Goal: Transaction & Acquisition: Purchase product/service

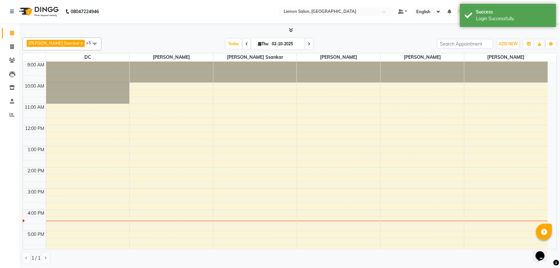
select select "en"
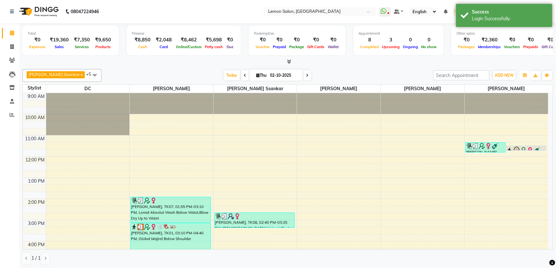
click at [526, 76] on icon "button" at bounding box center [525, 76] width 4 height 4
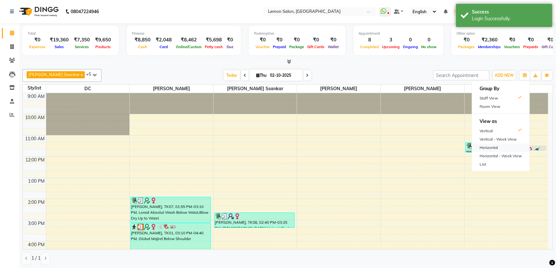
click at [489, 148] on div "Horizontal" at bounding box center [500, 147] width 57 height 8
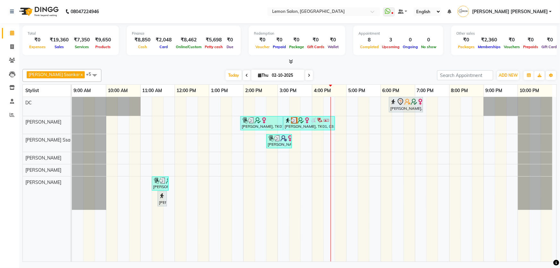
click at [59, 74] on span "[PERSON_NAME] Ssankar" at bounding box center [54, 74] width 51 height 5
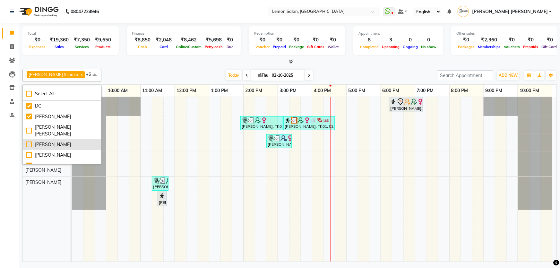
click at [49, 146] on div "[PERSON_NAME]" at bounding box center [62, 144] width 72 height 7
checkbox input "true"
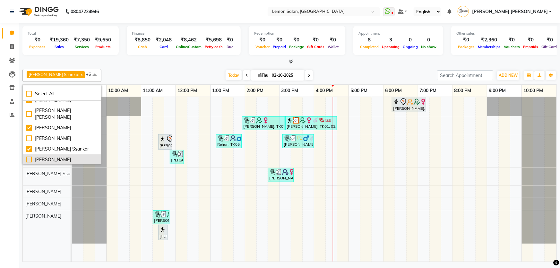
scroll to position [29, 0]
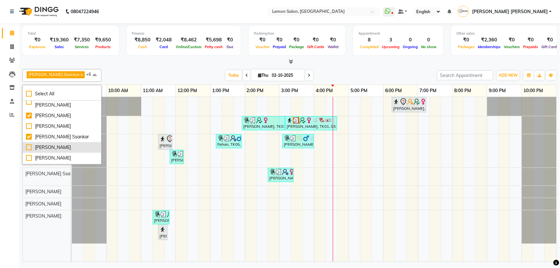
click at [59, 144] on div "[PERSON_NAME]" at bounding box center [62, 147] width 72 height 7
checkbox input "true"
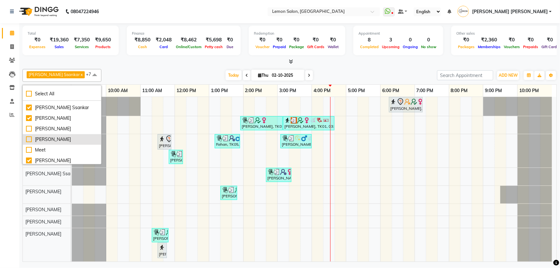
scroll to position [87, 0]
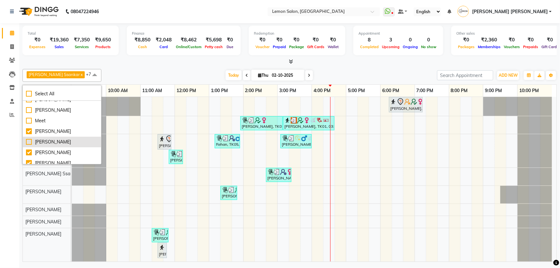
click at [55, 140] on div "[PERSON_NAME]" at bounding box center [62, 142] width 72 height 7
checkbox input "true"
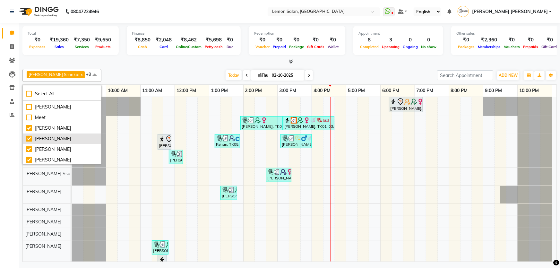
scroll to position [91, 0]
click at [53, 147] on div "[PERSON_NAME]" at bounding box center [62, 148] width 72 height 7
checkbox input "false"
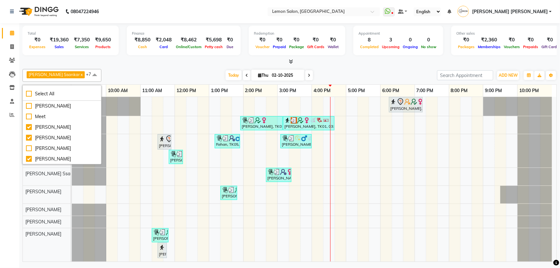
click at [155, 73] on div "Today Thu 02-10-2025" at bounding box center [269, 76] width 329 height 10
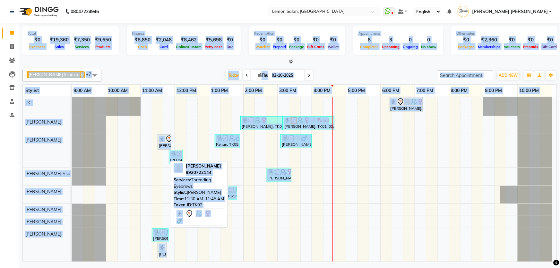
drag, startPoint x: 21, startPoint y: 33, endPoint x: 168, endPoint y: 256, distance: 267.1
click at [168, 256] on div "Total ₹0 Expenses ₹19,360 Sales ₹7,350 Services ₹9,650 Products Finance ₹8,850 …" at bounding box center [289, 143] width 541 height 240
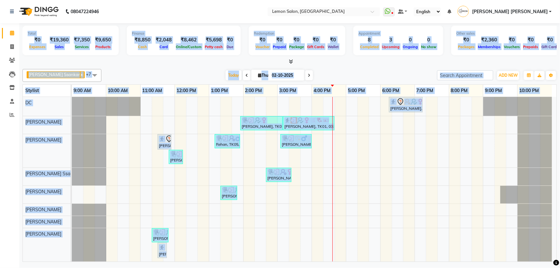
click at [378, 51] on div "Appointment 8 Completed 3 Upcoming 0 Ongoing 0 No show" at bounding box center [398, 41] width 90 height 30
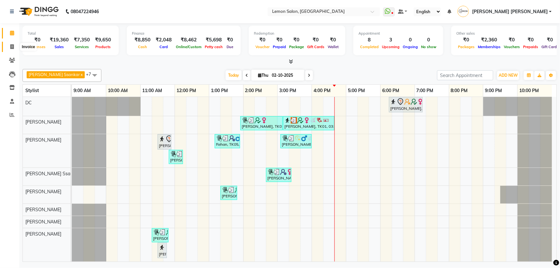
click at [6, 48] on span at bounding box center [11, 46] width 11 height 7
select select "568"
select select "service"
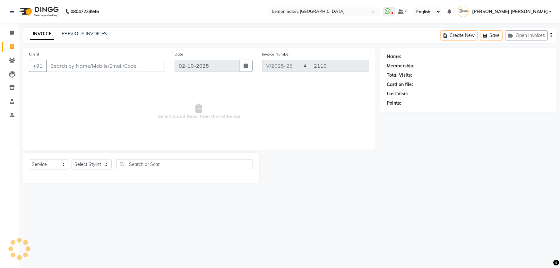
click at [102, 72] on div "Client +91" at bounding box center [97, 64] width 146 height 26
click at [101, 68] on input "Client" at bounding box center [105, 66] width 119 height 12
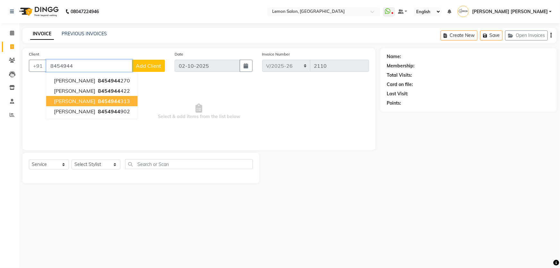
click at [113, 96] on button "Rithvik Shetty 8454944 313" at bounding box center [91, 101] width 91 height 10
type input "8454944313"
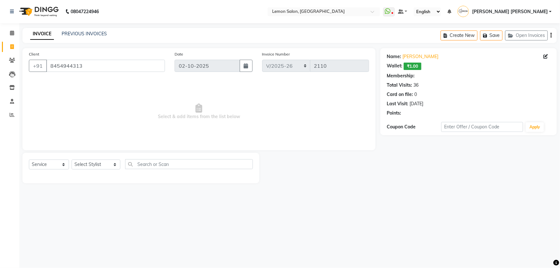
select select "1: Object"
click at [420, 58] on link "Rithvik Shetty" at bounding box center [421, 56] width 36 height 7
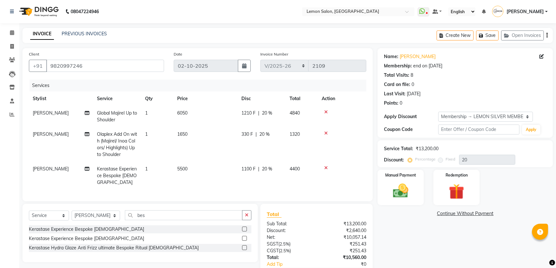
select select "568"
select select "service"
select select "30692"
select select "1: Object"
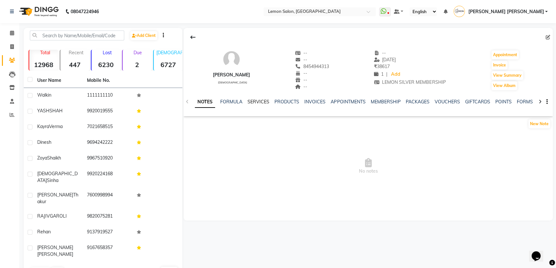
click at [256, 102] on link "SERVICES" at bounding box center [258, 102] width 22 height 6
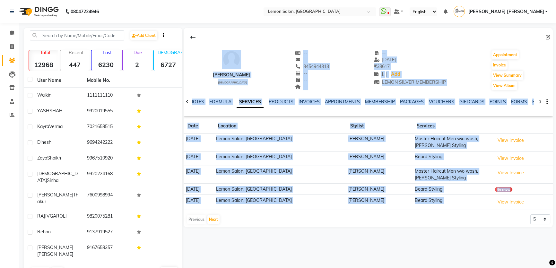
drag, startPoint x: 204, startPoint y: 44, endPoint x: 476, endPoint y: 213, distance: 320.0
click at [476, 213] on div "Rithvik Shetty male -- -- 8454944313 -- -- -- -- 18-09-2025 ₹ 38617 1 | Add LEM…" at bounding box center [368, 127] width 369 height 199
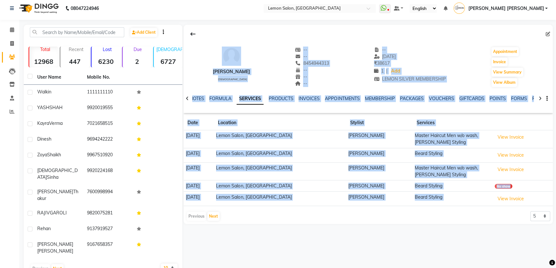
scroll to position [4, 0]
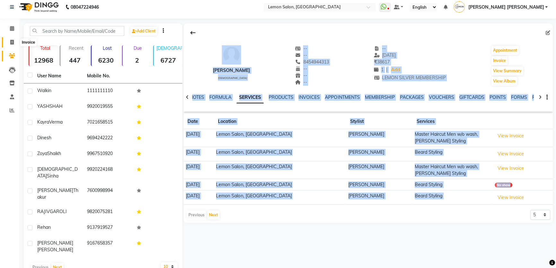
click at [9, 40] on span at bounding box center [11, 42] width 11 height 7
select select "568"
select select "service"
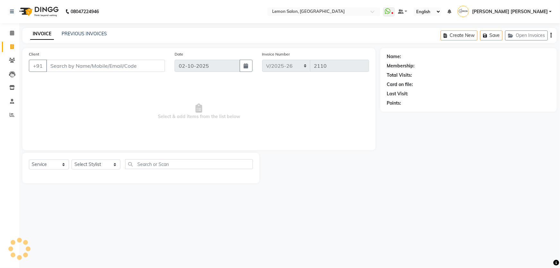
drag, startPoint x: 65, startPoint y: 64, endPoint x: 64, endPoint y: 58, distance: 6.5
click at [65, 64] on input "Client" at bounding box center [105, 66] width 119 height 12
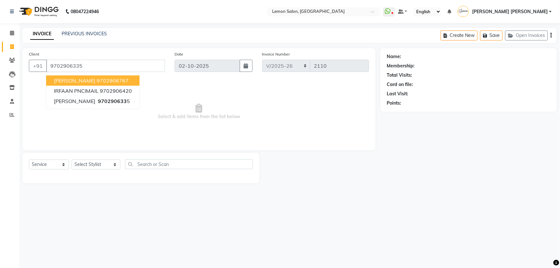
type input "9702906335"
click at [419, 55] on link "Anita Shetty" at bounding box center [421, 56] width 36 height 7
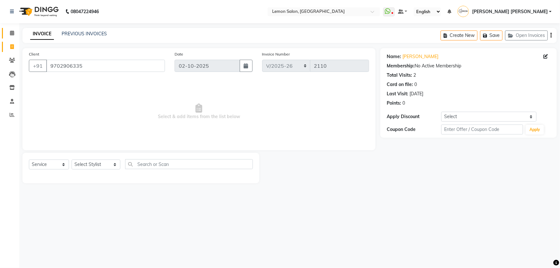
click at [13, 31] on icon at bounding box center [12, 32] width 4 height 5
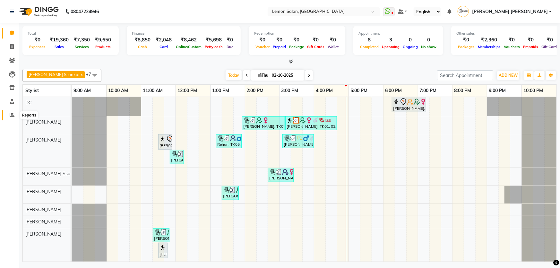
click at [10, 113] on icon at bounding box center [12, 114] width 5 height 5
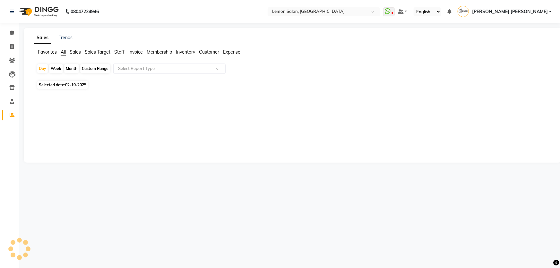
click at [96, 54] on span "Sales Target" at bounding box center [98, 52] width 26 height 6
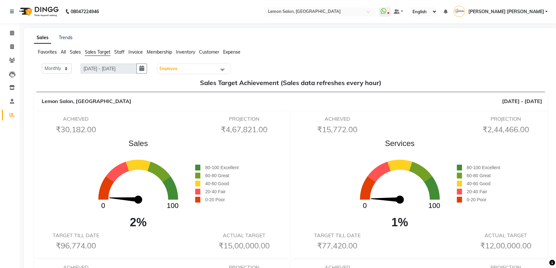
click at [125, 49] on ul "Favorites All Sales Sales Target Staff Invoice Membership Inventory Customer Ex…" at bounding box center [290, 52] width 513 height 7
click at [121, 52] on span "Staff" at bounding box center [119, 52] width 10 height 6
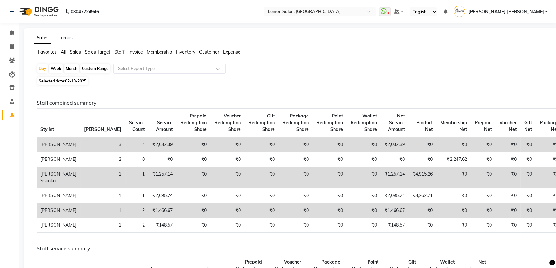
click at [73, 64] on div "Day Week Month Custom Range Select Report Type" at bounding box center [291, 70] width 508 height 12
drag, startPoint x: 80, startPoint y: 68, endPoint x: 67, endPoint y: 67, distance: 12.8
click at [79, 68] on div "Day Week Month Custom Range Select Report Type" at bounding box center [291, 70] width 508 height 12
click at [67, 67] on div "Month" at bounding box center [71, 68] width 15 height 9
select select "10"
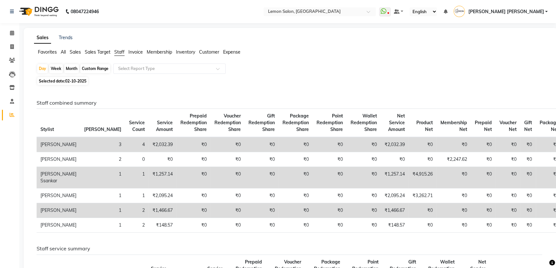
select select "2025"
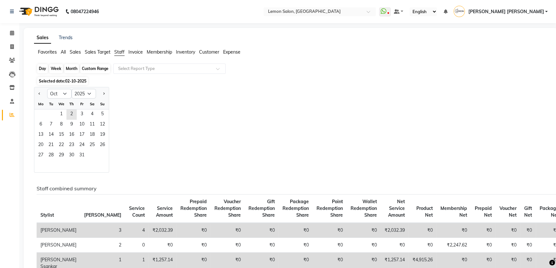
click at [67, 67] on div "Month" at bounding box center [71, 68] width 15 height 9
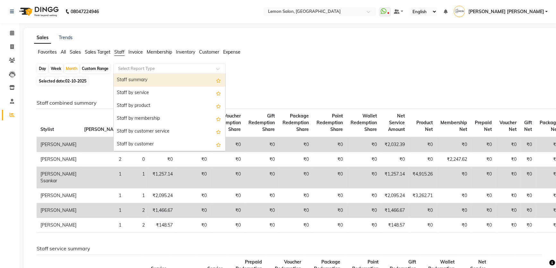
click at [132, 72] on div "Select Report Type" at bounding box center [169, 69] width 112 height 10
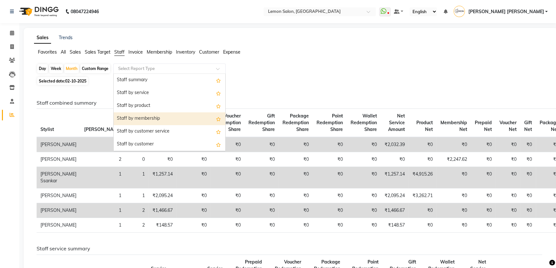
click at [132, 117] on div "Staff by membership" at bounding box center [170, 118] width 112 height 13
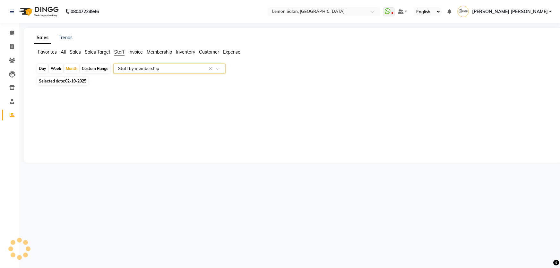
select select "csv"
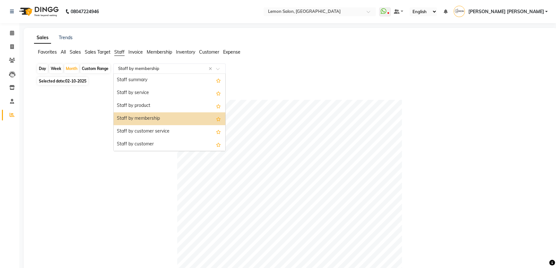
click at [129, 72] on div "Select Report Type × Staff by membership ×" at bounding box center [169, 69] width 112 height 10
click at [140, 104] on div "Staff by product" at bounding box center [170, 106] width 112 height 13
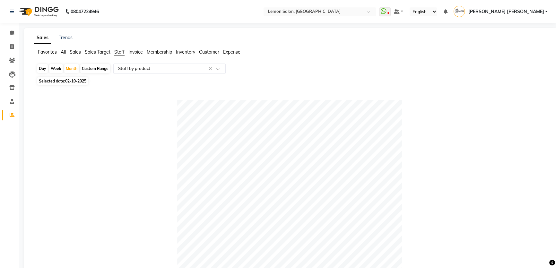
click at [81, 79] on span "02-10-2025" at bounding box center [75, 81] width 21 height 5
select select "10"
select select "2025"
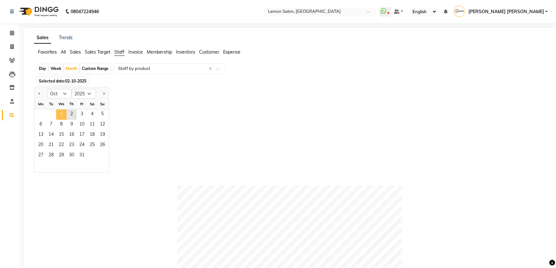
click at [62, 111] on span "1" at bounding box center [61, 114] width 10 height 10
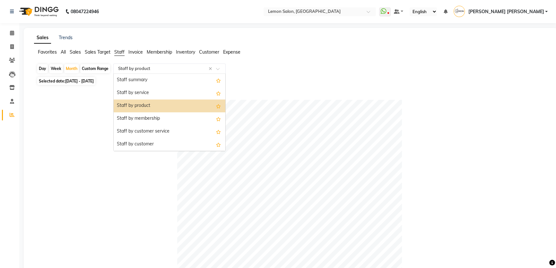
click at [155, 72] on div "Select Report Type × Staff by product ×" at bounding box center [169, 69] width 112 height 10
click at [154, 119] on div "Staff by membership" at bounding box center [170, 118] width 112 height 13
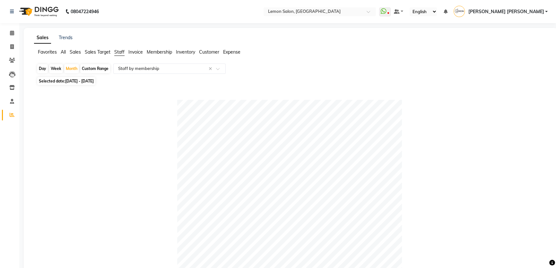
click at [80, 82] on span "01-10-2025 - 31-10-2025" at bounding box center [79, 81] width 29 height 5
select select "10"
select select "2025"
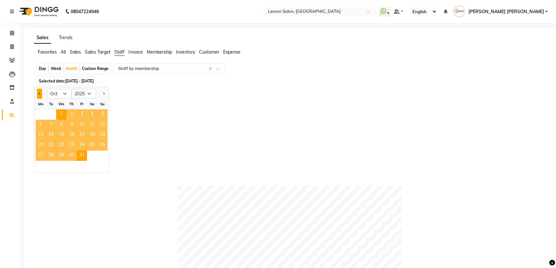
click at [38, 96] on button "Previous month" at bounding box center [39, 94] width 5 height 10
select select "9"
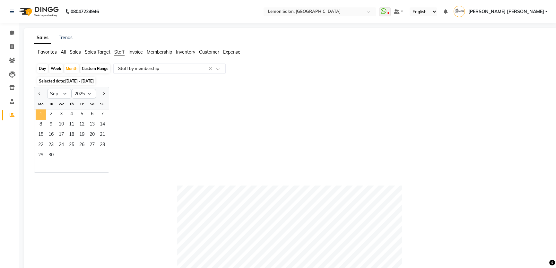
click at [45, 115] on span "1" at bounding box center [41, 114] width 10 height 10
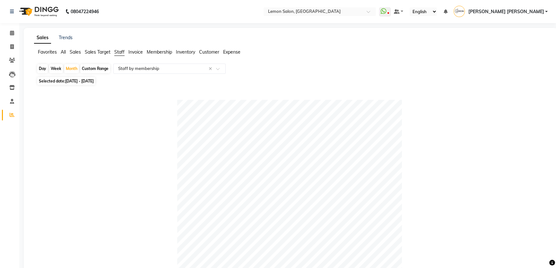
click at [62, 53] on span "All" at bounding box center [63, 52] width 5 height 6
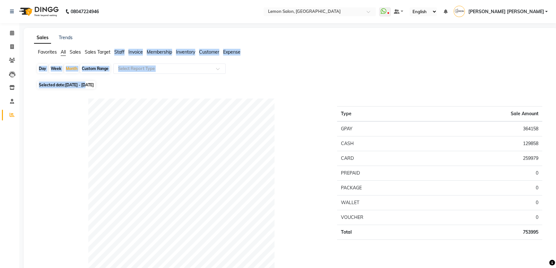
drag, startPoint x: 114, startPoint y: 53, endPoint x: 89, endPoint y: 87, distance: 42.0
click at [89, 87] on span "01-09-2025 - 30-09-2025" at bounding box center [79, 84] width 29 height 5
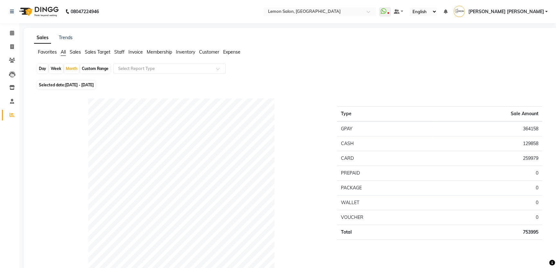
select select "9"
select select "2025"
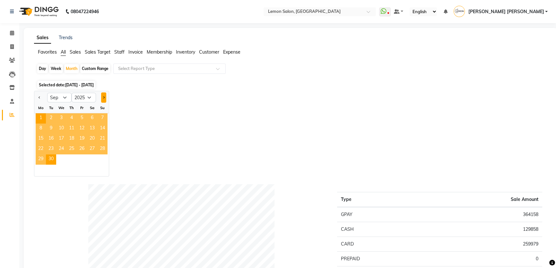
click at [104, 95] on button "Next month" at bounding box center [103, 97] width 5 height 10
select select "10"
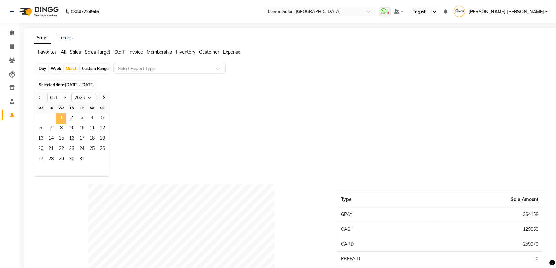
click at [60, 120] on span "1" at bounding box center [61, 118] width 10 height 10
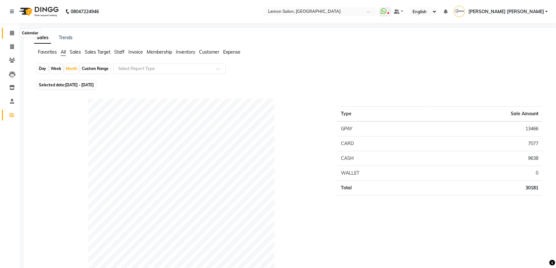
click at [11, 30] on icon at bounding box center [12, 32] width 4 height 5
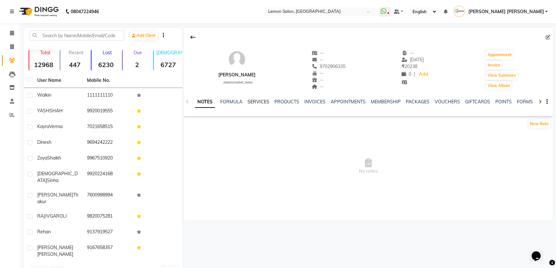
click at [256, 101] on link "SERVICES" at bounding box center [258, 102] width 22 height 6
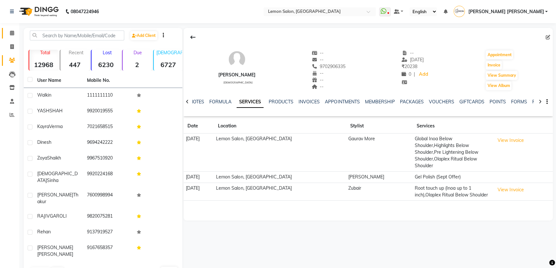
click at [13, 29] on link "Calendar" at bounding box center [9, 33] width 15 height 11
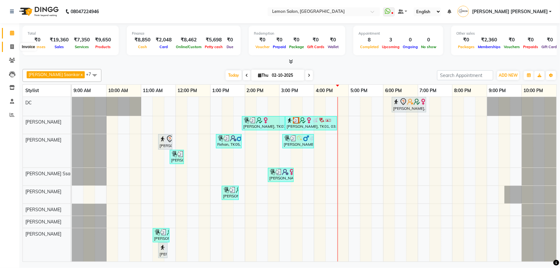
click at [13, 48] on icon at bounding box center [12, 46] width 4 height 5
select select "568"
select select "service"
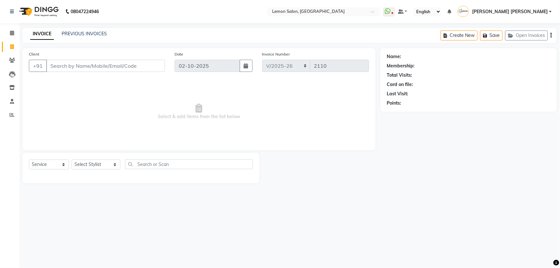
click at [145, 74] on div "Client +91" at bounding box center [97, 64] width 146 height 26
click at [131, 64] on input "Client" at bounding box center [105, 66] width 119 height 12
click at [49, 165] on select "Select Service Product Membership Package Voucher Prepaid Gift Card" at bounding box center [49, 165] width 40 height 10
click at [29, 160] on select "Select Service Product Membership Package Voucher Prepaid Gift Card" at bounding box center [49, 165] width 40 height 10
click at [82, 163] on select "Select Stylist [PERSON_NAME] [PERSON_NAME] [PERSON_NAME] DC [PERSON_NAME] [PERS…" at bounding box center [96, 165] width 49 height 10
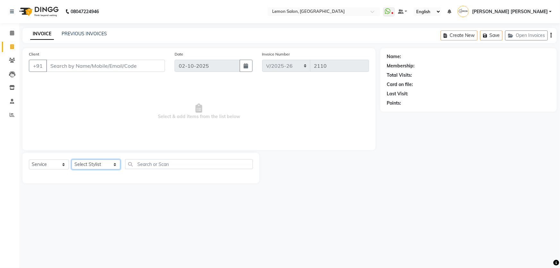
select select "70796"
click at [72, 160] on select "Select Stylist [PERSON_NAME] [PERSON_NAME] [PERSON_NAME] DC [PERSON_NAME] [PERS…" at bounding box center [96, 165] width 49 height 10
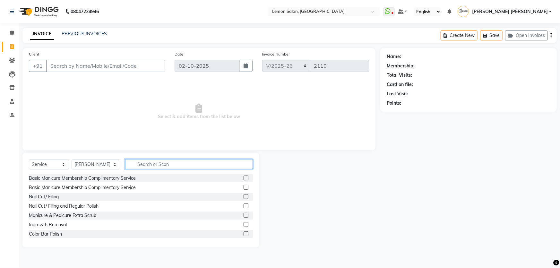
click at [163, 163] on input "text" at bounding box center [189, 164] width 128 height 10
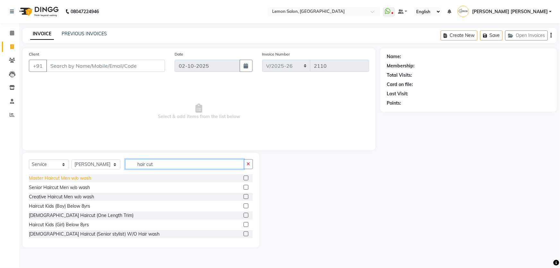
type input "hair cut"
click at [88, 177] on div "Master Haircut Men w/o wash" at bounding box center [60, 178] width 62 height 7
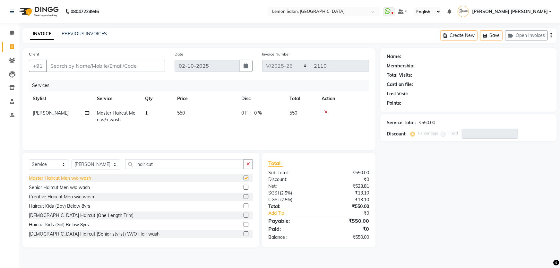
checkbox input "false"
click at [85, 63] on input "Client" at bounding box center [105, 66] width 119 height 12
type input "9"
type input "0"
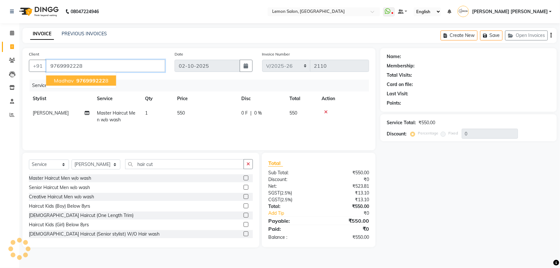
type input "9769992228"
select select "1: Object"
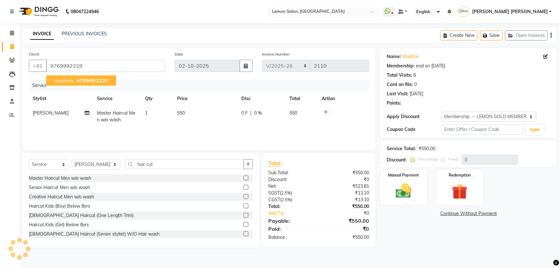
type input "25"
click at [405, 195] on img at bounding box center [404, 191] width 26 height 19
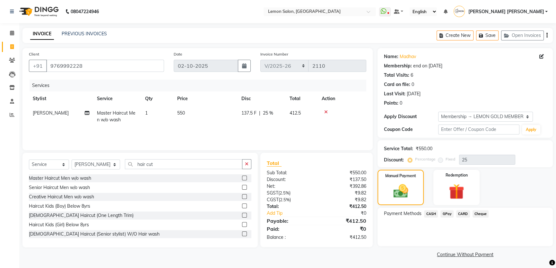
click at [445, 217] on span "GPay" at bounding box center [446, 213] width 13 height 7
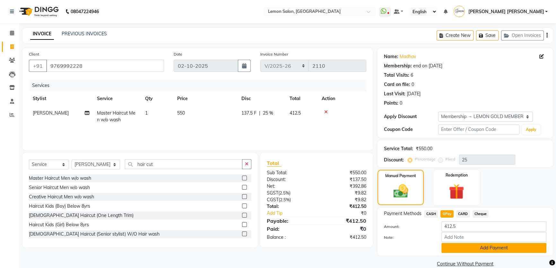
click at [478, 249] on button "Add Payment" at bounding box center [493, 248] width 105 height 10
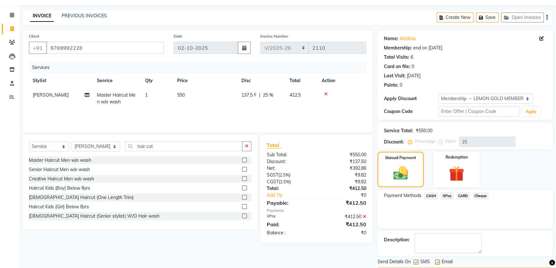
scroll to position [37, 0]
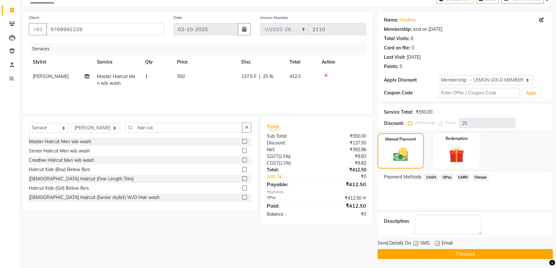
click at [435, 245] on div at bounding box center [437, 244] width 4 height 7
click at [437, 244] on label at bounding box center [437, 243] width 5 height 5
click at [437, 244] on input "checkbox" at bounding box center [437, 244] width 4 height 4
checkbox input "false"
click at [417, 243] on label at bounding box center [415, 243] width 5 height 5
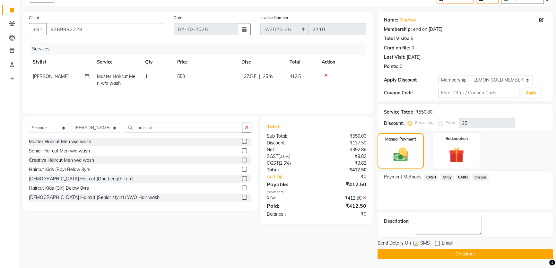
click at [417, 243] on input "checkbox" at bounding box center [415, 244] width 4 height 4
checkbox input "false"
click at [430, 257] on button "Checkout" at bounding box center [464, 254] width 175 height 10
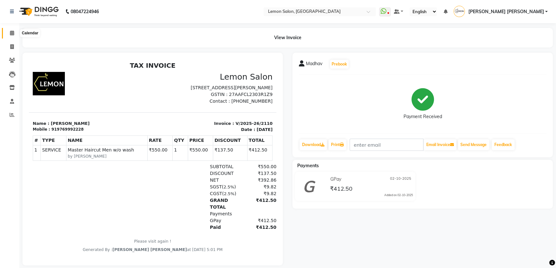
click at [12, 32] on icon at bounding box center [12, 32] width 4 height 5
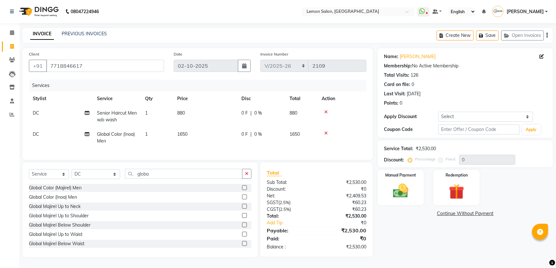
select select "568"
select select "service"
select select "7891"
click at [112, 65] on input "7718846617" at bounding box center [105, 66] width 118 height 12
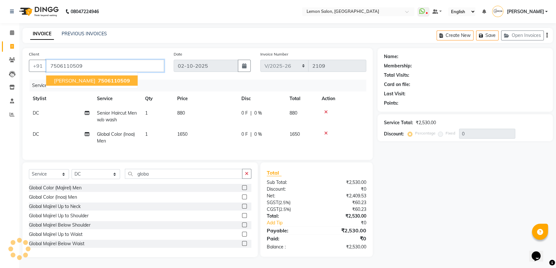
type input "7506110509"
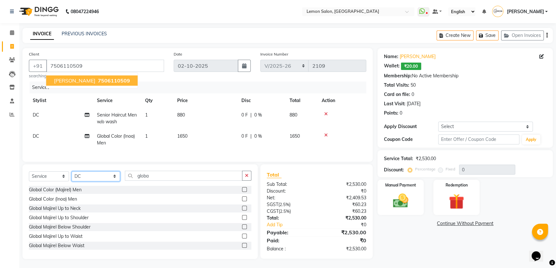
click at [93, 181] on select "Select Stylist [PERSON_NAME] [PERSON_NAME] [PERSON_NAME] DC [PERSON_NAME] [PERS…" at bounding box center [96, 176] width 48 height 10
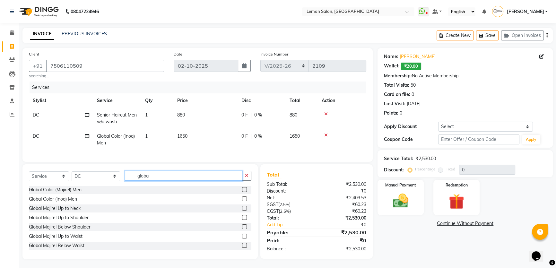
click at [153, 178] on input "globa" at bounding box center [183, 176] width 117 height 10
click at [151, 179] on input "globa" at bounding box center [183, 176] width 117 height 10
click at [151, 180] on input "globa" at bounding box center [183, 176] width 117 height 10
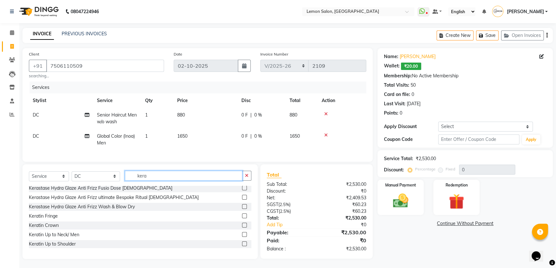
scroll to position [263, 0]
type input "kera"
click at [74, 237] on div "Keratin Up to Neck/ Men" at bounding box center [54, 234] width 50 height 7
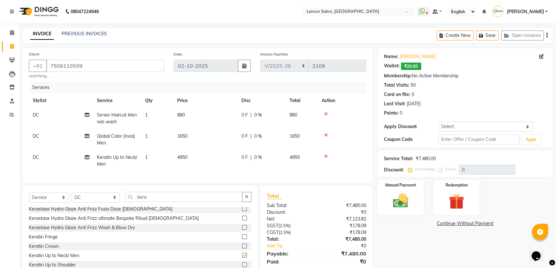
checkbox input "false"
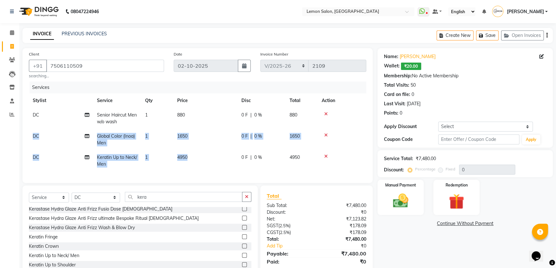
drag, startPoint x: 326, startPoint y: 115, endPoint x: 177, endPoint y: 147, distance: 152.5
click at [178, 147] on tbody "DC Senior Haircut Men w/o wash 1 880 0 F | 0 % 880 DC Global Color (Inoa) Men 1…" at bounding box center [197, 140] width 337 height 64
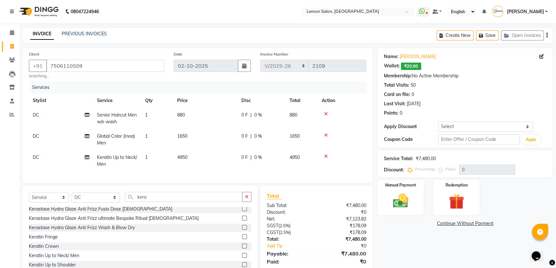
click at [134, 112] on td "Senior Haircut Men w/o wash" at bounding box center [117, 118] width 48 height 21
select select "7891"
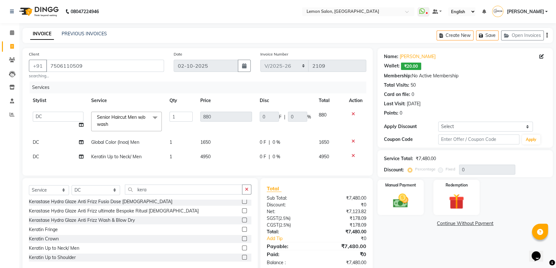
click at [128, 116] on span "Senior Haircut Men w/o wash" at bounding box center [121, 120] width 48 height 13
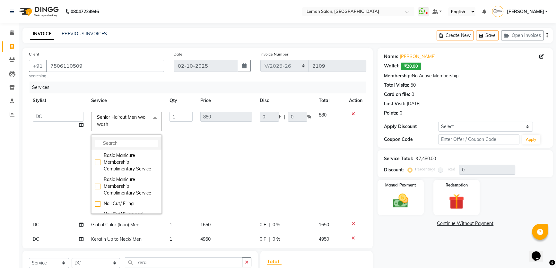
click at [135, 144] on input "multiselect-search" at bounding box center [127, 143] width 64 height 7
type input "hair cut"
click at [351, 112] on icon at bounding box center [353, 114] width 4 height 4
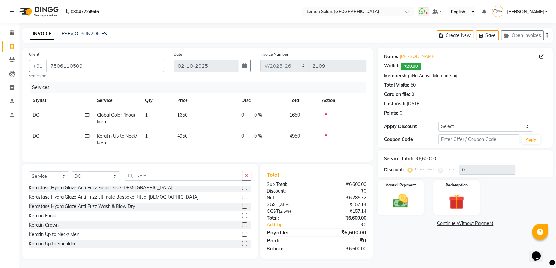
click at [167, 186] on div "Select Service Product Membership Package Voucher Prepaid Gift Card Select Styl…" at bounding box center [140, 178] width 222 height 15
click at [164, 181] on input "kera" at bounding box center [183, 176] width 117 height 10
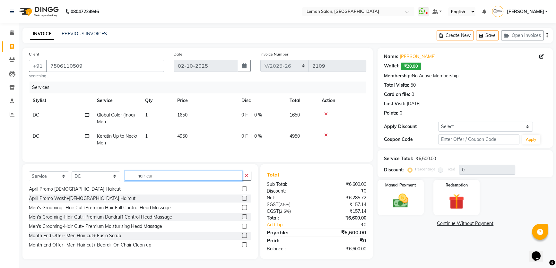
scroll to position [0, 0]
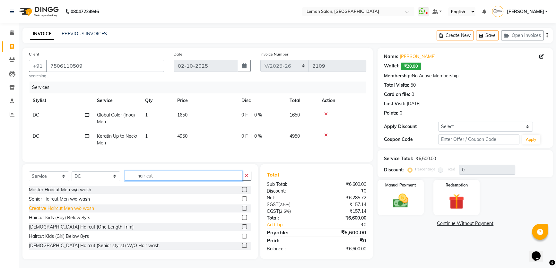
type input "hair cut"
click at [58, 212] on div "Creative Haircut Men w/o wash" at bounding box center [61, 208] width 65 height 7
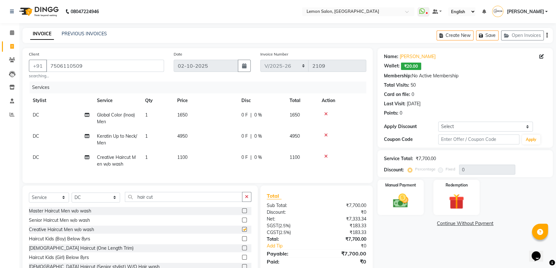
checkbox input "false"
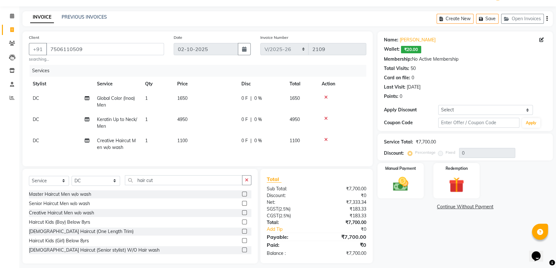
scroll to position [26, 0]
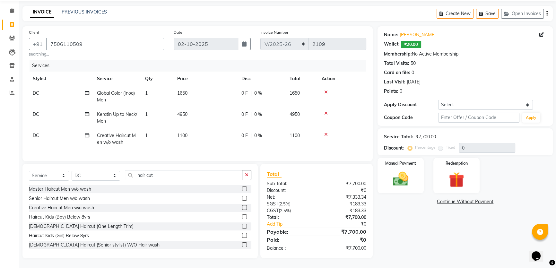
click at [358, 194] on div "₹7,333.34" at bounding box center [343, 197] width 55 height 7
click at [358, 198] on div "₹7,333.34" at bounding box center [343, 197] width 55 height 7
click at [254, 229] on div "Select Service Product Membership Package Voucher Prepaid Gift Card Select Styl…" at bounding box center [139, 211] width 235 height 95
click at [175, 171] on input "hair cut" at bounding box center [183, 175] width 117 height 10
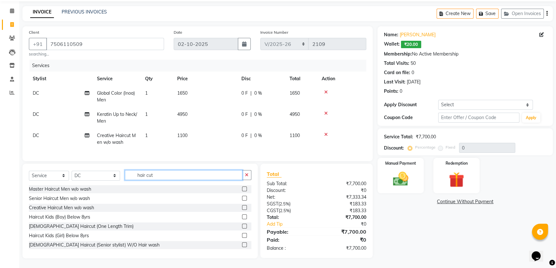
click at [175, 171] on input "hair cut" at bounding box center [183, 175] width 117 height 10
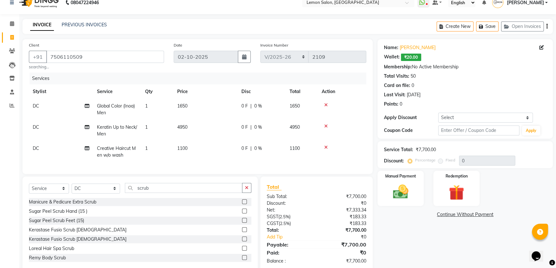
scroll to position [0, 0]
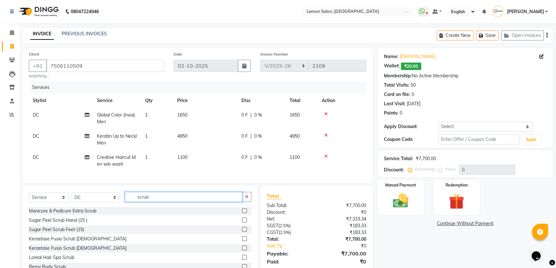
click at [143, 202] on input "scrub" at bounding box center [183, 197] width 117 height 10
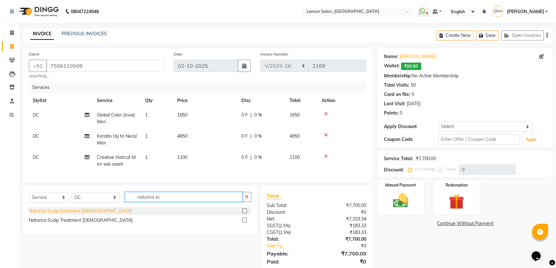
type input "naturica sc"
click at [91, 214] on div "Naturica Scalp treatment [DEMOGRAPHIC_DATA]" at bounding box center [80, 211] width 103 height 7
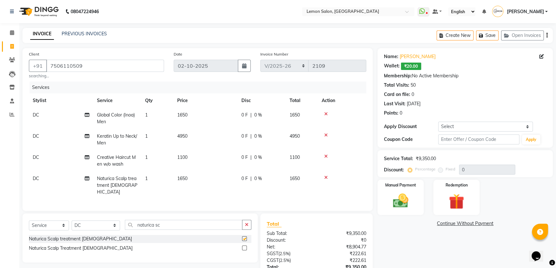
checkbox input "false"
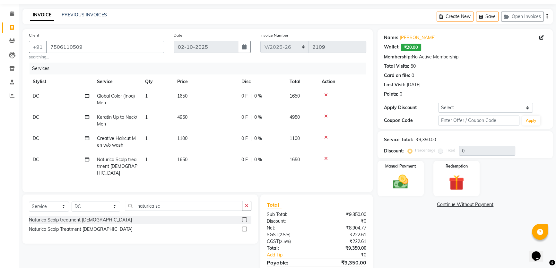
scroll to position [29, 0]
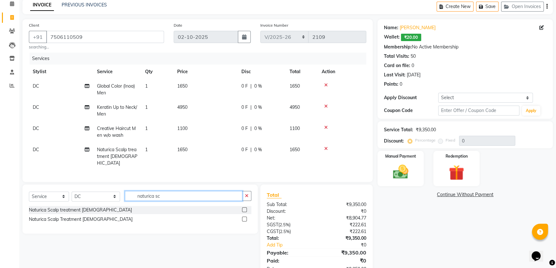
click at [156, 193] on input "naturica sc" at bounding box center [183, 196] width 117 height 10
click at [160, 195] on input "naturica sc" at bounding box center [183, 196] width 117 height 10
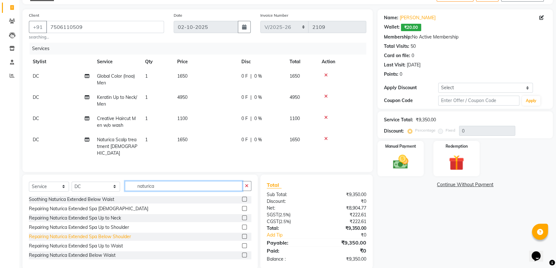
scroll to position [48, 0]
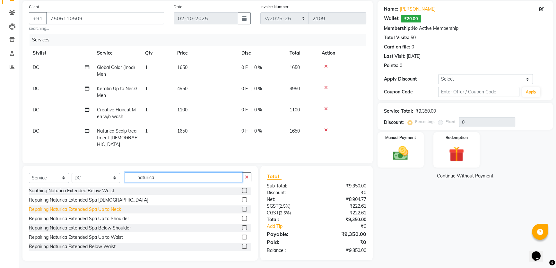
type input "naturica"
click at [110, 207] on div "Repairing Naturica Extended Spa Up to Neck" at bounding box center [75, 209] width 92 height 7
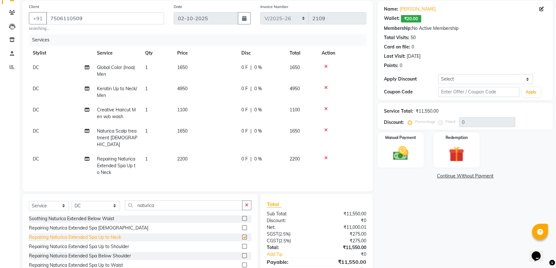
checkbox input "false"
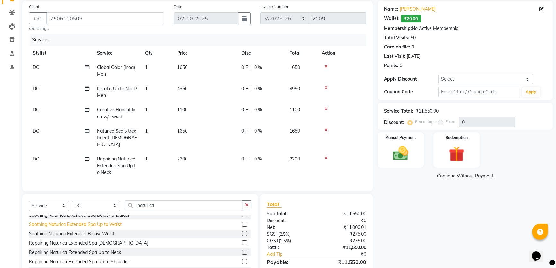
scroll to position [232, 0]
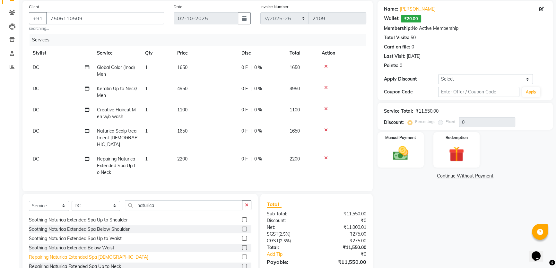
click at [89, 254] on div "Repairing Naturica Extended Spa [DEMOGRAPHIC_DATA]" at bounding box center [88, 257] width 119 height 7
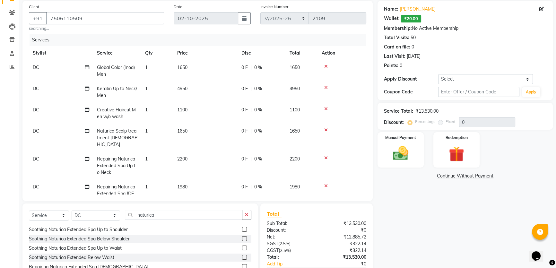
click at [324, 184] on icon at bounding box center [326, 186] width 4 height 4
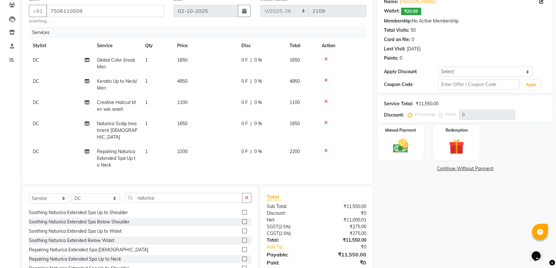
scroll to position [75, 0]
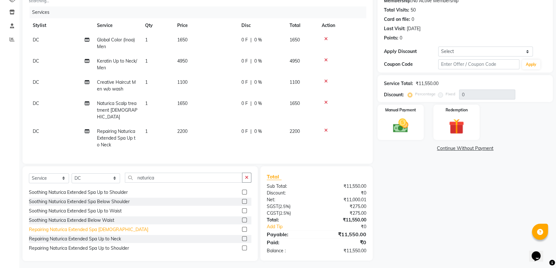
click at [99, 227] on div "Repairing Naturica Extended Spa [DEMOGRAPHIC_DATA]" at bounding box center [88, 229] width 119 height 7
checkbox input "false"
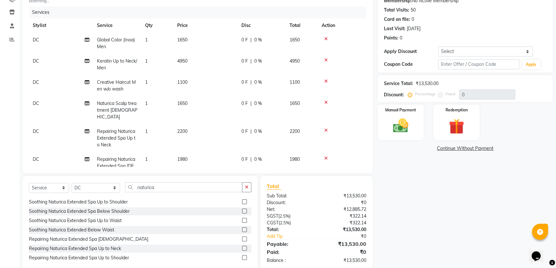
click at [325, 128] on icon at bounding box center [326, 130] width 4 height 4
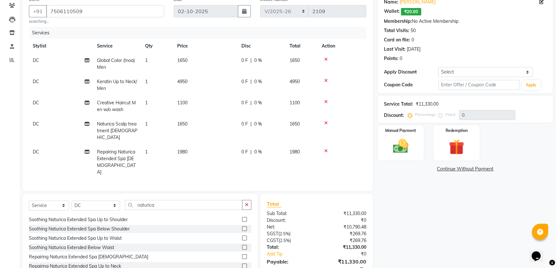
scroll to position [68, 0]
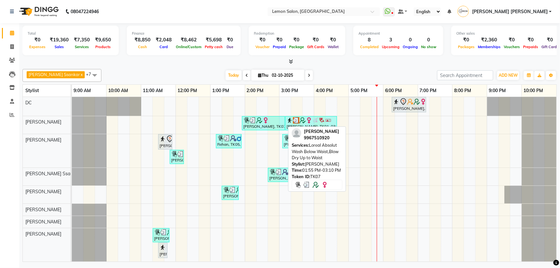
click at [264, 126] on div "[PERSON_NAME], TK07, 01:55 PM-03:10 PM, Loreal Absolut Wash Below Waist,Blow Dr…" at bounding box center [264, 123] width 42 height 12
select select "3"
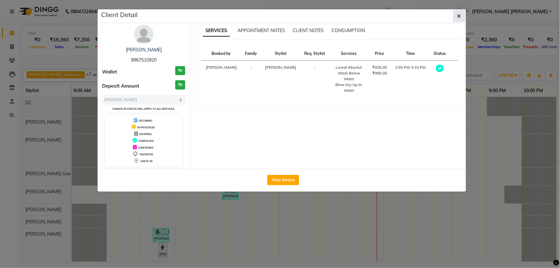
click at [457, 19] on button "button" at bounding box center [459, 16] width 12 height 12
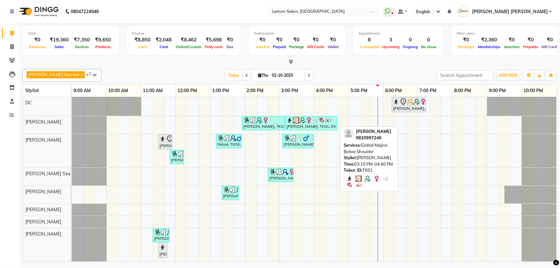
click at [317, 129] on link "Priyanka Shelar, TK01, 03:10 PM-04:40 PM, Global Majirel Below Shoulder" at bounding box center [311, 123] width 52 height 14
select select "3"
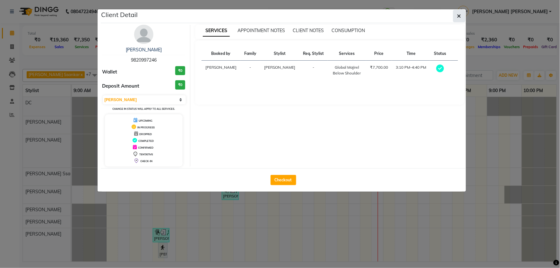
click at [458, 15] on icon "button" at bounding box center [459, 15] width 4 height 5
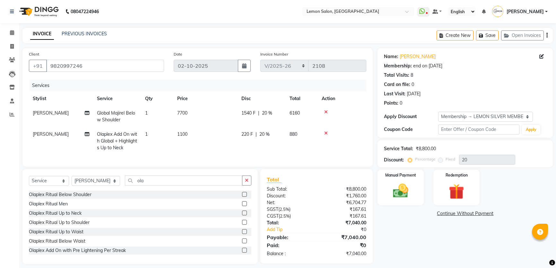
select select "568"
select select "service"
select select "30692"
select select "1: Object"
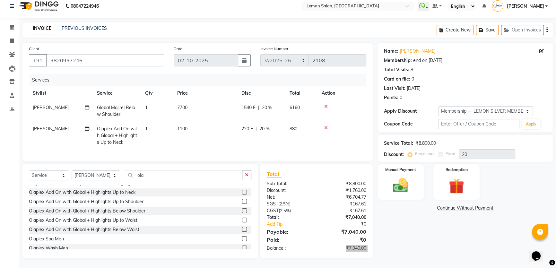
scroll to position [10, 0]
click at [131, 177] on input "ola" at bounding box center [183, 175] width 117 height 10
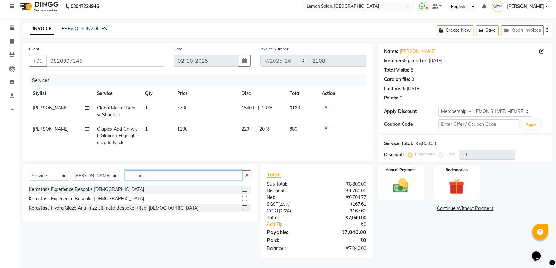
scroll to position [0, 0]
type input "bes"
click at [75, 199] on div "Kerastase Experience Bespoke [DEMOGRAPHIC_DATA]" at bounding box center [86, 198] width 115 height 7
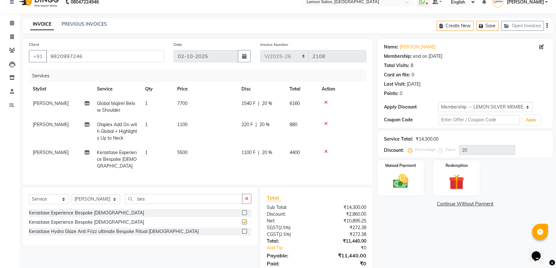
checkbox input "false"
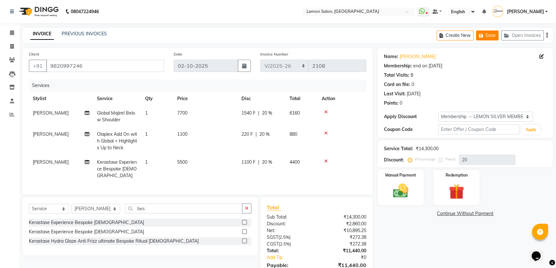
click at [482, 36] on icon "button" at bounding box center [482, 35] width 6 height 4
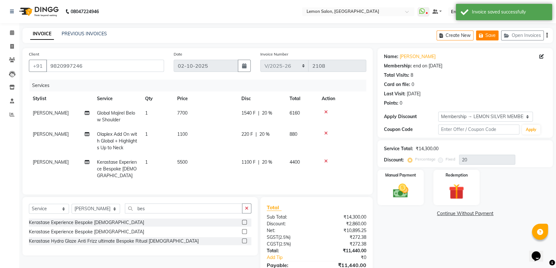
click at [482, 36] on icon "button" at bounding box center [482, 35] width 6 height 4
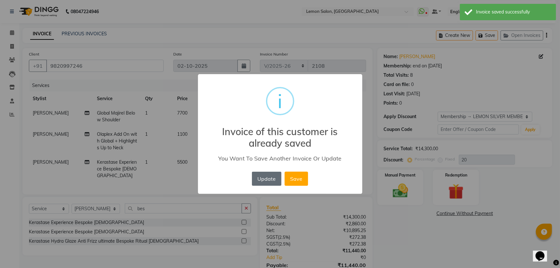
click at [262, 178] on button "Update" at bounding box center [267, 179] width 30 height 14
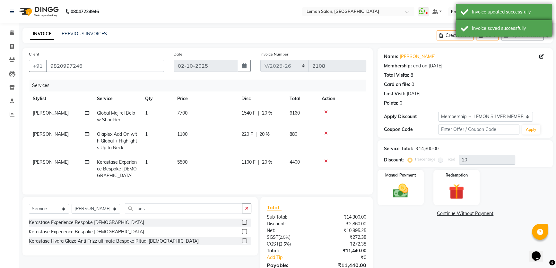
click at [487, 36] on div "Invoice saved successfully" at bounding box center [504, 28] width 96 height 16
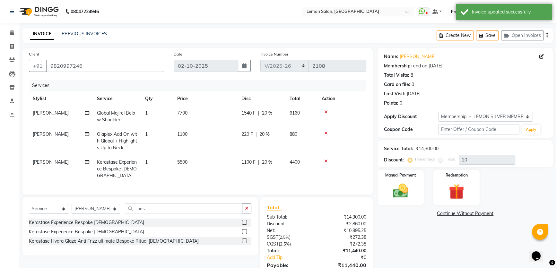
click at [487, 36] on button "Save" at bounding box center [487, 35] width 22 height 10
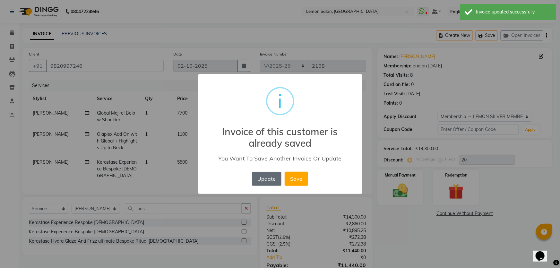
click at [261, 180] on button "Update" at bounding box center [267, 179] width 30 height 14
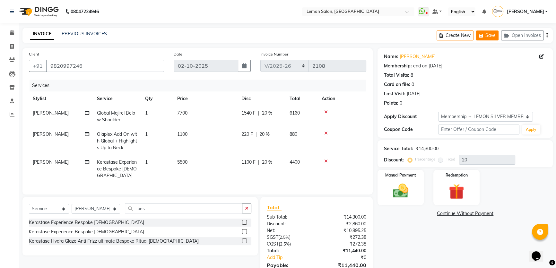
click at [487, 35] on button "Save" at bounding box center [487, 35] width 22 height 10
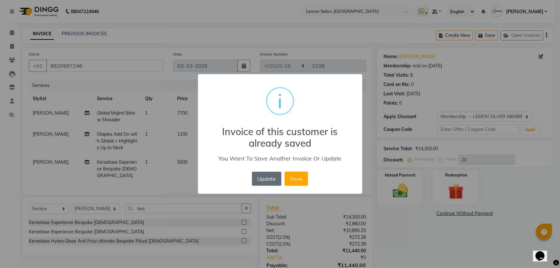
click at [265, 178] on button "Update" at bounding box center [267, 179] width 30 height 14
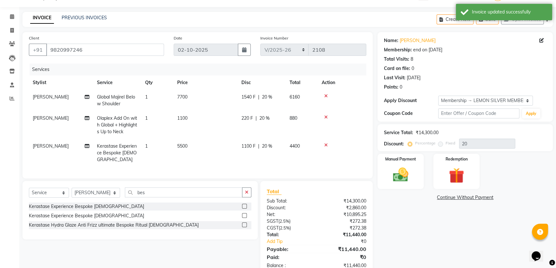
scroll to position [31, 0]
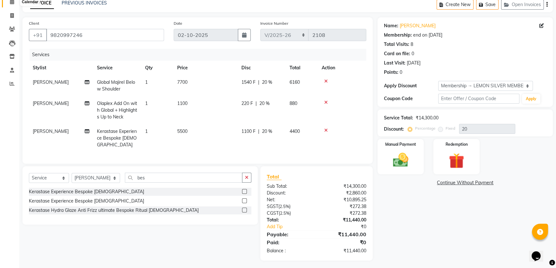
click at [9, 5] on span at bounding box center [11, 1] width 11 height 7
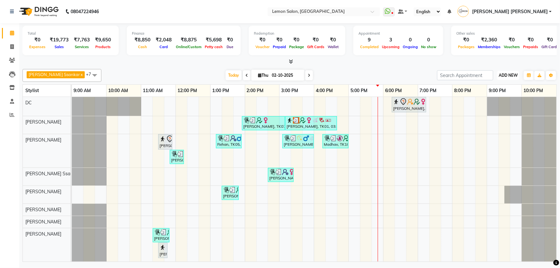
click at [508, 76] on span "ADD NEW" at bounding box center [508, 75] width 19 height 5
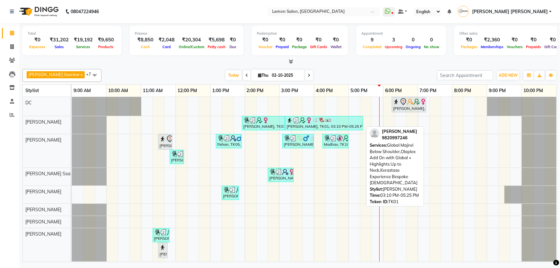
click at [302, 122] on img at bounding box center [302, 120] width 6 height 6
select select "3"
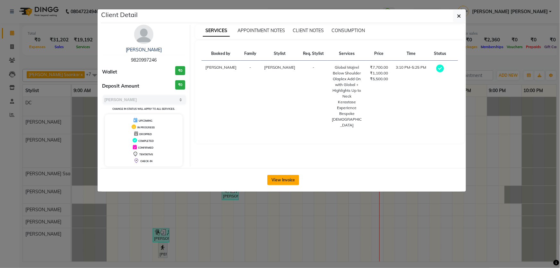
click at [285, 177] on button "View Invoice" at bounding box center [283, 180] width 32 height 10
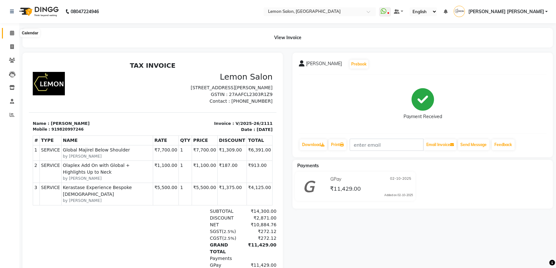
click at [14, 36] on span at bounding box center [11, 33] width 11 height 7
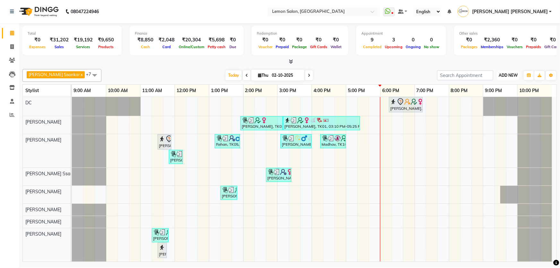
click at [516, 77] on button "ADD NEW Toggle Dropdown" at bounding box center [508, 75] width 22 height 9
click at [489, 104] on link "Add Expense" at bounding box center [494, 104] width 51 height 8
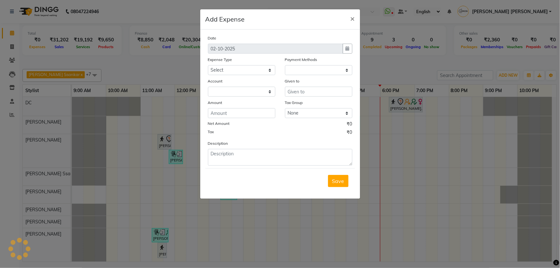
select select "1"
select select "1939"
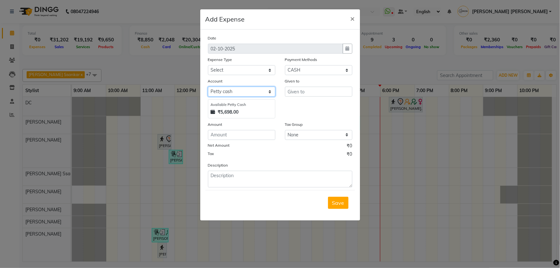
click at [228, 92] on select "Select Default account [PERSON_NAME] cash" at bounding box center [241, 92] width 67 height 10
click at [234, 73] on select "Select Advance Cash transfer to hub Laundry Loan Membership Milk Miscellaneous …" at bounding box center [241, 70] width 67 height 10
select select "5359"
click at [208, 65] on select "Select Advance Cash transfer to hub Laundry Loan Membership Milk Miscellaneous …" at bounding box center [241, 70] width 67 height 10
click at [259, 136] on input "number" at bounding box center [241, 135] width 67 height 10
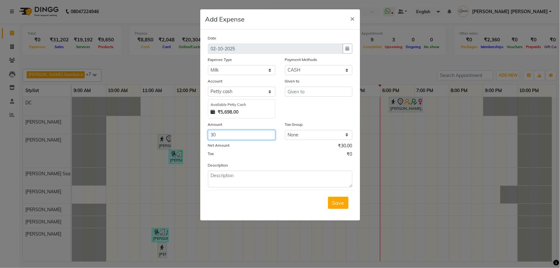
type input "30"
click at [299, 96] on input "text" at bounding box center [318, 92] width 67 height 10
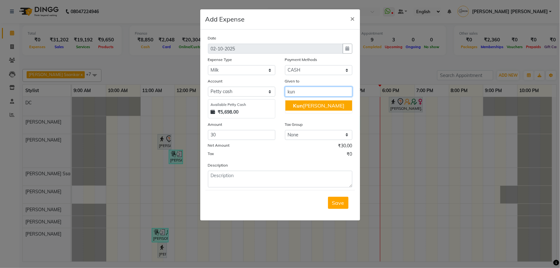
click at [314, 111] on button "[PERSON_NAME]" at bounding box center [318, 105] width 67 height 10
type input "[PERSON_NAME]"
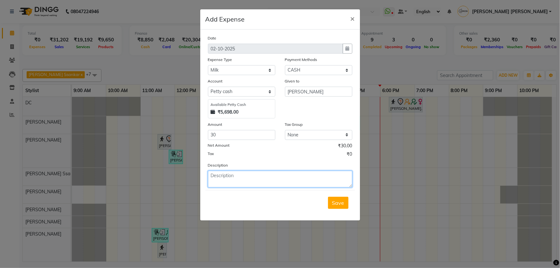
click at [268, 179] on textarea at bounding box center [280, 179] width 144 height 17
type textarea "Milk [DATE]"
click at [336, 207] on button "Save" at bounding box center [338, 203] width 21 height 12
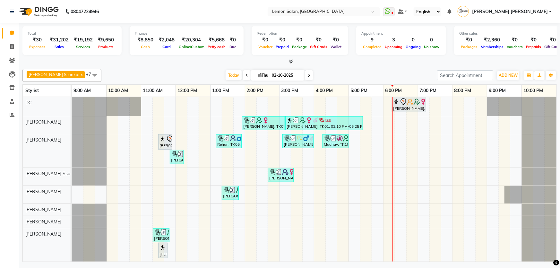
click at [51, 75] on span "[PERSON_NAME] Ssankar" at bounding box center [54, 74] width 51 height 5
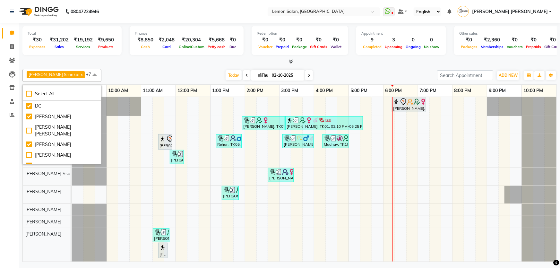
click at [131, 77] on div "Today Thu 02-10-2025" at bounding box center [269, 76] width 329 height 10
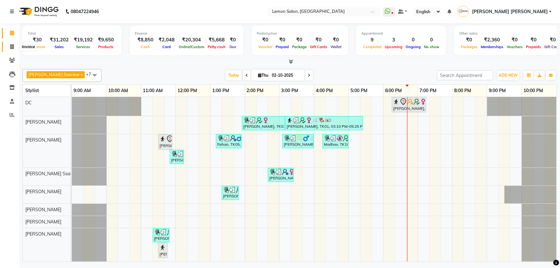
click at [15, 43] on span at bounding box center [11, 46] width 11 height 7
select select "service"
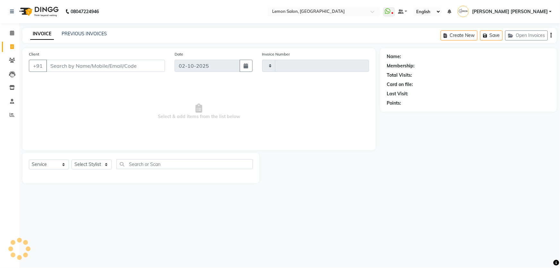
type input "2112"
select select "568"
click at [89, 160] on select "Select Stylist" at bounding box center [92, 165] width 40 height 10
click at [72, 160] on select "Select Stylist" at bounding box center [92, 165] width 40 height 10
click at [88, 168] on select "Select Stylist [PERSON_NAME] [PERSON_NAME] [PERSON_NAME] DC [PERSON_NAME] [PERS…" at bounding box center [96, 165] width 49 height 10
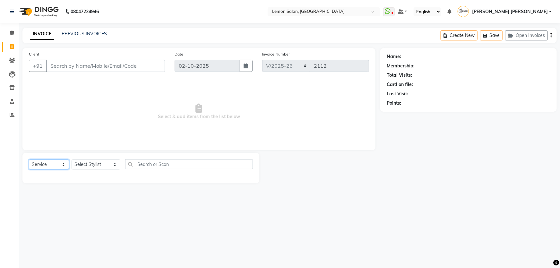
click at [57, 166] on select "Select Service Product Membership Package Voucher Prepaid Gift Card" at bounding box center [49, 165] width 40 height 10
click at [29, 160] on select "Select Service Product Membership Package Voucher Prepaid Gift Card" at bounding box center [49, 165] width 40 height 10
click at [89, 167] on select "Select Stylist [PERSON_NAME] [PERSON_NAME] [PERSON_NAME] DC [PERSON_NAME] [PERS…" at bounding box center [96, 165] width 49 height 10
select select "7891"
click at [72, 160] on select "Select Stylist [PERSON_NAME] [PERSON_NAME] [PERSON_NAME] DC [PERSON_NAME] [PERS…" at bounding box center [96, 165] width 49 height 10
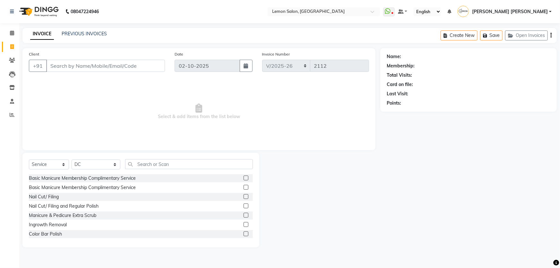
click at [134, 143] on span "Select & add items from the list below" at bounding box center [199, 112] width 340 height 64
drag, startPoint x: 150, startPoint y: 157, endPoint x: 152, endPoint y: 160, distance: 4.2
click at [151, 159] on div "Select Service Product Membership Package Voucher Prepaid Gift Card Select Styl…" at bounding box center [140, 200] width 237 height 95
click at [152, 161] on input "text" at bounding box center [189, 164] width 128 height 10
click at [133, 166] on input "text" at bounding box center [189, 164] width 128 height 10
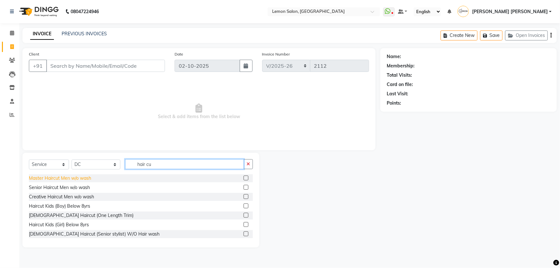
type input "hair cu"
click at [58, 178] on div "Master Haircut Men w/o wash" at bounding box center [60, 178] width 62 height 7
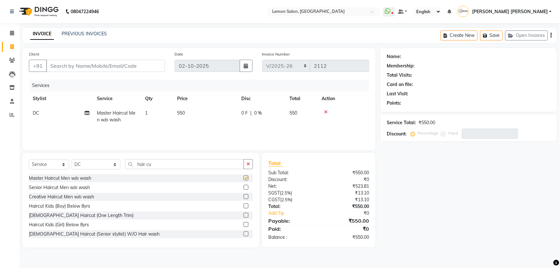
checkbox input "false"
click at [159, 165] on input "hair cu" at bounding box center [184, 164] width 119 height 10
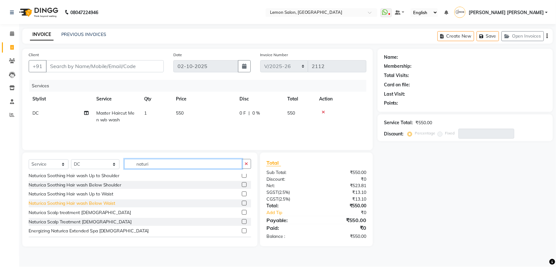
scroll to position [117, 0]
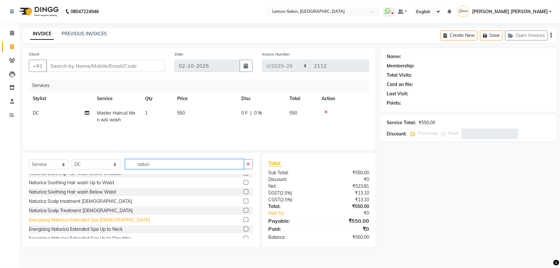
type input "naturi"
click at [103, 221] on div "Energizing Naturica Extended Spa Male" at bounding box center [89, 220] width 121 height 7
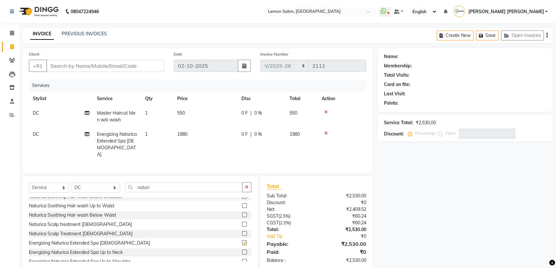
checkbox input "false"
click at [140, 186] on input "naturi" at bounding box center [183, 187] width 117 height 10
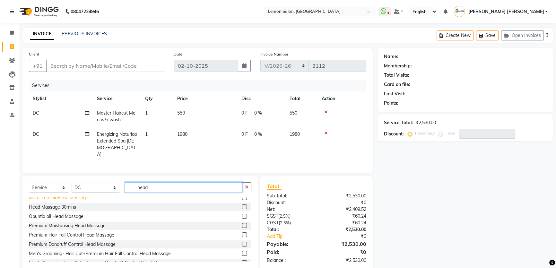
scroll to position [103, 0]
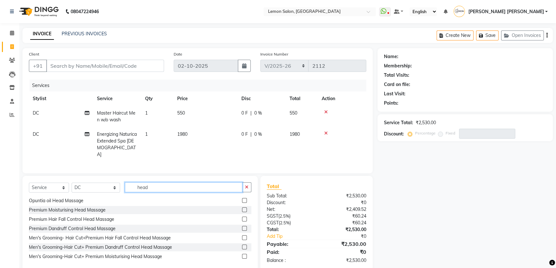
click at [149, 187] on input "head" at bounding box center [183, 187] width 117 height 10
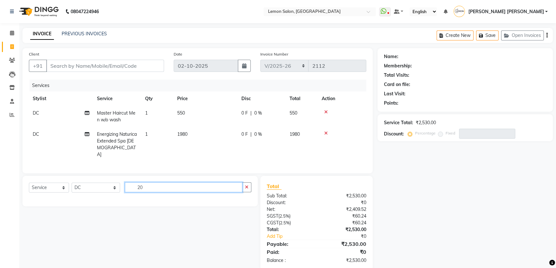
scroll to position [0, 0]
type input "2"
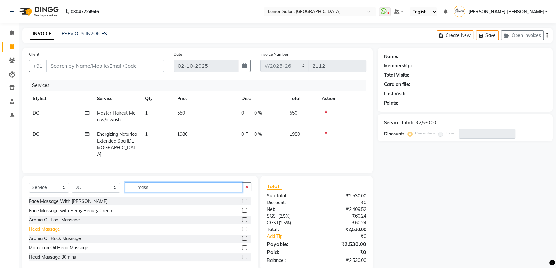
type input "mass"
click at [54, 226] on div "Head Massage" at bounding box center [44, 229] width 31 height 7
checkbox input "false"
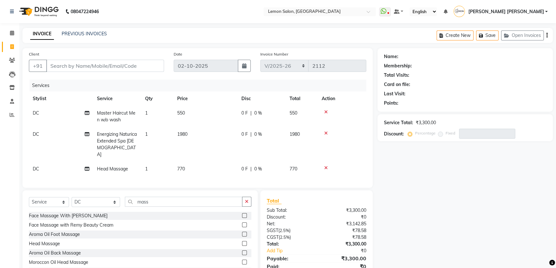
click at [292, 166] on span "770" at bounding box center [294, 169] width 8 height 6
select select "7891"
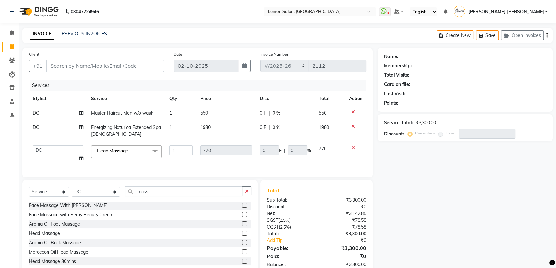
click at [292, 163] on td "0 F | 0 %" at bounding box center [285, 154] width 59 height 24
click at [413, 145] on div "Name: Membership: Total Visits: Card on file: Last Visit: Points: Service Total…" at bounding box center [467, 161] width 180 height 227
click at [44, 151] on select "Adnan Shaikh Anamta Sayyed Apoorva Ssankar Arshad Shaikh DC Imran shaikh Javed …" at bounding box center [58, 150] width 51 height 10
click at [413, 166] on div "Name: Membership: Total Visits: Card on file: Last Visit: Points: Service Total…" at bounding box center [467, 161] width 180 height 227
click at [403, 196] on div "Name: Membership: Total Visits: Card on file: Last Visit: Points: Service Total…" at bounding box center [467, 161] width 180 height 227
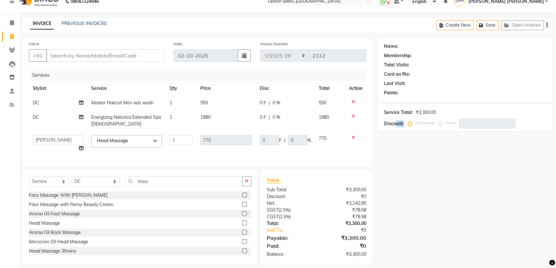
scroll to position [21, 0]
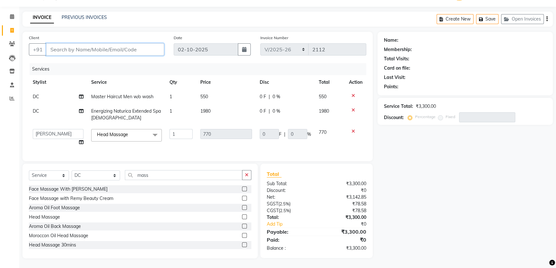
click at [142, 45] on input "Client" at bounding box center [105, 49] width 118 height 12
type input "9"
type input "0"
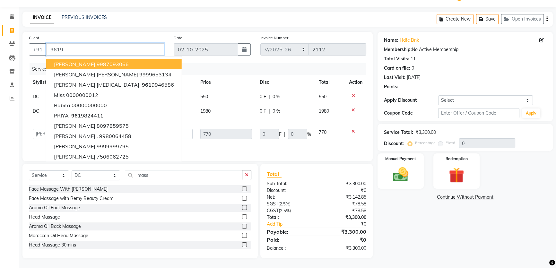
click at [88, 49] on input "9619" at bounding box center [105, 49] width 118 height 12
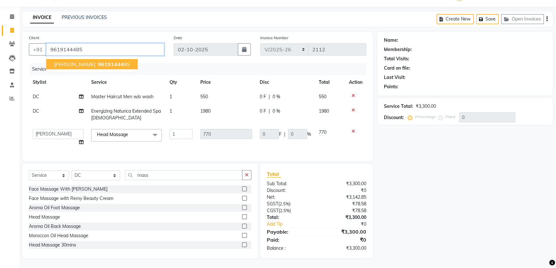
type input "9619144485"
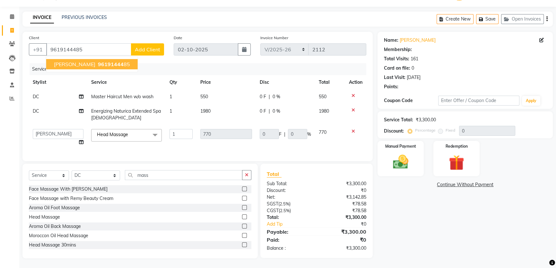
type input "154"
type input "20"
select select "1: Object"
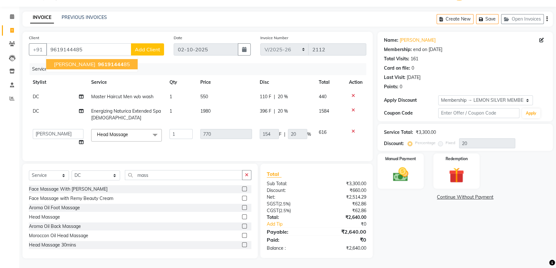
click at [354, 129] on icon at bounding box center [353, 131] width 4 height 4
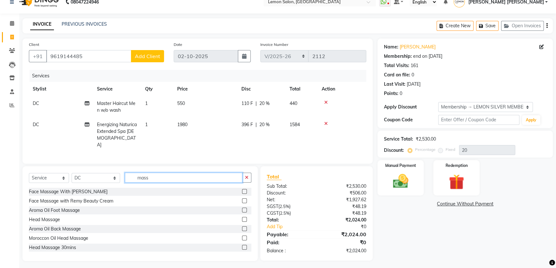
click at [148, 173] on input "mass" at bounding box center [183, 178] width 117 height 10
type input "mass"
click at [49, 218] on div "Head Massage" at bounding box center [44, 219] width 31 height 7
checkbox input "false"
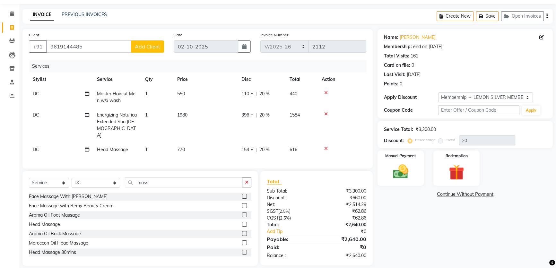
scroll to position [24, 0]
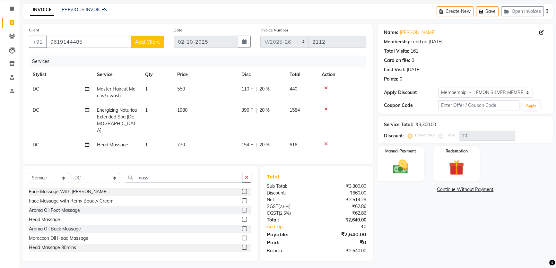
click at [33, 142] on span "DC" at bounding box center [36, 145] width 6 height 6
select select "7891"
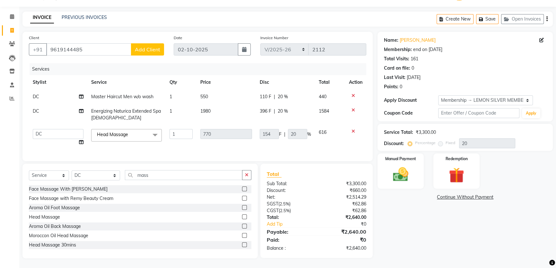
scroll to position [21, 0]
click at [49, 129] on select "Adnan Shaikh Anamta Sayyed Apoorva Ssankar Arshad Shaikh DC Imran shaikh Javed …" at bounding box center [58, 134] width 51 height 10
click at [400, 214] on div "Name: Vinay Chaddha Membership: end on 17-12-2025 Total Visits: 161 Card on fil…" at bounding box center [467, 145] width 180 height 227
click at [483, 17] on icon "button" at bounding box center [482, 19] width 6 height 4
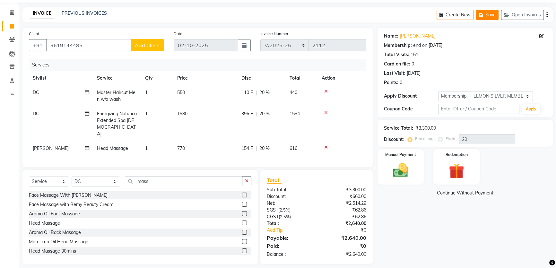
click at [483, 16] on icon "button" at bounding box center [482, 15] width 6 height 4
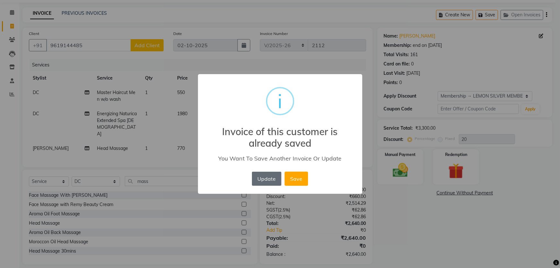
click at [258, 177] on button "Update" at bounding box center [267, 179] width 30 height 14
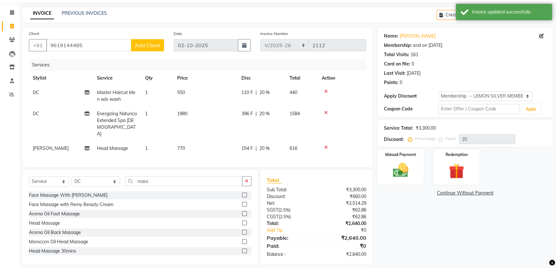
click at [456, 32] on div "Name: Vinay Chaddha Membership: end on 17-12-2025 Total Visits: 161 Card on fil…" at bounding box center [465, 58] width 162 height 56
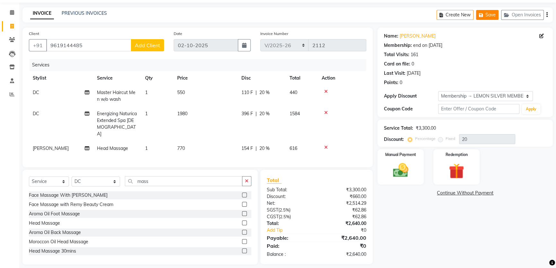
click at [486, 17] on button "Save" at bounding box center [487, 15] width 22 height 10
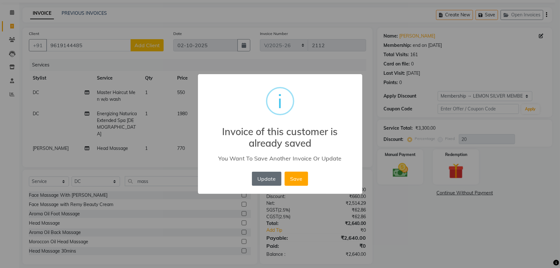
click at [264, 180] on button "Update" at bounding box center [267, 179] width 30 height 14
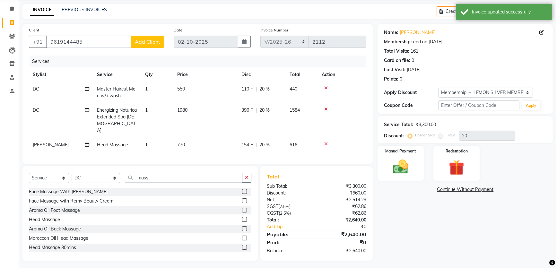
scroll to position [0, 0]
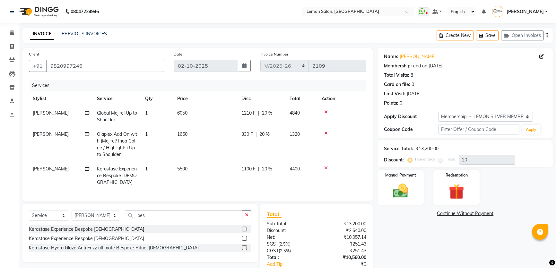
select select "568"
select select "service"
select select "30692"
select select "1: Object"
click at [11, 32] on icon at bounding box center [12, 32] width 4 height 5
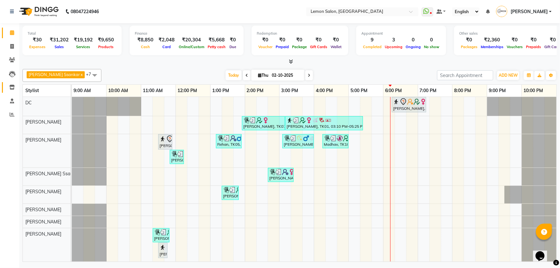
click at [12, 85] on icon at bounding box center [11, 87] width 5 height 5
select select
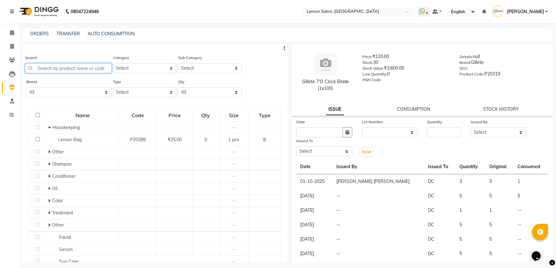
click at [74, 73] on input "text" at bounding box center [68, 68] width 87 height 10
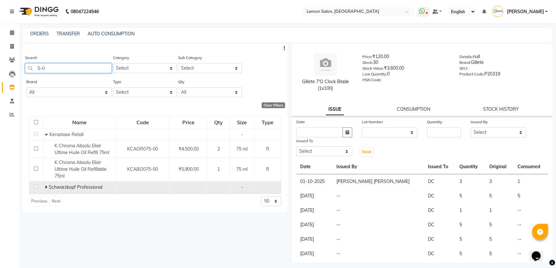
type input "5-0"
click at [47, 186] on icon at bounding box center [46, 187] width 2 height 4
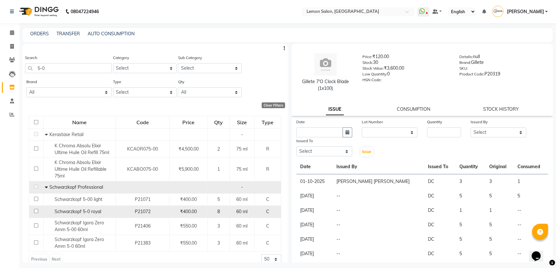
scroll to position [8, 0]
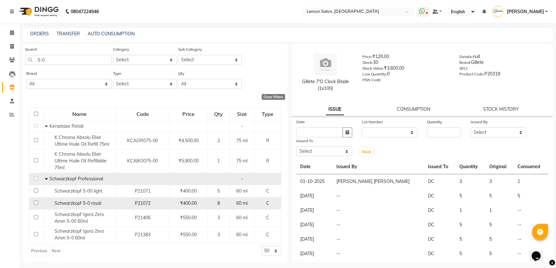
click at [93, 206] on div "Schwarzkopf 5-0 royal" at bounding box center [79, 203] width 69 height 7
select select
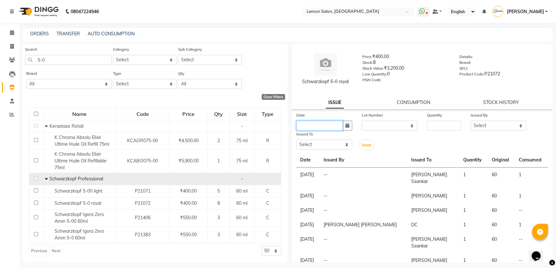
click at [299, 122] on input "text" at bounding box center [319, 126] width 47 height 10
select select "10"
select select "2025"
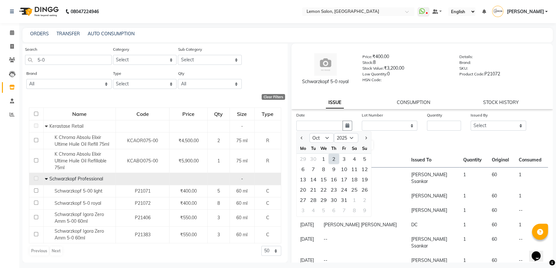
click at [330, 156] on div "2" at bounding box center [334, 159] width 10 height 10
type input "02-10-2025"
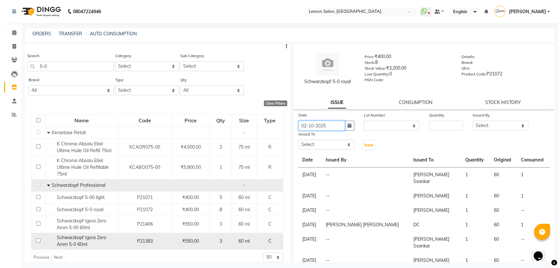
scroll to position [0, 0]
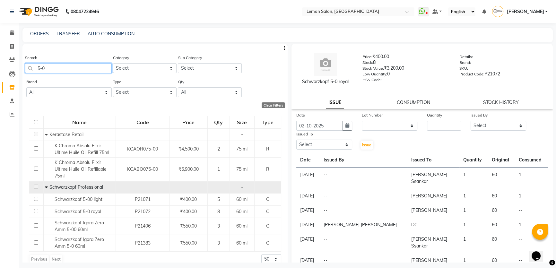
click at [40, 66] on input "5-0" at bounding box center [68, 68] width 87 height 10
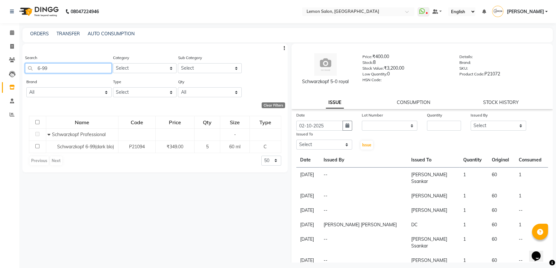
click at [45, 65] on input "6-99" at bounding box center [68, 68] width 87 height 10
drag, startPoint x: 83, startPoint y: 58, endPoint x: 82, endPoint y: 62, distance: 4.2
click at [83, 60] on div "Search 6-99" at bounding box center [68, 63] width 87 height 19
click at [79, 67] on input "6-99" at bounding box center [68, 68] width 87 height 10
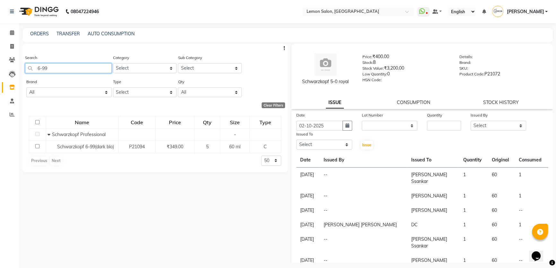
click at [74, 66] on input "6-99" at bounding box center [68, 68] width 87 height 10
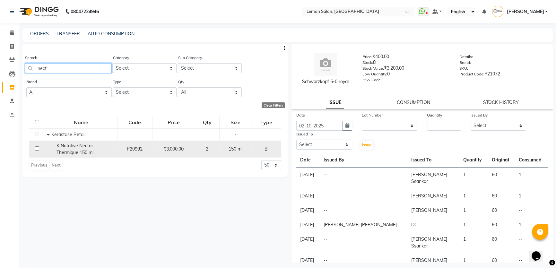
type input "nect"
click at [87, 149] on div "K Nutritive Nectar Thermique 150 ml" at bounding box center [81, 149] width 69 height 13
select select
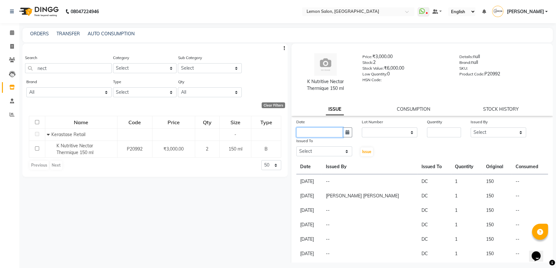
click at [333, 132] on input "text" at bounding box center [319, 132] width 47 height 10
select select "10"
select select "2025"
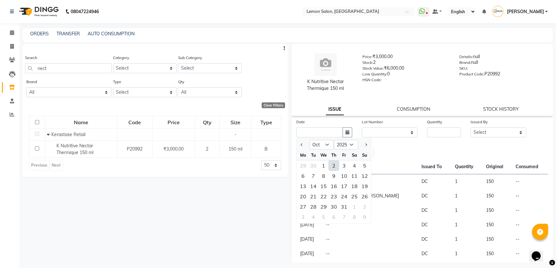
click at [334, 166] on div "2" at bounding box center [334, 165] width 10 height 10
type input "02-10-2025"
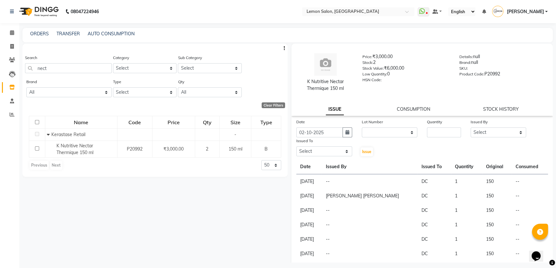
click at [460, 134] on div "Quantity" at bounding box center [444, 127] width 44 height 19
click at [458, 134] on input "number" at bounding box center [444, 132] width 34 height 10
type input "1"
click at [480, 130] on select "Select Adnan Shaikh Anamta Sayyed Apoorva Ssankar Arshad Shaikh DC Imran shaikh…" at bounding box center [499, 132] width 56 height 10
select select "7891"
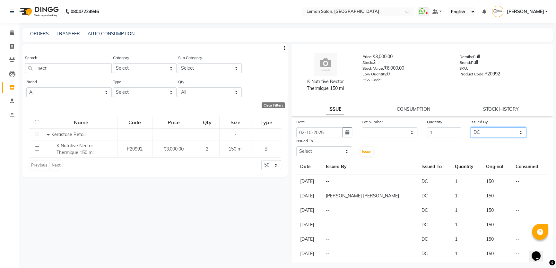
click at [471, 127] on select "Select Adnan Shaikh Anamta Sayyed Apoorva Ssankar Arshad Shaikh DC Imran shaikh…" at bounding box center [499, 132] width 56 height 10
click at [314, 147] on select "Select Adnan Shaikh Anamta Sayyed Apoorva Ssankar Arshad Shaikh DC Imran shaikh…" at bounding box center [324, 151] width 56 height 10
select select "7891"
click at [296, 147] on select "Select Adnan Shaikh Anamta Sayyed Apoorva Ssankar Arshad Shaikh DC Imran shaikh…" at bounding box center [324, 151] width 56 height 10
click at [366, 152] on span "Issue" at bounding box center [366, 151] width 9 height 5
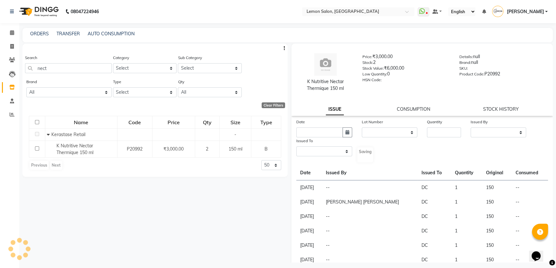
select select
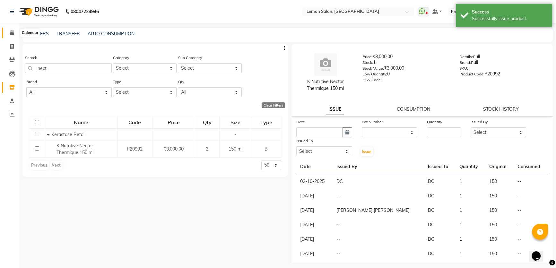
click at [14, 29] on span at bounding box center [11, 32] width 11 height 7
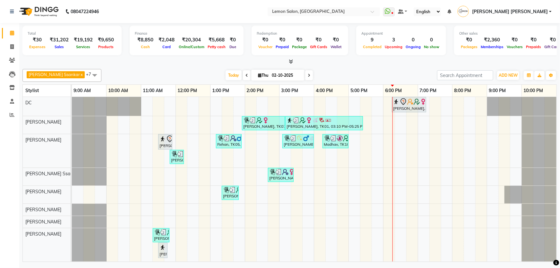
click at [44, 75] on span "[PERSON_NAME] Ssankar" at bounding box center [54, 74] width 51 height 5
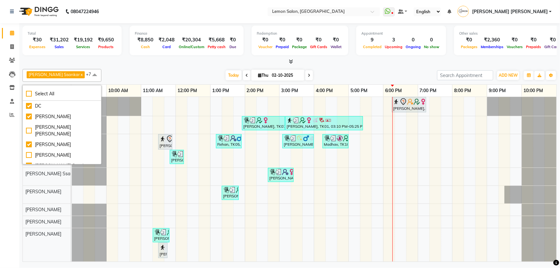
click at [130, 51] on div "Finance ₹8,850 Cash ₹2,048 Card ₹20,304 Online/Custom ₹5,668 [PERSON_NAME] cash…" at bounding box center [187, 41] width 114 height 30
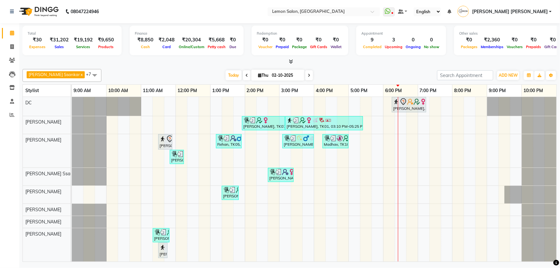
click at [61, 42] on div "₹31,202" at bounding box center [59, 39] width 24 height 7
click at [78, 44] on div "Services" at bounding box center [83, 46] width 24 height 7
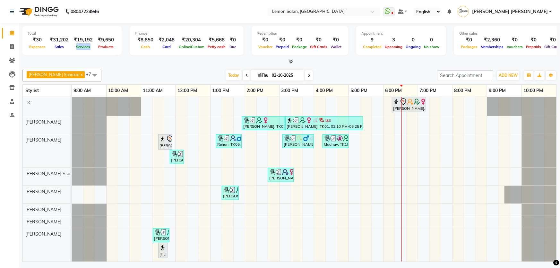
click at [78, 44] on div "Services" at bounding box center [83, 46] width 24 height 7
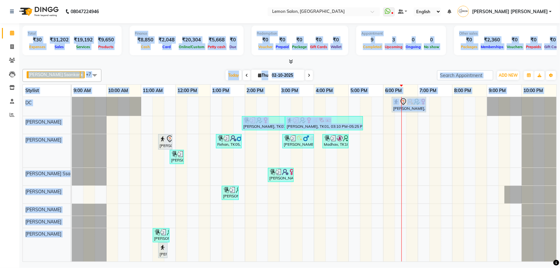
drag, startPoint x: 26, startPoint y: 33, endPoint x: 96, endPoint y: 160, distance: 145.2
click at [96, 160] on div "Total ₹30 Expenses ₹31,202 Sales ₹19,192 Services ₹9,650 Products Finance ₹8,85…" at bounding box center [289, 143] width 541 height 240
click at [110, 41] on div "₹9,650" at bounding box center [105, 39] width 21 height 7
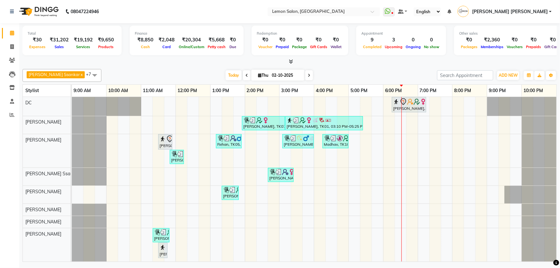
click at [112, 41] on div "₹9,650" at bounding box center [105, 39] width 21 height 7
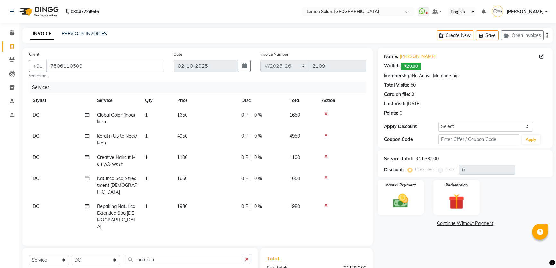
select select "568"
select select "service"
select select "7891"
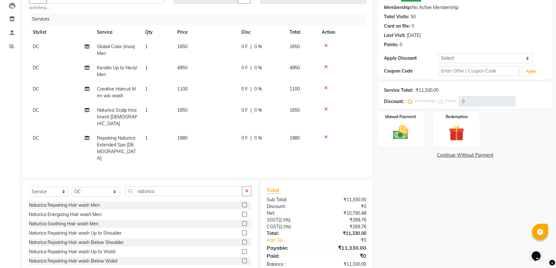
scroll to position [232, 0]
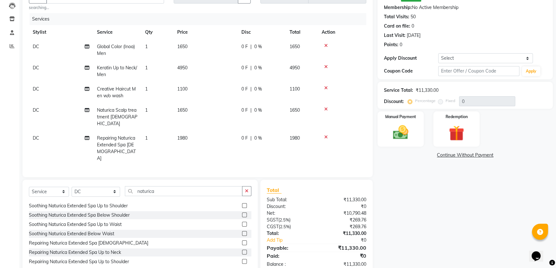
click at [325, 107] on icon at bounding box center [326, 109] width 4 height 4
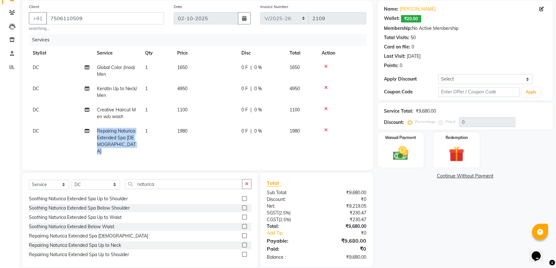
drag, startPoint x: 94, startPoint y: 129, endPoint x: 143, endPoint y: 141, distance: 50.1
click at [143, 141] on tr "DC Repairing Naturica Extended Spa Male 1 1980 0 F | 0 % 1980" at bounding box center [197, 141] width 337 height 35
click at [325, 131] on icon at bounding box center [326, 130] width 4 height 4
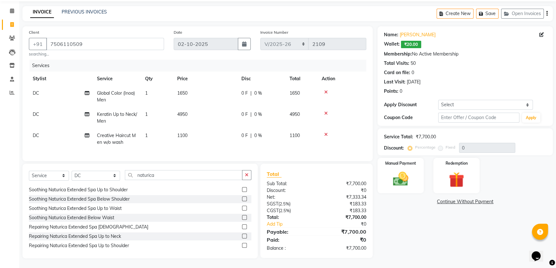
scroll to position [26, 0]
click at [488, 12] on button "Save" at bounding box center [487, 14] width 22 height 10
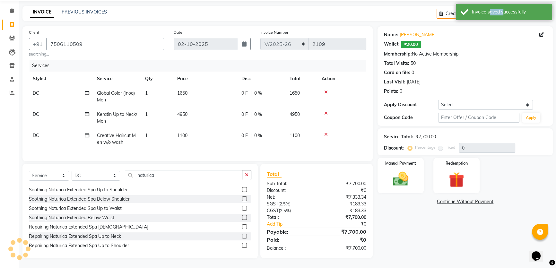
click at [488, 12] on div "Invoice saved successfully" at bounding box center [509, 12] width 75 height 7
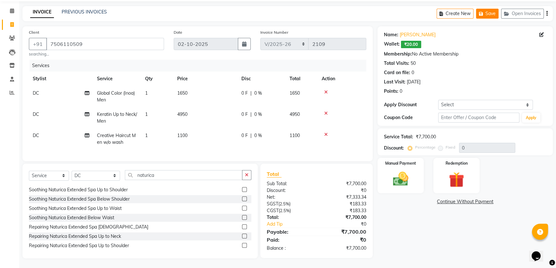
click at [488, 13] on button "Save" at bounding box center [487, 14] width 22 height 10
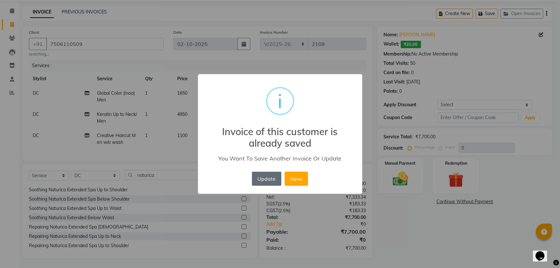
drag, startPoint x: 271, startPoint y: 171, endPoint x: 270, endPoint y: 177, distance: 6.1
click at [270, 177] on div "Update No Save" at bounding box center [279, 178] width 59 height 17
click at [270, 179] on button "Update" at bounding box center [267, 179] width 30 height 14
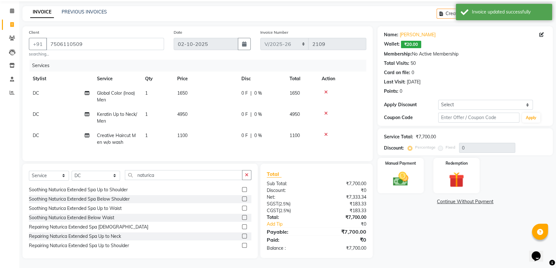
click at [454, 62] on div "Total Visits: 50" at bounding box center [465, 63] width 162 height 7
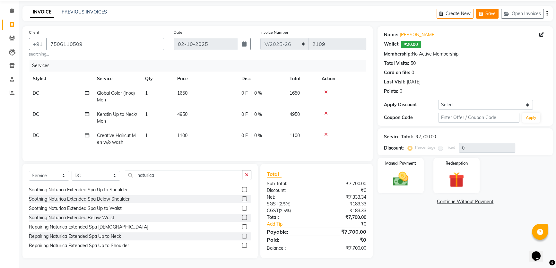
click at [486, 11] on button "Save" at bounding box center [487, 14] width 22 height 10
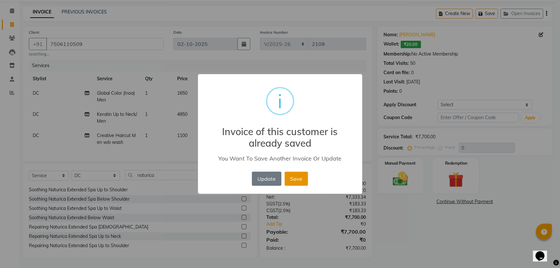
click at [300, 183] on button "Save" at bounding box center [296, 179] width 23 height 14
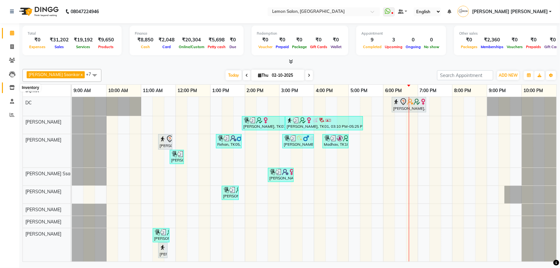
click at [8, 86] on span at bounding box center [11, 87] width 11 height 7
select select
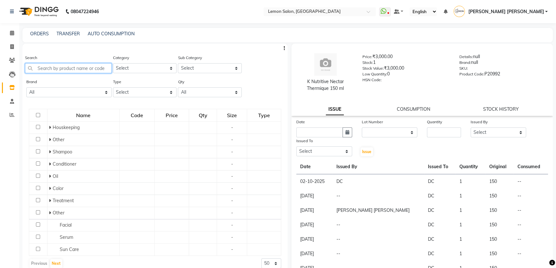
click at [78, 67] on input "text" at bounding box center [68, 68] width 87 height 10
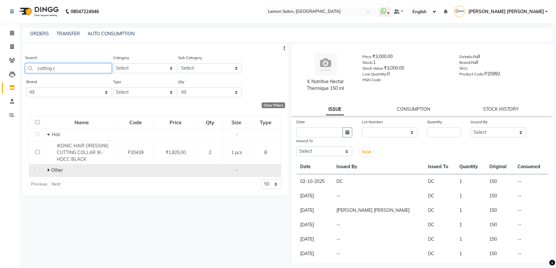
type input "cutting c"
click at [49, 172] on span at bounding box center [49, 170] width 4 height 6
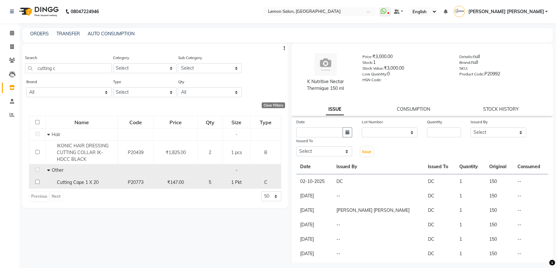
click at [70, 180] on div "Cutting Cape 1 X 20" at bounding box center [81, 182] width 69 height 7
select select
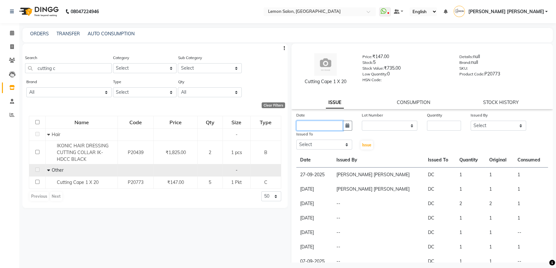
click at [327, 124] on input "text" at bounding box center [319, 126] width 47 height 10
select select "10"
select select "2025"
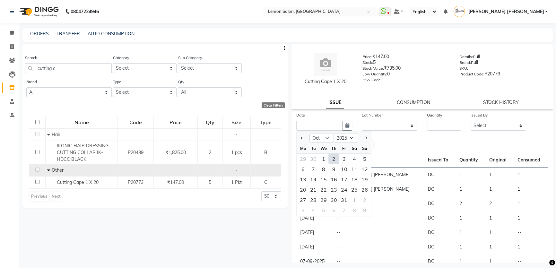
click at [332, 156] on div "2" at bounding box center [334, 159] width 10 height 10
type input "02-10-2025"
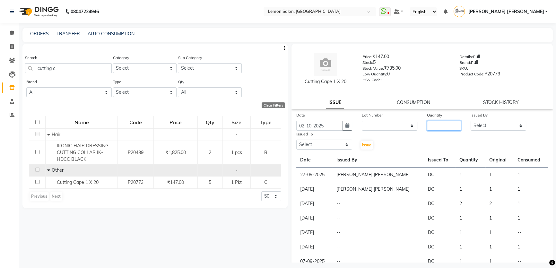
click at [435, 124] on input "number" at bounding box center [444, 126] width 34 height 10
type input "2"
click at [486, 124] on select "Select Adnan Shaikh Anamta Sayyed Apoorva Ssankar Arshad Shaikh DC Imran shaikh…" at bounding box center [499, 126] width 56 height 10
select select "7891"
click at [471, 121] on select "Select Adnan Shaikh Anamta Sayyed Apoorva Ssankar Arshad Shaikh DC Imran shaikh…" at bounding box center [499, 126] width 56 height 10
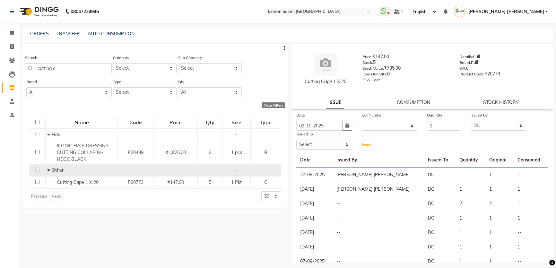
click at [296, 144] on div "Issued To Select Adnan Shaikh Anamta Sayyed Apoorva Ssankar Arshad Shaikh DC Im…" at bounding box center [323, 141] width 65 height 20
click at [304, 142] on select "Select Adnan Shaikh Anamta Sayyed Apoorva Ssankar Arshad Shaikh DC Imran shaikh…" at bounding box center [324, 145] width 56 height 10
select select "7891"
click at [296, 140] on select "Select Adnan Shaikh Anamta Sayyed Apoorva Ssankar Arshad Shaikh DC Imran shaikh…" at bounding box center [324, 145] width 56 height 10
click at [362, 145] on span "Issue" at bounding box center [366, 145] width 9 height 5
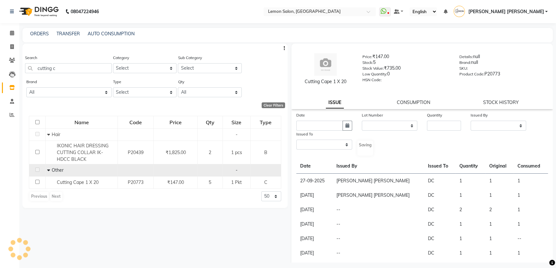
select select
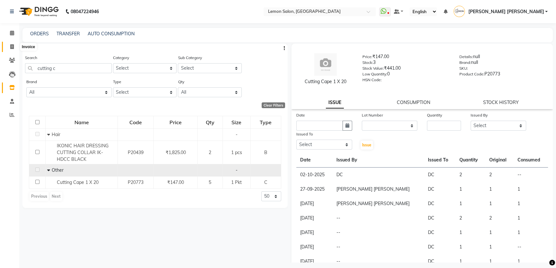
click at [13, 46] on icon at bounding box center [12, 46] width 4 height 5
select select "568"
select select "service"
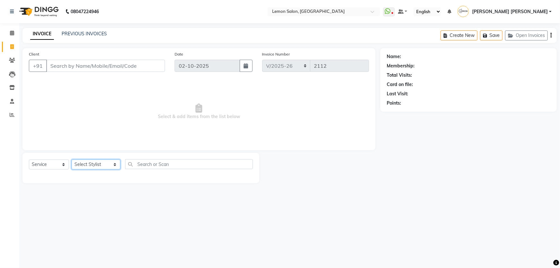
click at [100, 162] on select "Select Stylist [PERSON_NAME] [PERSON_NAME] [PERSON_NAME] DC [PERSON_NAME] [PERS…" at bounding box center [96, 165] width 49 height 10
select select "7891"
click at [72, 160] on select "Select Stylist [PERSON_NAME] [PERSON_NAME] [PERSON_NAME] DC [PERSON_NAME] [PERS…" at bounding box center [96, 165] width 49 height 10
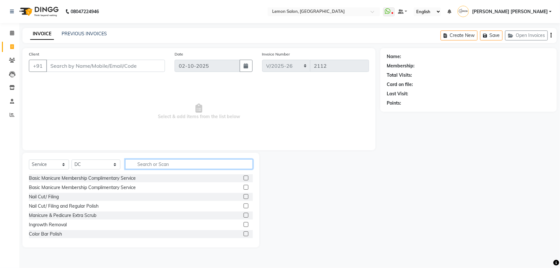
click at [151, 167] on input "text" at bounding box center [189, 164] width 128 height 10
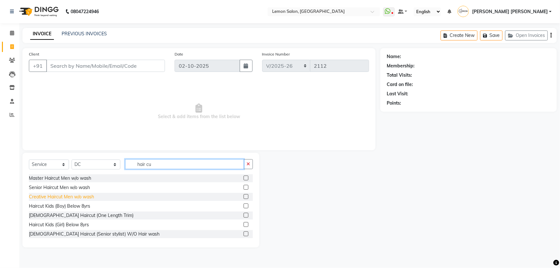
type input "hair cu"
click at [78, 200] on div "Creative Haircut Men w/o wash" at bounding box center [61, 197] width 65 height 7
checkbox input "false"
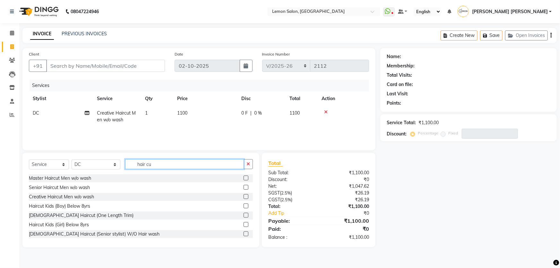
click at [149, 166] on input "hair cu" at bounding box center [184, 164] width 119 height 10
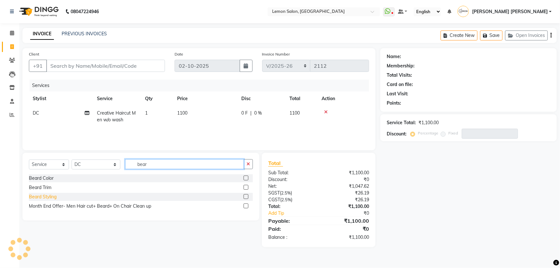
type input "bear"
click at [51, 195] on div "Beard Styling" at bounding box center [43, 197] width 28 height 7
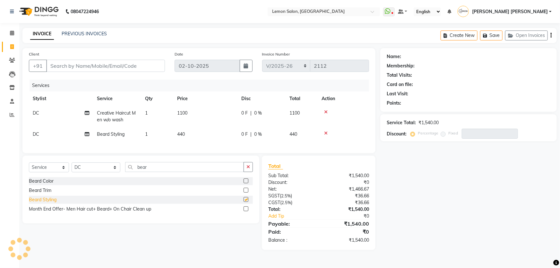
checkbox input "false"
click at [88, 64] on input "Client" at bounding box center [105, 66] width 119 height 12
type input "9"
type input "0"
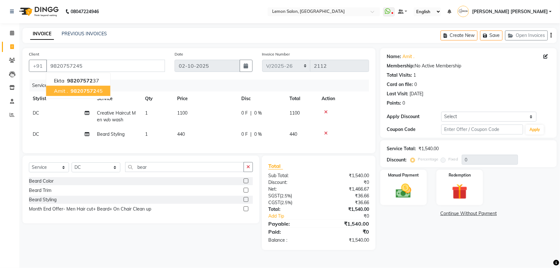
click at [75, 91] on span "98207572" at bounding box center [84, 91] width 26 height 6
click at [63, 70] on input "9820757245" at bounding box center [105, 66] width 119 height 12
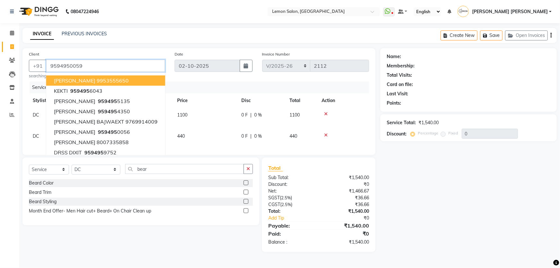
type input "9594950059"
select select "1: Object"
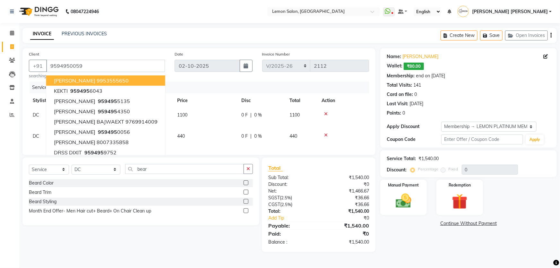
type input "30"
click at [359, 51] on div "Invoice Number MRD/2025-26 V/2025 V/2025-26 2112" at bounding box center [315, 65] width 117 height 28
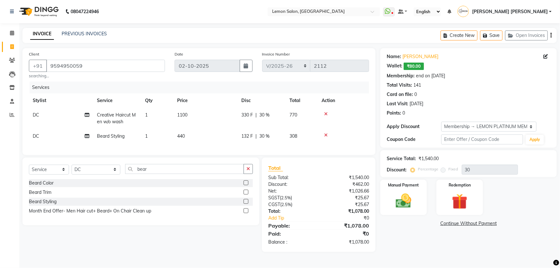
click at [324, 134] on icon at bounding box center [326, 135] width 4 height 4
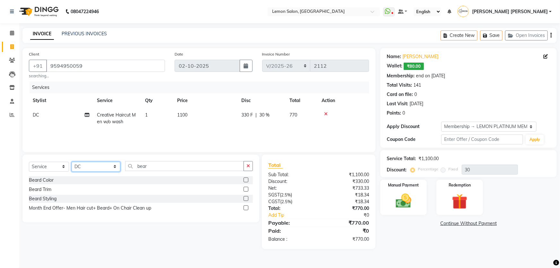
click at [81, 166] on select "Select Stylist [PERSON_NAME] [PERSON_NAME] [PERSON_NAME] DC [PERSON_NAME] [PERS…" at bounding box center [96, 167] width 49 height 10
select select "70796"
click at [72, 162] on select "Select Stylist [PERSON_NAME] [PERSON_NAME] [PERSON_NAME] DC [PERSON_NAME] [PERS…" at bounding box center [96, 167] width 49 height 10
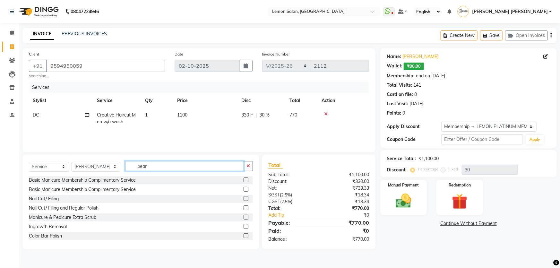
click at [143, 167] on input "bear" at bounding box center [184, 166] width 119 height 10
type input "bear"
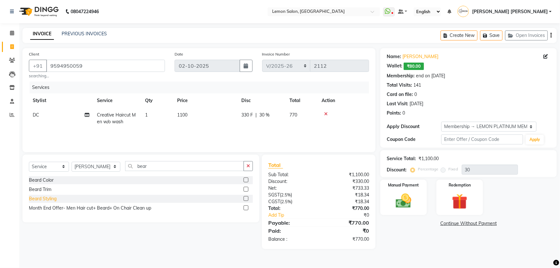
click at [50, 199] on div "Beard Styling" at bounding box center [43, 198] width 28 height 7
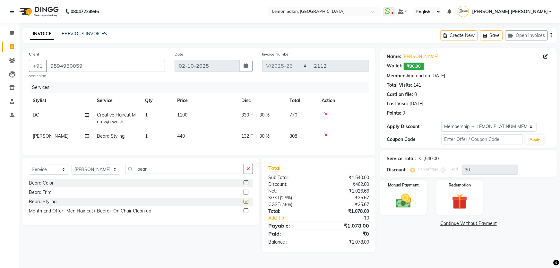
checkbox input "false"
click at [491, 38] on button "Save" at bounding box center [491, 35] width 22 height 10
click at [488, 36] on icon "button" at bounding box center [486, 35] width 6 height 4
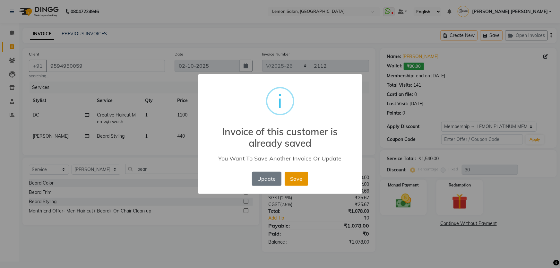
click at [288, 179] on button "Save" at bounding box center [296, 179] width 23 height 14
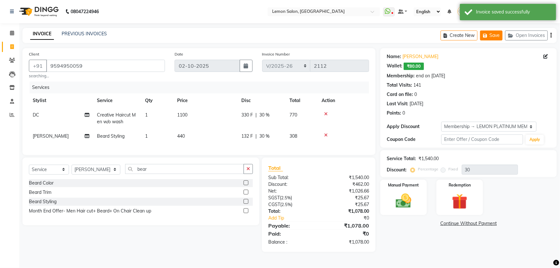
click at [488, 38] on button "Save" at bounding box center [491, 35] width 22 height 10
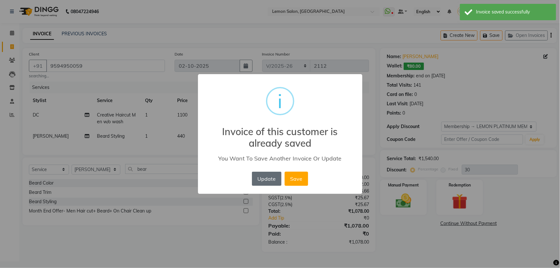
click at [257, 181] on button "Update" at bounding box center [267, 179] width 30 height 14
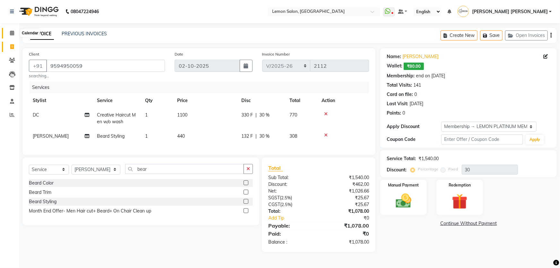
click at [11, 32] on icon at bounding box center [12, 32] width 4 height 5
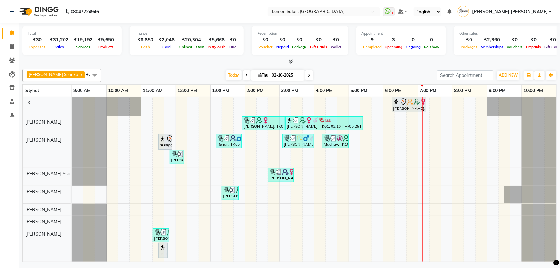
click at [13, 37] on link "Calendar" at bounding box center [9, 33] width 15 height 11
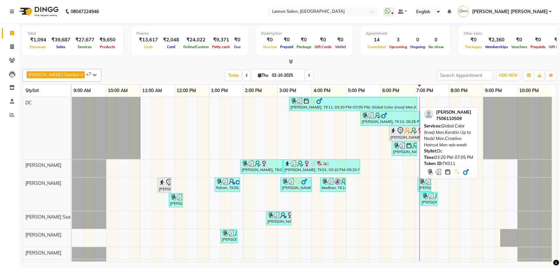
click at [374, 104] on div "[PERSON_NAME], TK11, 03:20 PM-07:05 PM, Global Color (Inoa) Men,Keratin Up to N…" at bounding box center [353, 104] width 127 height 12
select select "3"
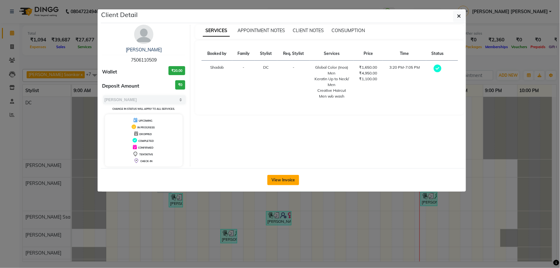
click at [275, 181] on button "View Invoice" at bounding box center [283, 180] width 32 height 10
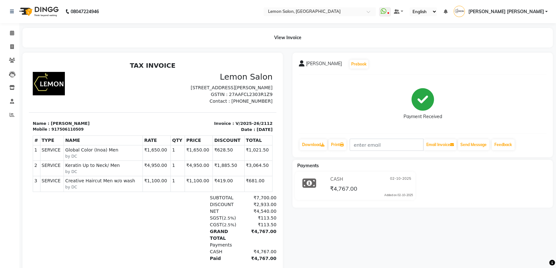
scroll to position [29, 0]
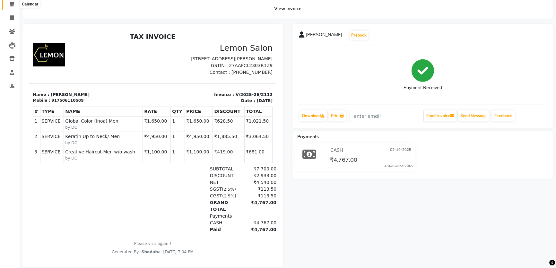
click at [9, 3] on span at bounding box center [11, 4] width 11 height 7
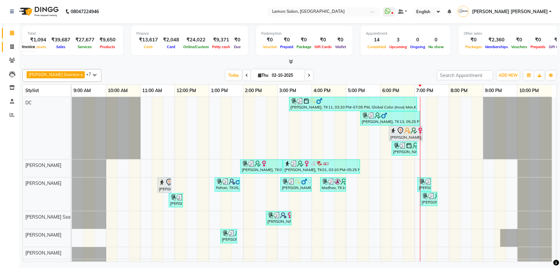
click at [13, 44] on span at bounding box center [11, 46] width 11 height 7
select select "568"
select select "service"
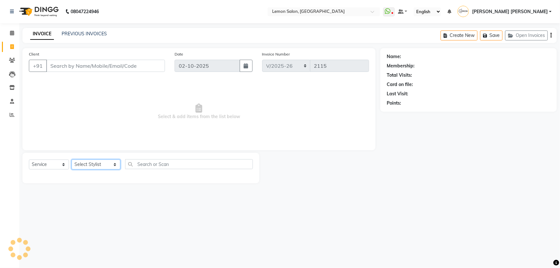
click at [84, 164] on select "Select Stylist [PERSON_NAME] [PERSON_NAME] [PERSON_NAME] DC [PERSON_NAME] [PERS…" at bounding box center [96, 165] width 49 height 10
click at [58, 166] on select "Select Service Product Membership Package Voucher Prepaid Gift Card" at bounding box center [49, 165] width 40 height 10
click at [29, 160] on select "Select Service Product Membership Package Voucher Prepaid Gift Card" at bounding box center [49, 165] width 40 height 10
click at [96, 164] on select "Select Stylist [PERSON_NAME] [PERSON_NAME] [PERSON_NAME] DC [PERSON_NAME] [PERS…" at bounding box center [96, 165] width 49 height 10
select select "68714"
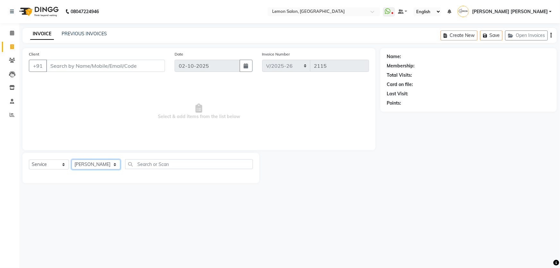
click at [72, 160] on select "Select Stylist [PERSON_NAME] [PERSON_NAME] [PERSON_NAME] DC [PERSON_NAME] [PERS…" at bounding box center [96, 165] width 49 height 10
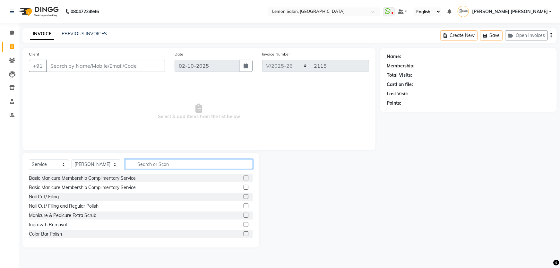
click at [177, 167] on input "text" at bounding box center [189, 164] width 128 height 10
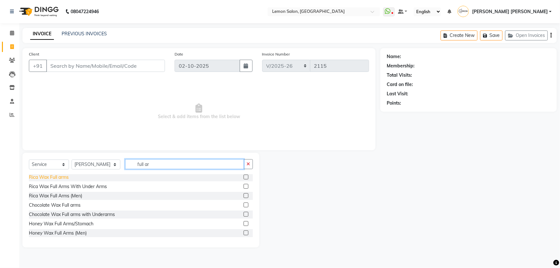
type input "full ar"
click at [48, 179] on div "Rica Wax Full arms" at bounding box center [49, 177] width 40 height 7
checkbox input "false"
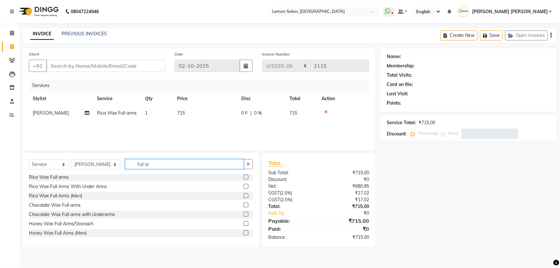
click at [153, 167] on input "full ar" at bounding box center [184, 164] width 119 height 10
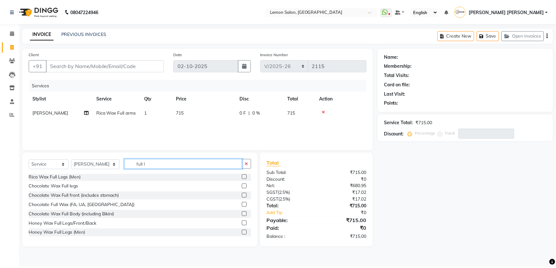
scroll to position [0, 0]
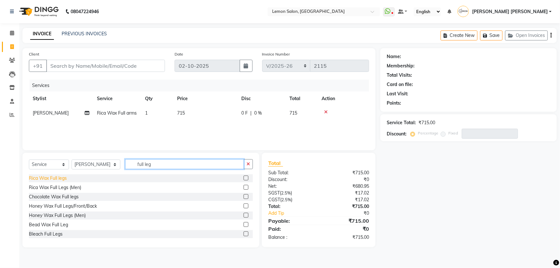
type input "full leg"
click at [62, 177] on div "Rica Wax Full legs" at bounding box center [48, 178] width 38 height 7
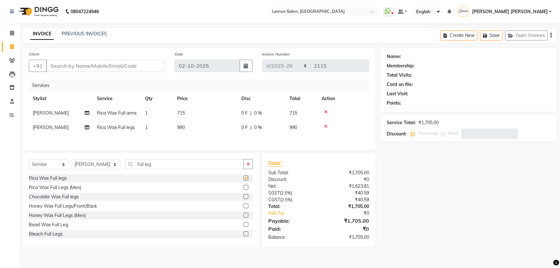
checkbox input "false"
click at [144, 163] on input "full leg" at bounding box center [184, 164] width 119 height 10
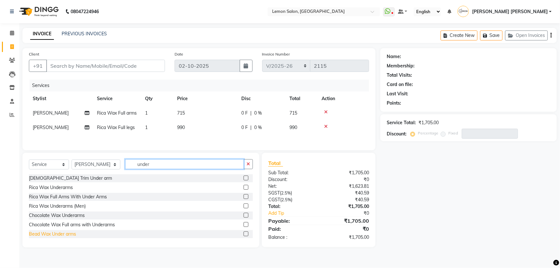
type input "under"
click at [64, 235] on div "Bead Wax Under arms" at bounding box center [52, 234] width 47 height 7
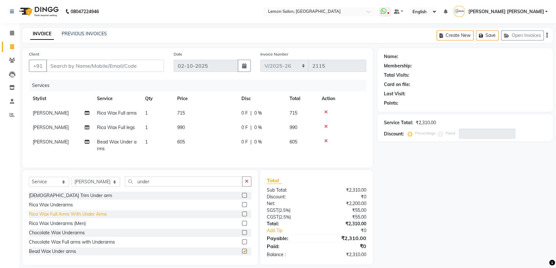
checkbox input "false"
click at [144, 186] on input "under" at bounding box center [183, 182] width 117 height 10
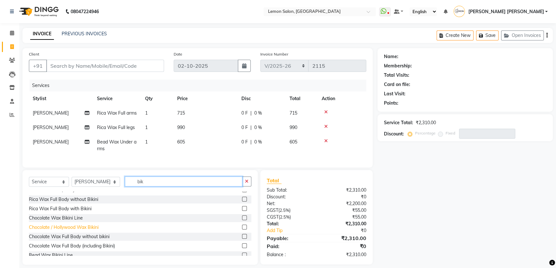
scroll to position [29, 0]
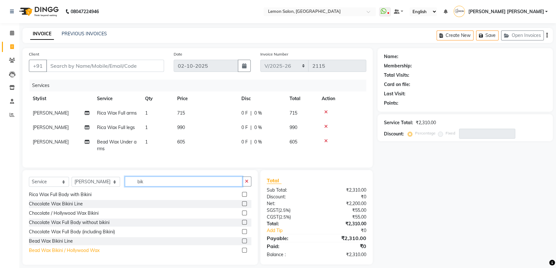
type input "bik"
click at [70, 254] on div "Bead Wax Bikini / Hollywood Wax" at bounding box center [64, 250] width 71 height 7
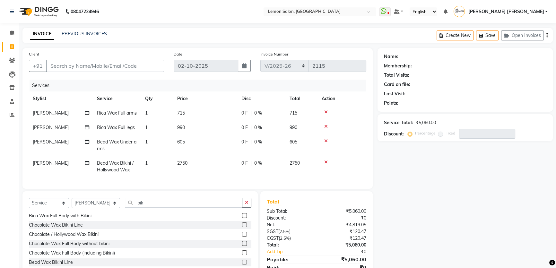
checkbox input "false"
click at [130, 206] on input "bik" at bounding box center [183, 203] width 117 height 10
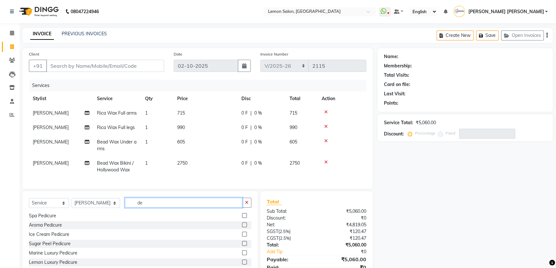
scroll to position [0, 0]
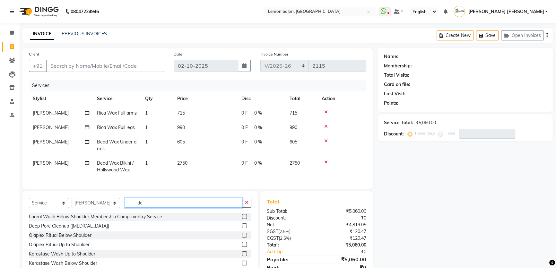
type input "d"
type input "d ta"
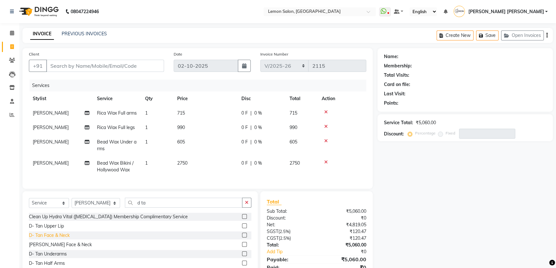
click at [55, 238] on div "D- Tan Face & Neck" at bounding box center [49, 235] width 41 height 7
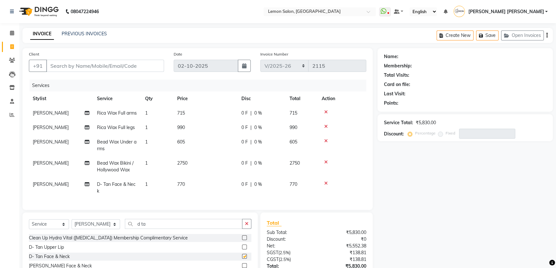
checkbox input "false"
click at [151, 229] on input "d ta" at bounding box center [183, 224] width 117 height 10
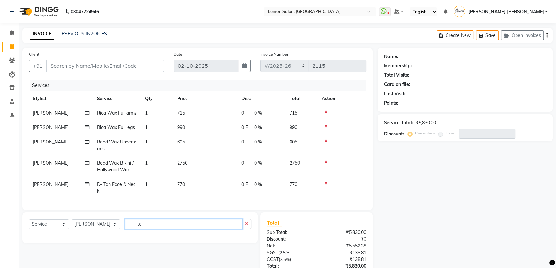
type input "t"
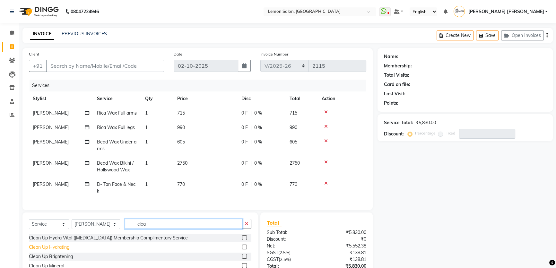
type input "clea"
click at [64, 251] on div "Clean Up Hydrating" at bounding box center [49, 247] width 40 height 7
checkbox input "false"
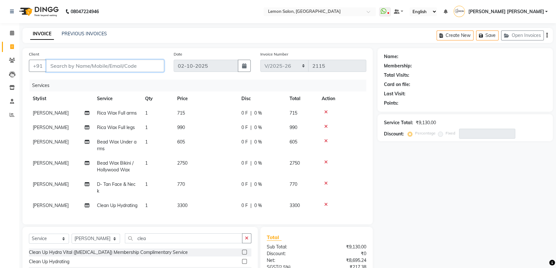
click at [56, 66] on input "Client" at bounding box center [105, 66] width 118 height 12
type input "7"
type input "0"
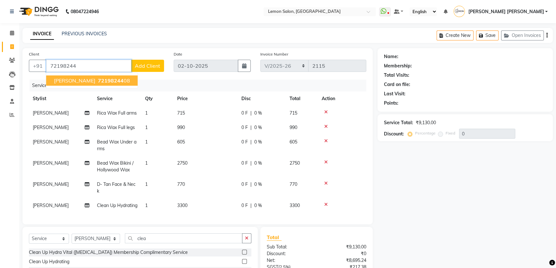
click at [65, 82] on span "Mansi Patil" at bounding box center [74, 80] width 41 height 6
type input "7219824408"
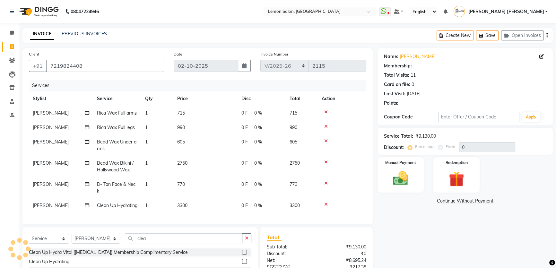
type input "25"
select select "1: Object"
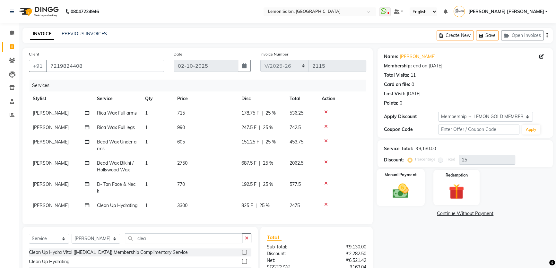
click at [404, 178] on div "Manual Payment" at bounding box center [401, 187] width 48 height 37
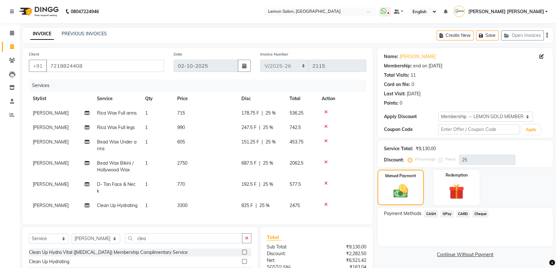
click at [444, 213] on span "GPay" at bounding box center [446, 213] width 13 height 7
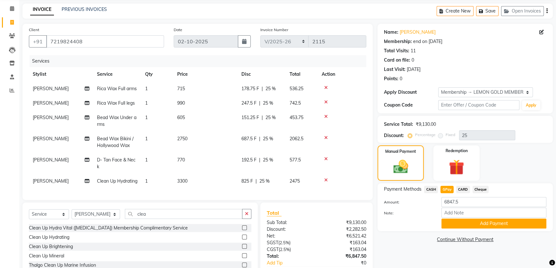
scroll to position [58, 0]
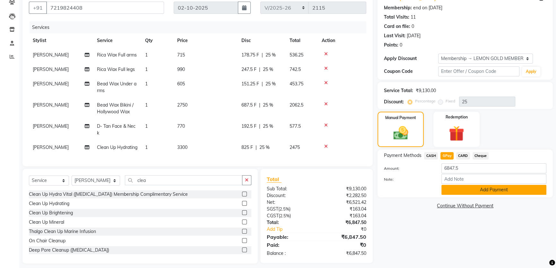
click at [464, 186] on button "Add Payment" at bounding box center [493, 190] width 105 height 10
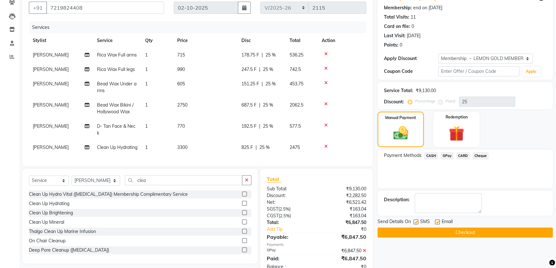
scroll to position [87, 0]
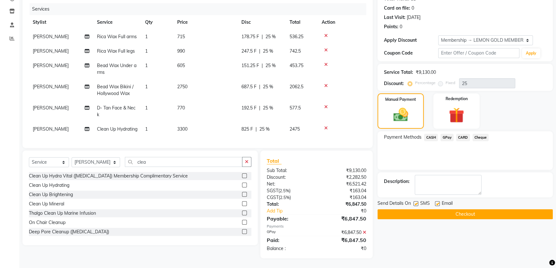
click at [440, 200] on div "Email" at bounding box center [446, 204] width 23 height 8
click at [439, 200] on div "Email" at bounding box center [446, 204] width 23 height 8
click at [437, 201] on label at bounding box center [437, 203] width 5 height 5
click at [437, 202] on input "checkbox" at bounding box center [437, 204] width 4 height 4
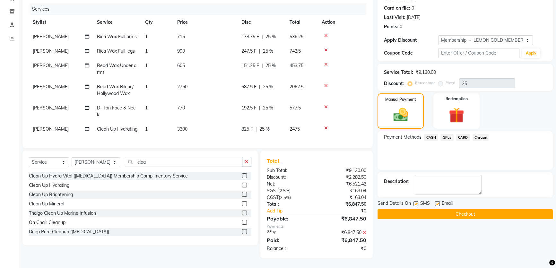
checkbox input "false"
click at [412, 200] on div "Send Details On SMS Email" at bounding box center [464, 204] width 175 height 8
click at [414, 201] on label at bounding box center [415, 203] width 5 height 5
click at [414, 202] on input "checkbox" at bounding box center [415, 204] width 4 height 4
checkbox input "false"
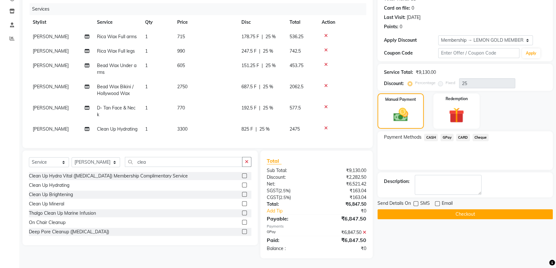
click at [428, 209] on button "Checkout" at bounding box center [464, 214] width 175 height 10
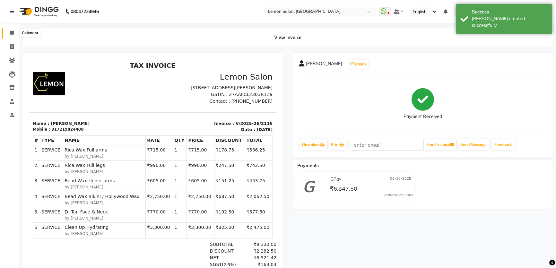
click at [6, 33] on span at bounding box center [11, 33] width 11 height 7
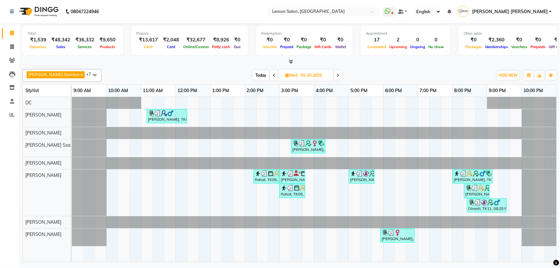
click at [254, 78] on span "Today" at bounding box center [261, 75] width 16 height 10
type input "02-10-2025"
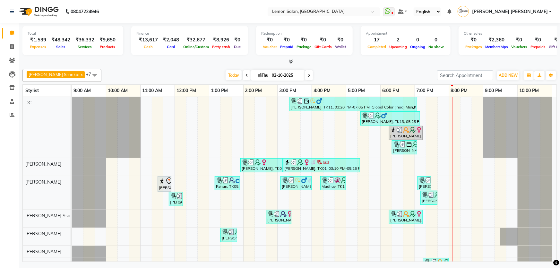
click at [279, 71] on input "02-10-2025" at bounding box center [286, 76] width 32 height 10
select select "10"
select select "2025"
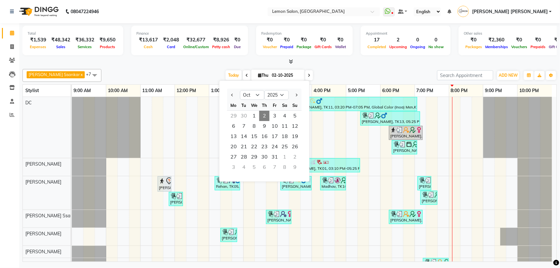
click at [229, 96] on div at bounding box center [233, 95] width 13 height 10
click at [230, 96] on button "Previous month" at bounding box center [232, 95] width 5 height 10
select select "9"
click at [293, 139] on span "21" at bounding box center [295, 136] width 10 height 10
type input "21-09-2025"
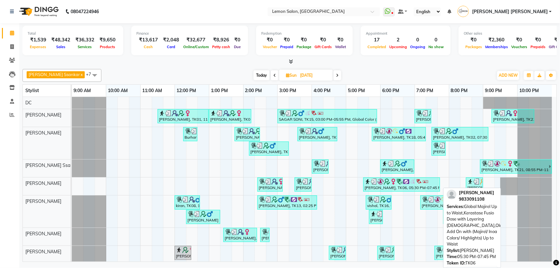
click at [402, 188] on div "Roocha Dholakia, TK06, 05:30 PM-07:45 PM, Global Majirel Up to Waist,Kerastase …" at bounding box center [401, 184] width 75 height 12
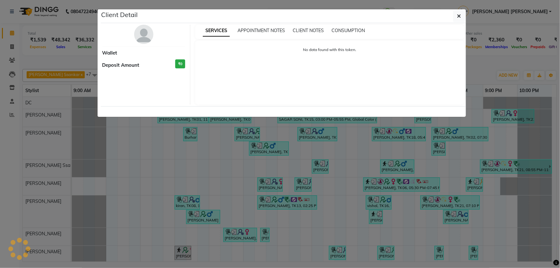
select select "3"
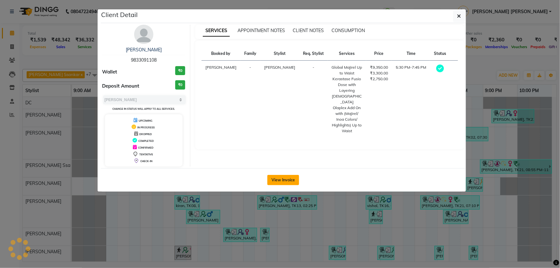
click at [290, 179] on button "View Invoice" at bounding box center [283, 180] width 32 height 10
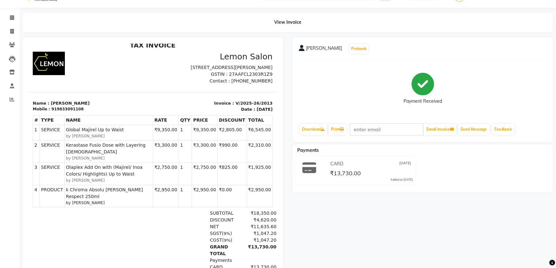
scroll to position [29, 0]
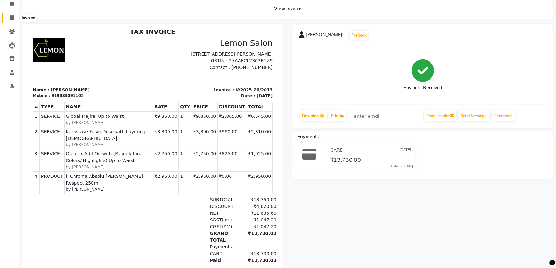
click at [13, 14] on span at bounding box center [11, 17] width 11 height 7
select select "568"
select select "service"
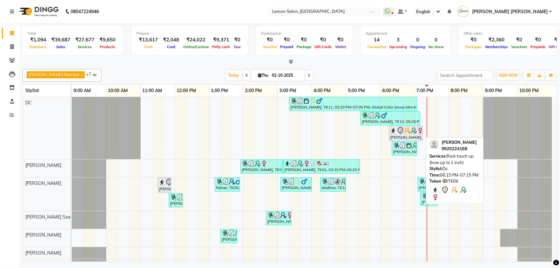
click at [401, 138] on div "[PERSON_NAME], TK06, 06:15 PM-07:15 PM, Root touch up (Inoa up to 1 inch)" at bounding box center [406, 133] width 32 height 13
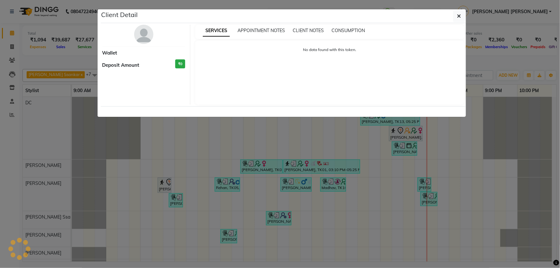
select select "7"
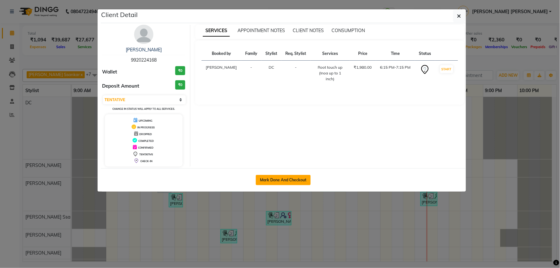
click at [301, 178] on button "Mark Done And Checkout" at bounding box center [283, 180] width 55 height 10
select select "service"
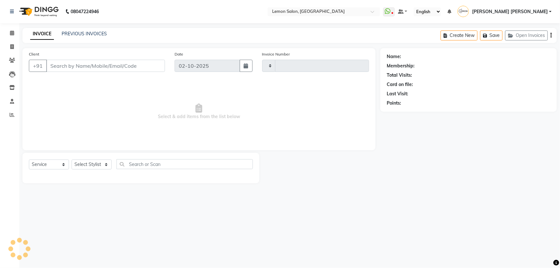
type input "2115"
select select "568"
type input "9920224168"
select select "7891"
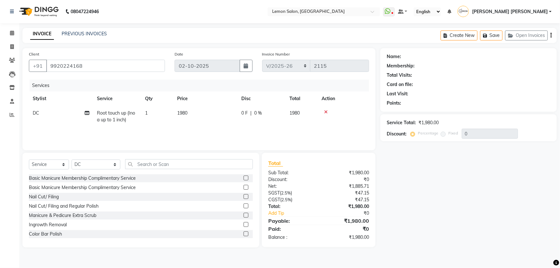
select select "1: Object"
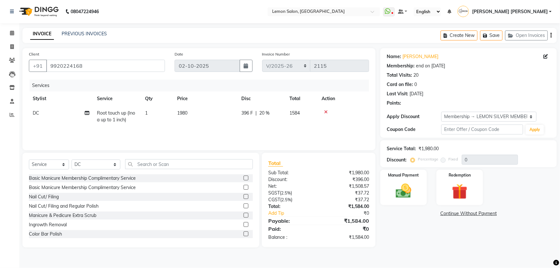
type input "20"
click at [36, 109] on td "DC" at bounding box center [61, 116] width 64 height 21
select select "7891"
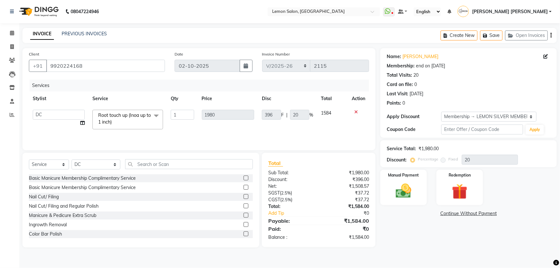
click at [49, 122] on td "Adnan Shaikh Anamta Sayyed Apoorva Ssankar Arshad Shaikh DC Imran shaikh Javed …" at bounding box center [59, 119] width 60 height 27
click at [48, 114] on select "Adnan Shaikh Anamta Sayyed Apoorva Ssankar Arshad Shaikh DC Imran shaikh Javed …" at bounding box center [59, 115] width 52 height 10
select select "67818"
click at [83, 163] on select "Select Stylist [PERSON_NAME] [PERSON_NAME] [PERSON_NAME] DC [PERSON_NAME] [PERS…" at bounding box center [96, 165] width 49 height 10
select select "66397"
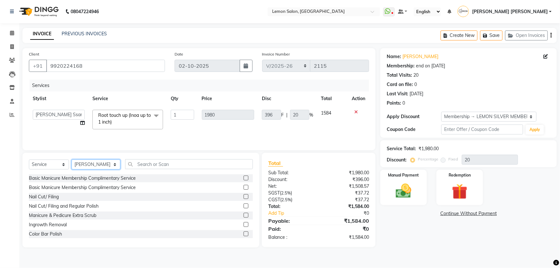
click at [72, 160] on select "Select Stylist [PERSON_NAME] [PERSON_NAME] [PERSON_NAME] DC [PERSON_NAME] [PERS…" at bounding box center [96, 165] width 49 height 10
click at [170, 170] on div "Select Service Product Membership Package Voucher Prepaid Gift Card Select Styl…" at bounding box center [141, 166] width 224 height 15
click at [169, 166] on input "text" at bounding box center [189, 164] width 128 height 10
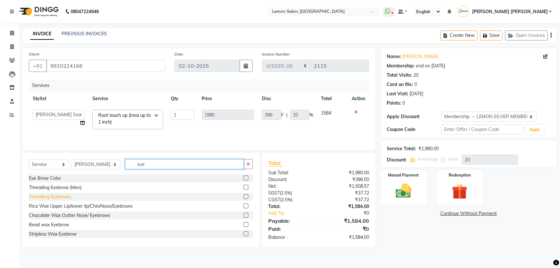
type input "eye"
click at [55, 197] on div "Threading Eyebrows" at bounding box center [50, 197] width 42 height 7
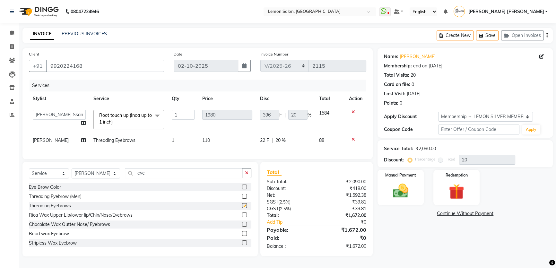
checkbox input "false"
click at [142, 173] on input "eye" at bounding box center [183, 173] width 117 height 10
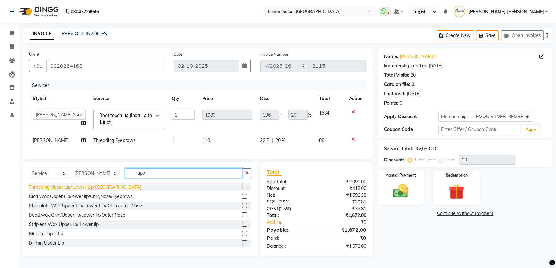
type input "upp"
click at [52, 191] on div "Threading Upper Lip/ Lower Lip/[GEOGRAPHIC_DATA]" at bounding box center [85, 187] width 112 height 7
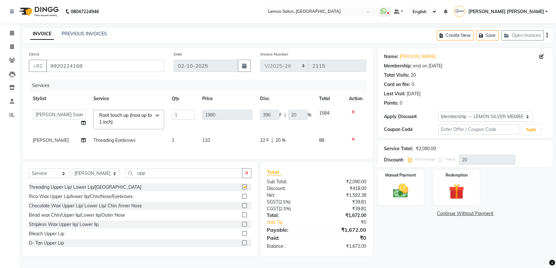
checkbox input "false"
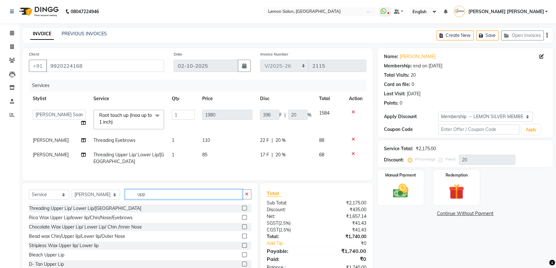
click at [147, 198] on input "upp" at bounding box center [183, 194] width 117 height 10
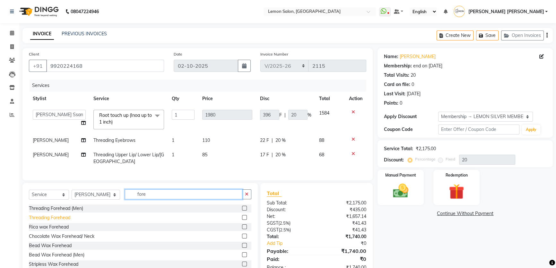
type input "fore"
click at [56, 221] on div "Threading Forehead" at bounding box center [49, 217] width 41 height 7
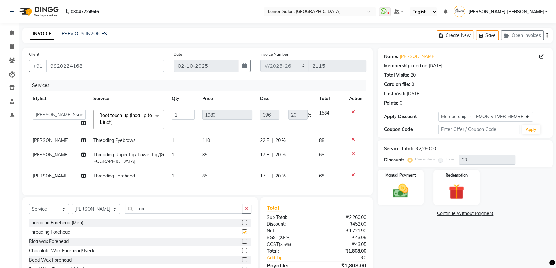
checkbox input "false"
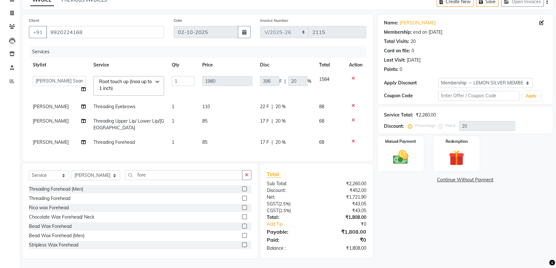
scroll to position [38, 0]
click at [401, 151] on img at bounding box center [401, 157] width 26 height 18
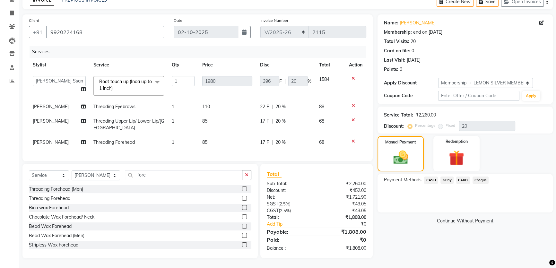
click at [443, 177] on span "GPay" at bounding box center [446, 180] width 13 height 7
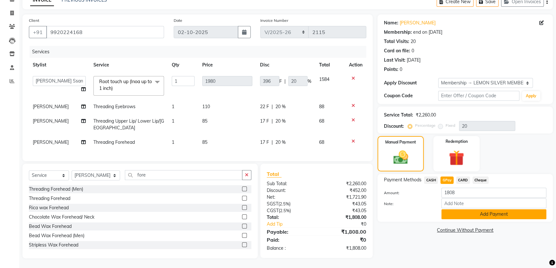
click at [473, 212] on button "Add Payment" at bounding box center [493, 214] width 105 height 10
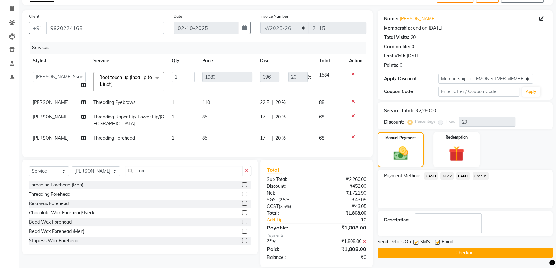
click at [437, 240] on label at bounding box center [437, 242] width 5 height 5
click at [437, 240] on input "checkbox" at bounding box center [437, 242] width 4 height 4
checkbox input "false"
click at [417, 242] on label at bounding box center [415, 242] width 5 height 5
click at [417, 242] on input "checkbox" at bounding box center [415, 242] width 4 height 4
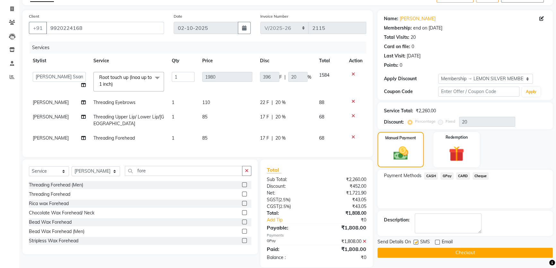
checkbox input "false"
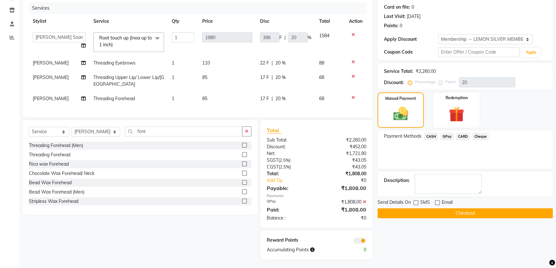
scroll to position [83, 0]
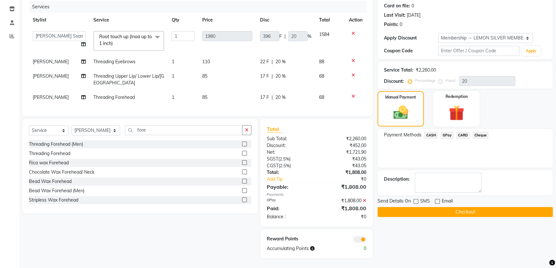
click at [481, 208] on button "Checkout" at bounding box center [464, 212] width 175 height 10
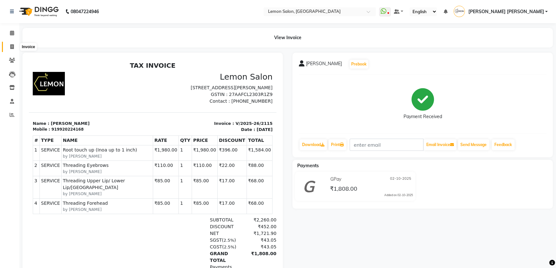
click at [14, 46] on span at bounding box center [11, 46] width 11 height 7
select select "568"
select select "service"
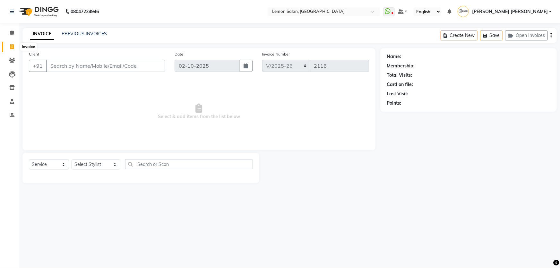
click at [10, 49] on span at bounding box center [11, 46] width 11 height 7
select select "568"
select select "service"
click at [11, 34] on icon at bounding box center [12, 32] width 4 height 5
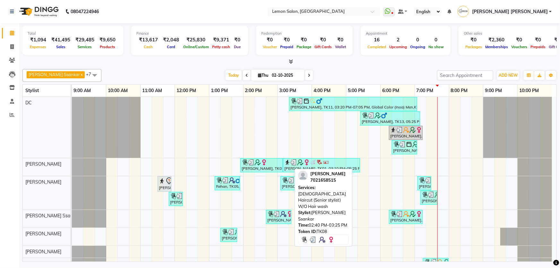
click at [278, 221] on div "[PERSON_NAME], TK08, 02:40 PM-03:25 PM, [DEMOGRAPHIC_DATA] Haircut (Senior styl…" at bounding box center [279, 217] width 24 height 12
select select "3"
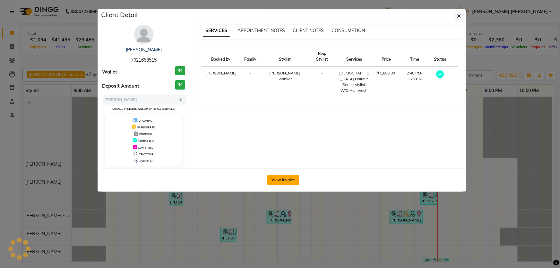
click at [283, 180] on button "View Invoice" at bounding box center [283, 180] width 32 height 10
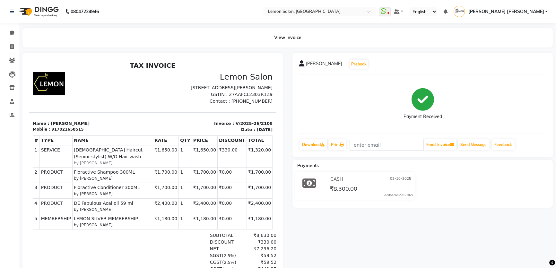
click at [221, 127] on p "Invoice : V/2025-26/2108" at bounding box center [215, 123] width 116 height 6
copy div "Invoice : V/2025-26/2108"
click at [15, 32] on span at bounding box center [11, 33] width 11 height 7
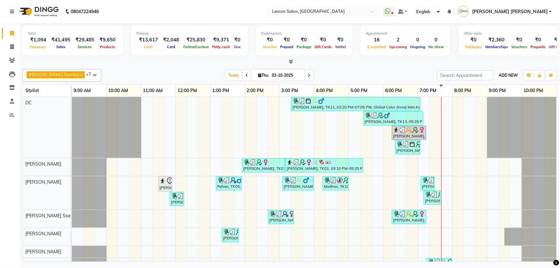
click at [512, 78] on button "ADD NEW Toggle Dropdown" at bounding box center [508, 75] width 22 height 9
click at [492, 106] on link "Add Expense" at bounding box center [494, 104] width 51 height 8
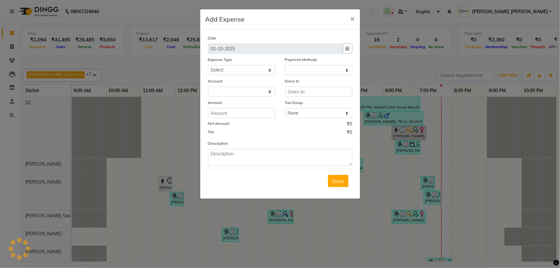
select select "1"
select select "1939"
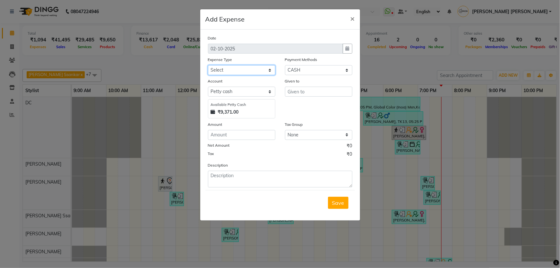
click at [226, 71] on select "Select Advance Cash transfer to hub Laundry Loan Membership Milk Miscellaneous …" at bounding box center [241, 70] width 67 height 10
select select "2685"
click at [208, 65] on select "Select Advance Cash transfer to hub Laundry Loan Membership Milk Miscellaneous …" at bounding box center [241, 70] width 67 height 10
click at [313, 92] on input "text" at bounding box center [318, 92] width 67 height 10
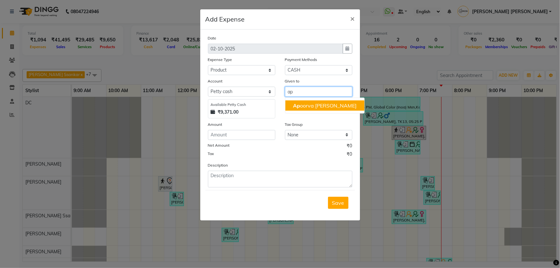
click at [305, 105] on ngb-highlight "Ap oorva Ssankar" at bounding box center [325, 105] width 64 height 6
type input "[PERSON_NAME] Ssankar"
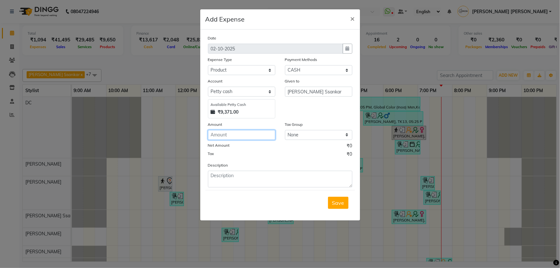
click at [266, 135] on input "number" at bounding box center [241, 135] width 67 height 10
type input "245"
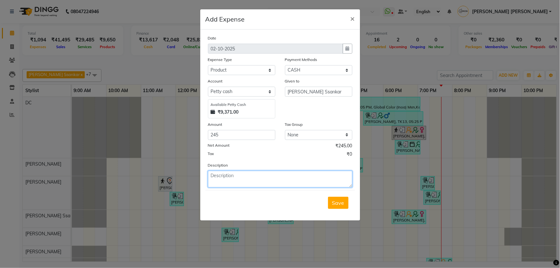
click at [217, 179] on textarea at bounding box center [280, 179] width 144 height 17
paste textarea "Invoice : V/2025-26/2108"
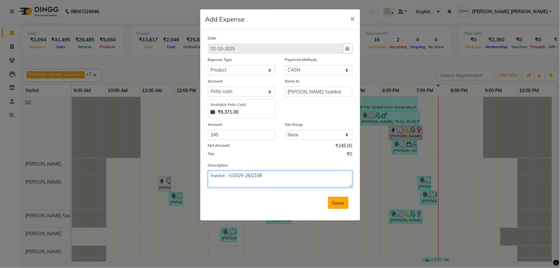
type textarea "Invoice : V/2025-26/2108"
click at [341, 201] on span "Save" at bounding box center [338, 203] width 12 height 6
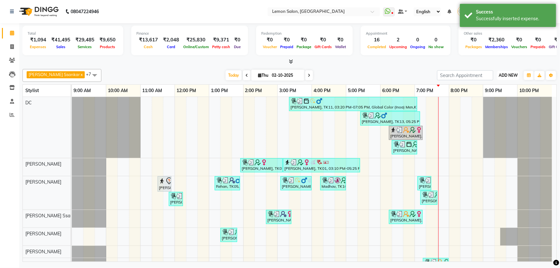
click at [515, 75] on span "ADD NEW" at bounding box center [508, 75] width 19 height 5
click at [483, 102] on link "Add Expense" at bounding box center [494, 104] width 51 height 8
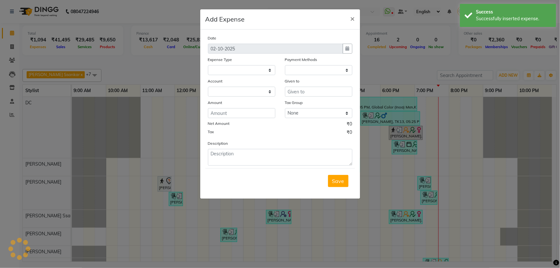
select select
select select "1"
select select "1939"
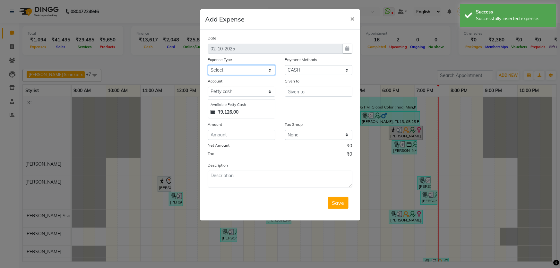
click at [226, 73] on select "Select Advance Cash transfer to hub Laundry Loan Membership Milk Miscellaneous …" at bounding box center [241, 70] width 67 height 10
select select "2706"
click at [208, 65] on select "Select Advance Cash transfer to hub Laundry Loan Membership Milk Miscellaneous …" at bounding box center [241, 70] width 67 height 10
click at [337, 92] on input "text" at bounding box center [318, 92] width 67 height 10
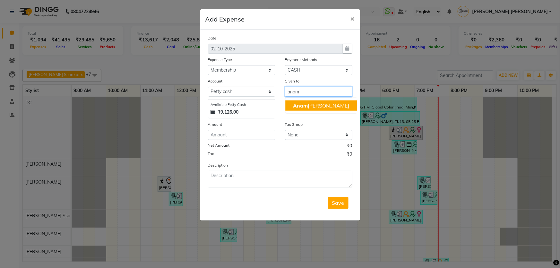
click at [297, 104] on span "Anam" at bounding box center [300, 105] width 15 height 6
type input "[PERSON_NAME]"
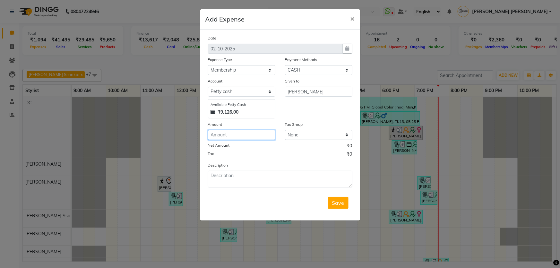
click at [229, 133] on input "number" at bounding box center [241, 135] width 67 height 10
type input "100"
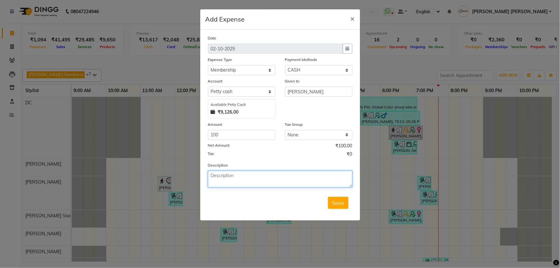
click at [237, 179] on textarea at bounding box center [280, 179] width 144 height 17
paste textarea "Invoice : V/2025-26/2108"
type textarea "Invoice : V/2025-26/2108"
click at [337, 202] on span "Save" at bounding box center [338, 203] width 12 height 6
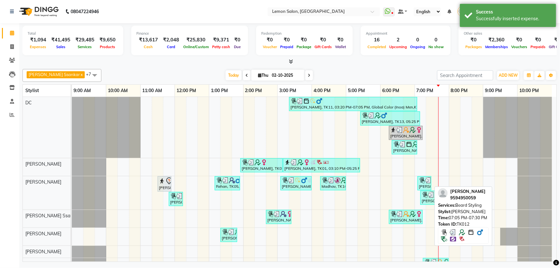
click at [423, 182] on img at bounding box center [422, 180] width 6 height 6
select select "3"
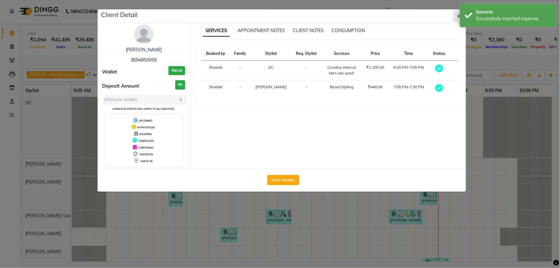
click at [456, 17] on button "button" at bounding box center [459, 16] width 12 height 12
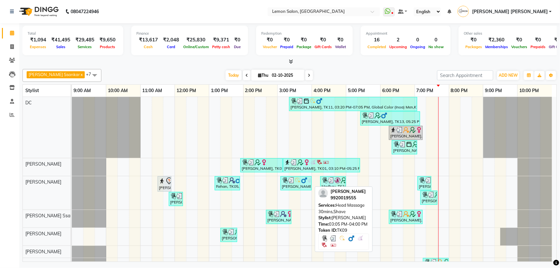
click at [292, 183] on div "[PERSON_NAME], TK09, 03:05 PM-04:00 PM, Head Massage 30mins,Shave" at bounding box center [296, 183] width 30 height 12
select select "3"
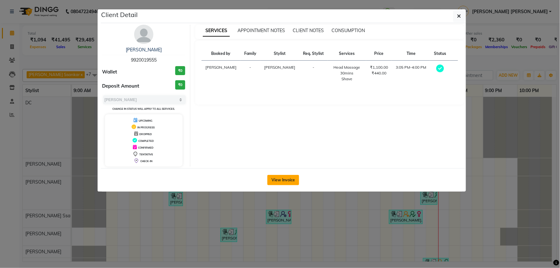
click at [296, 181] on button "View Invoice" at bounding box center [283, 180] width 32 height 10
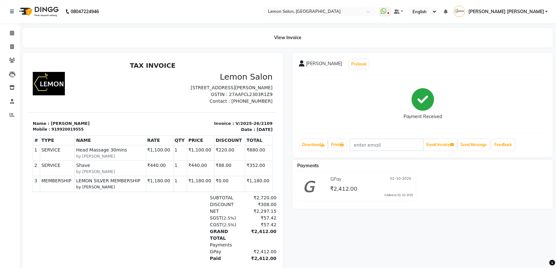
click at [236, 126] on p "Invoice : V/2025-26/2109" at bounding box center [215, 123] width 116 height 6
copy div "Invoice : V/2025-26/2109"
click at [12, 29] on link "Calendar" at bounding box center [9, 33] width 15 height 11
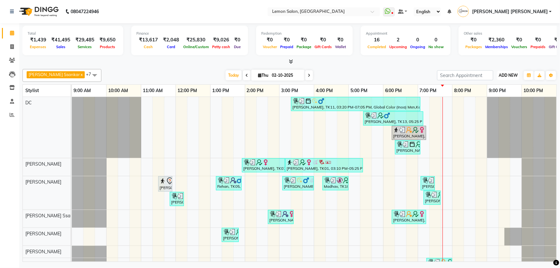
click at [514, 75] on span "ADD NEW" at bounding box center [508, 75] width 19 height 5
click at [492, 101] on link "Add Expense" at bounding box center [494, 104] width 51 height 8
select select "1"
select select "1939"
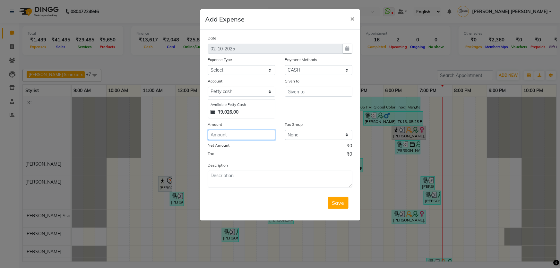
click at [237, 135] on input "number" at bounding box center [241, 135] width 67 height 10
type input "100"
click at [315, 91] on input "text" at bounding box center [318, 92] width 67 height 10
paste input "Invoice : V/2025-26/2109"
type input "Invoice : V/2025-26/2109"
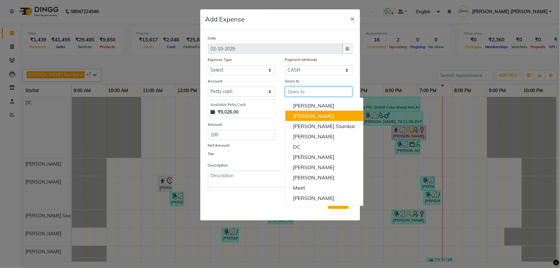
click at [317, 119] on button "[PERSON_NAME]" at bounding box center [324, 116] width 78 height 10
type input "[PERSON_NAME]"
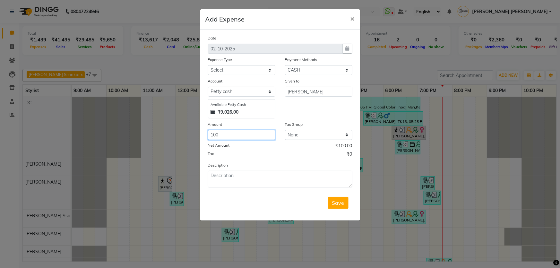
click at [259, 136] on input "100" at bounding box center [241, 135] width 67 height 10
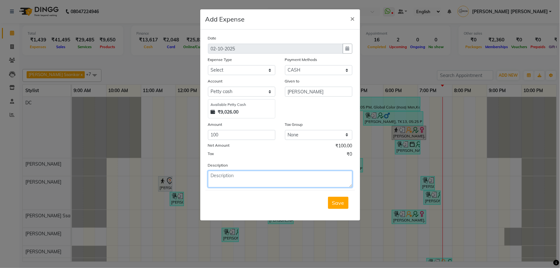
click at [260, 184] on textarea at bounding box center [280, 179] width 144 height 17
paste textarea "Invoice : V/2025-26/2109"
type textarea "Invoice : V/2025-26/2109"
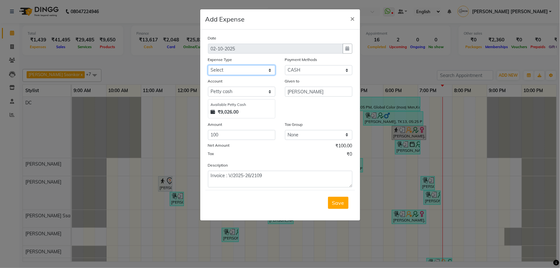
click at [228, 74] on select "Select Advance Cash transfer to hub Laundry Loan Membership Milk Miscellaneous …" at bounding box center [241, 70] width 67 height 10
select select "2706"
click at [208, 65] on select "Select Advance Cash transfer to hub Laundry Loan Membership Milk Miscellaneous …" at bounding box center [241, 70] width 67 height 10
click at [336, 205] on span "Save" at bounding box center [338, 203] width 12 height 6
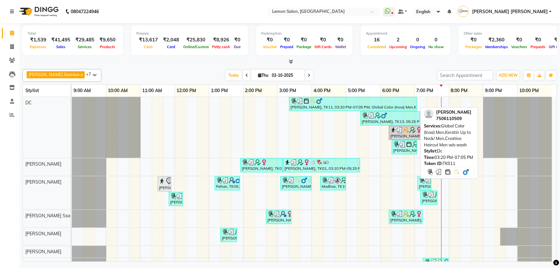
click at [358, 109] on div "[PERSON_NAME], TK11, 03:20 PM-07:05 PM, Global Color (Inoa) Men,Keratin Up to N…" at bounding box center [353, 104] width 127 height 12
select select "3"
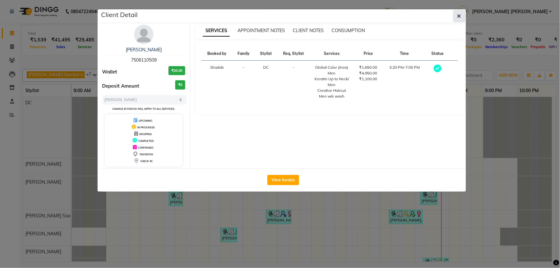
drag, startPoint x: 466, startPoint y: 14, endPoint x: 461, endPoint y: 14, distance: 5.5
click at [463, 14] on ngb-modal-window "Client Detail [PERSON_NAME] 7506110509 Wallet ₹20.00 Deposit Amount ₹0 Select M…" at bounding box center [280, 134] width 560 height 268
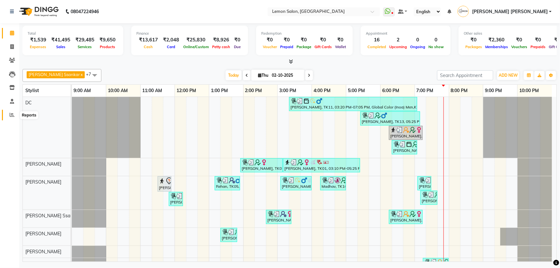
click at [15, 114] on span at bounding box center [11, 114] width 11 height 7
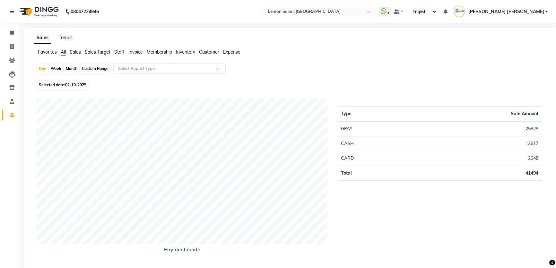
click at [118, 52] on span "Staff" at bounding box center [119, 52] width 10 height 6
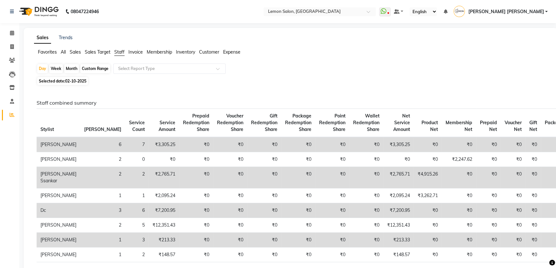
click at [68, 68] on div "Month" at bounding box center [71, 68] width 15 height 9
select select "10"
select select "2025"
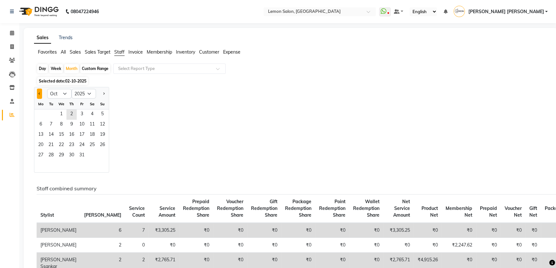
click at [40, 91] on button "Previous month" at bounding box center [39, 94] width 5 height 10
select select "9"
click at [45, 116] on span "1" at bounding box center [41, 114] width 10 height 10
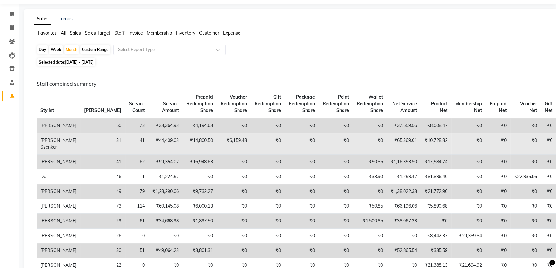
scroll to position [29, 0]
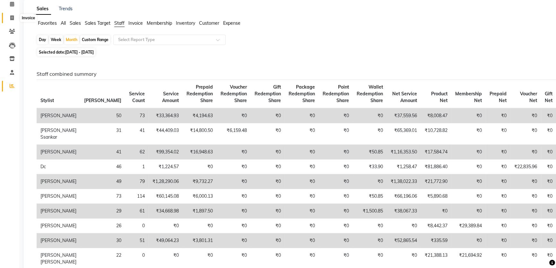
click at [7, 19] on span at bounding box center [11, 17] width 11 height 7
select select "568"
select select "service"
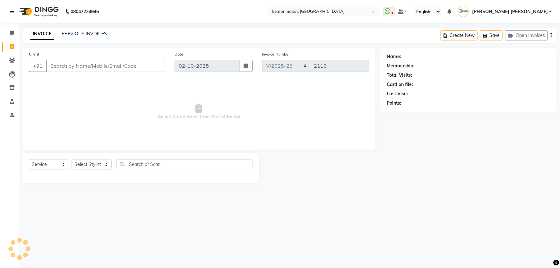
click at [84, 74] on div "Client +91" at bounding box center [97, 64] width 146 height 26
click at [82, 71] on input "Client" at bounding box center [105, 66] width 119 height 12
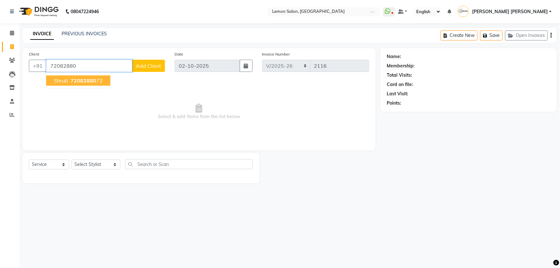
click at [86, 80] on span "72082880" at bounding box center [84, 80] width 26 height 6
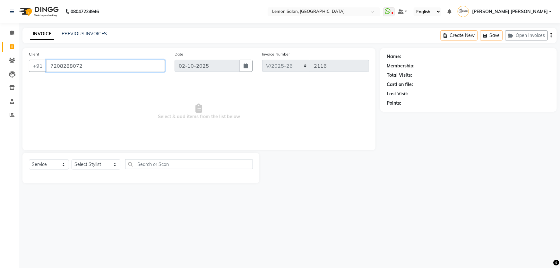
type input "7208288072"
select select "1: Object"
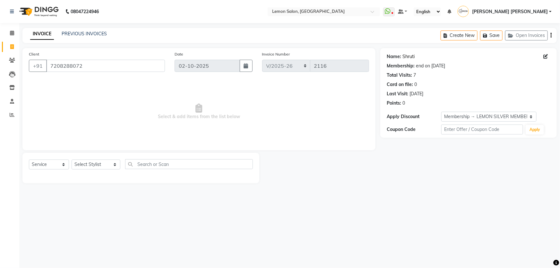
click at [408, 56] on link "Shruti" at bounding box center [409, 56] width 12 height 7
click at [55, 161] on select "Select Service Product Membership Package Voucher Prepaid Gift Card" at bounding box center [49, 165] width 40 height 10
click at [29, 160] on select "Select Service Product Membership Package Voucher Prepaid Gift Card" at bounding box center [49, 165] width 40 height 10
click at [91, 164] on select "Select Stylist [PERSON_NAME] [PERSON_NAME] [PERSON_NAME] DC [PERSON_NAME] [PERS…" at bounding box center [96, 165] width 49 height 10
select select "67818"
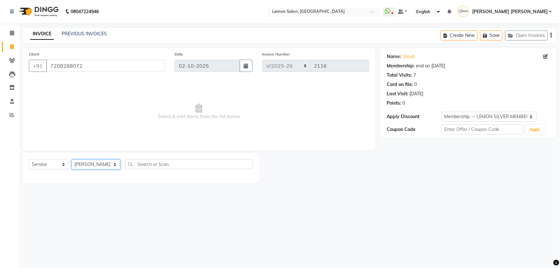
click at [72, 160] on select "Select Stylist [PERSON_NAME] [PERSON_NAME] [PERSON_NAME] DC [PERSON_NAME] [PERS…" at bounding box center [96, 165] width 49 height 10
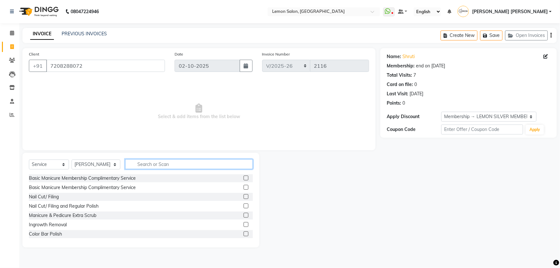
click at [150, 165] on input "text" at bounding box center [189, 164] width 128 height 10
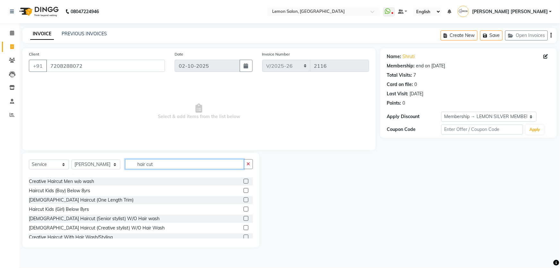
scroll to position [29, 0]
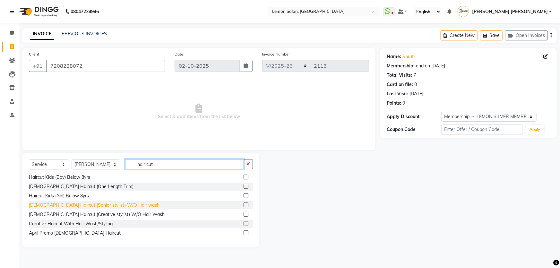
type input "hair cut"
click at [84, 204] on div "[DEMOGRAPHIC_DATA] Haircut (Senior stylist) W/O Hair wash" at bounding box center [94, 205] width 131 height 7
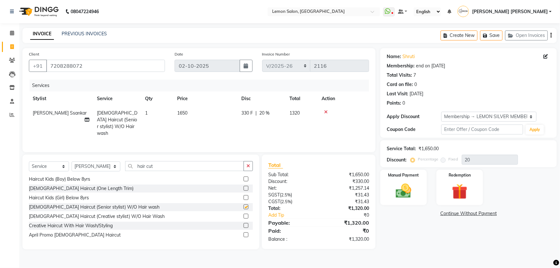
checkbox input "false"
click at [157, 168] on input "hair cut" at bounding box center [184, 166] width 119 height 10
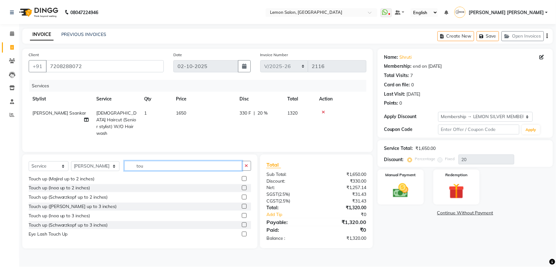
scroll to position [0, 0]
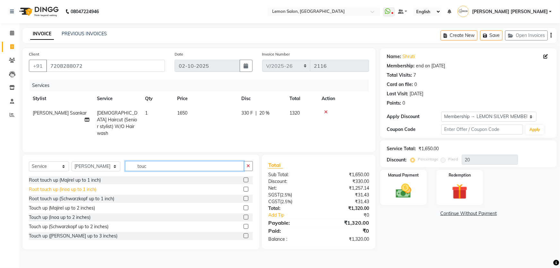
type input "touc"
click at [93, 186] on div "Root touch up (Inoa up to 1 inch)" at bounding box center [62, 189] width 67 height 7
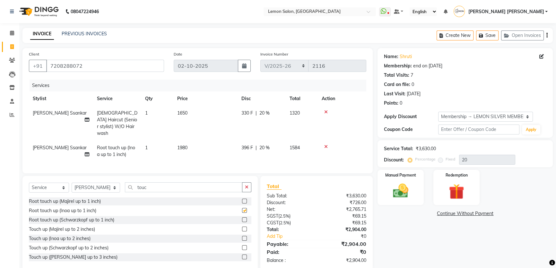
checkbox input "false"
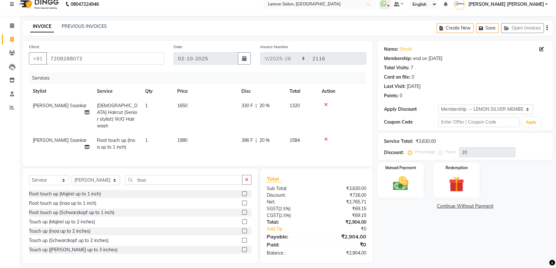
scroll to position [10, 0]
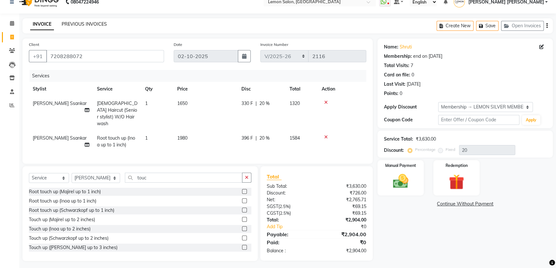
click at [74, 22] on link "PREVIOUS INVOICES" at bounding box center [84, 24] width 45 height 6
click at [407, 47] on link "Shruti" at bounding box center [406, 47] width 12 height 7
click at [326, 103] on icon at bounding box center [326, 102] width 4 height 4
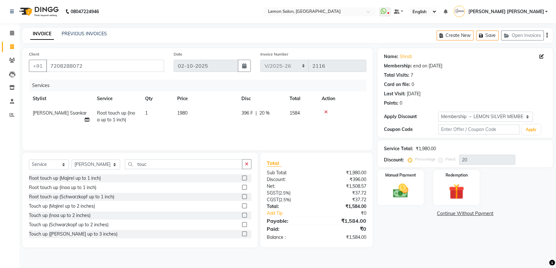
scroll to position [0, 0]
click at [327, 112] on div at bounding box center [344, 112] width 44 height 4
click at [324, 112] on icon at bounding box center [326, 112] width 4 height 4
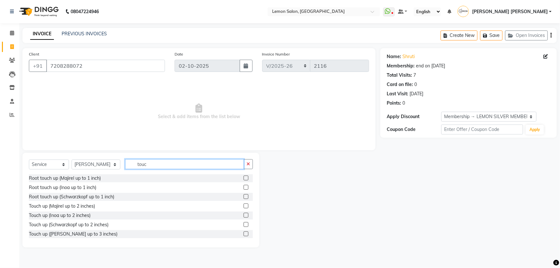
click at [135, 168] on input "touc" at bounding box center [184, 164] width 119 height 10
type input "glob"
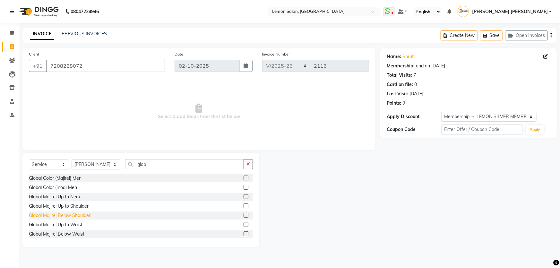
click at [64, 217] on div "Global Majirel Below Shoulder" at bounding box center [60, 215] width 62 height 7
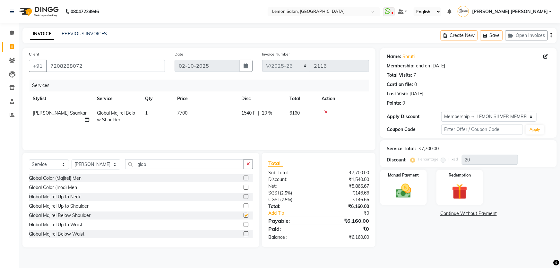
checkbox input "false"
click at [145, 167] on input "glob" at bounding box center [184, 164] width 119 height 10
type input "o"
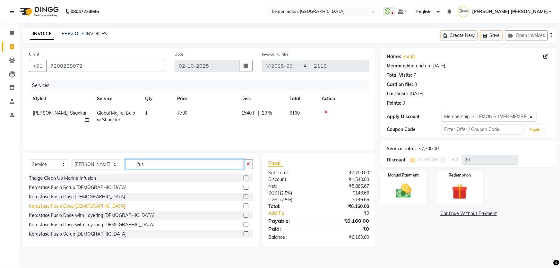
type input "fus"
click at [70, 207] on div "Kerastase Fusio Dose [DEMOGRAPHIC_DATA]" at bounding box center [77, 206] width 96 height 7
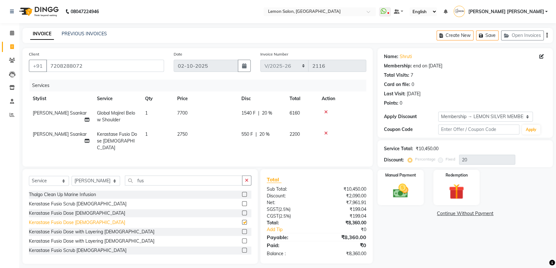
checkbox input "false"
click at [100, 240] on div "Kerastase Fusio Dose with Layering [DEMOGRAPHIC_DATA]" at bounding box center [92, 241] width 126 height 7
checkbox input "false"
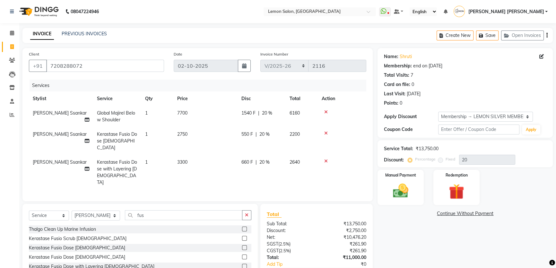
click at [324, 132] on icon at bounding box center [326, 133] width 4 height 4
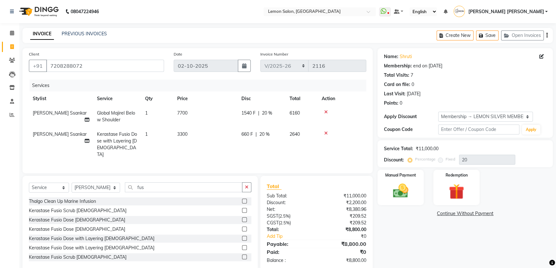
click at [547, 12] on link "[PERSON_NAME] [PERSON_NAME]" at bounding box center [501, 11] width 94 height 11
click at [502, 9] on span "[PERSON_NAME] [PERSON_NAME]" at bounding box center [506, 11] width 76 height 7
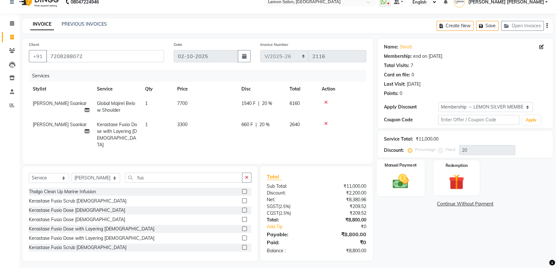
click at [411, 178] on img at bounding box center [401, 181] width 26 height 18
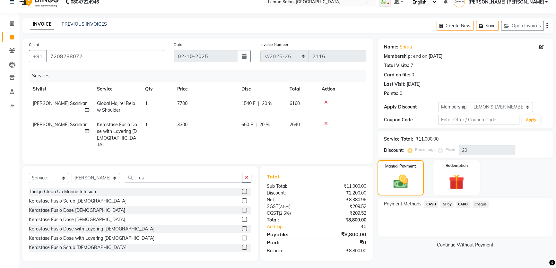
click at [448, 204] on span "GPay" at bounding box center [446, 204] width 13 height 7
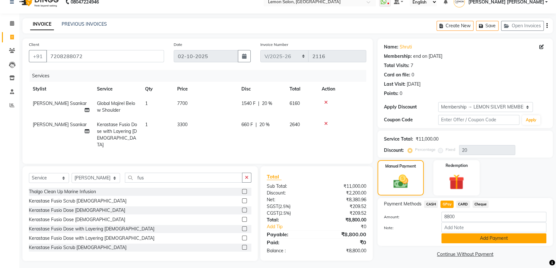
click at [463, 239] on button "Add Payment" at bounding box center [493, 238] width 105 height 10
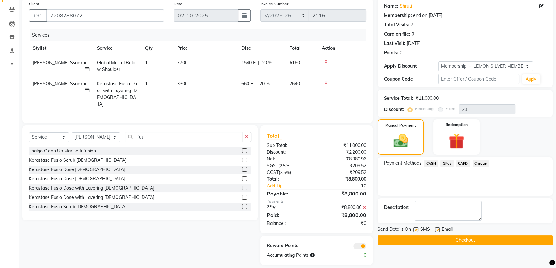
scroll to position [55, 0]
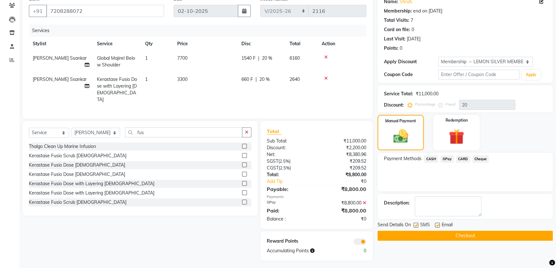
click at [436, 221] on div "Email" at bounding box center [446, 225] width 23 height 8
click at [437, 224] on label at bounding box center [437, 225] width 5 height 5
click at [437, 224] on input "checkbox" at bounding box center [437, 225] width 4 height 4
checkbox input "false"
click at [417, 224] on label at bounding box center [415, 225] width 5 height 5
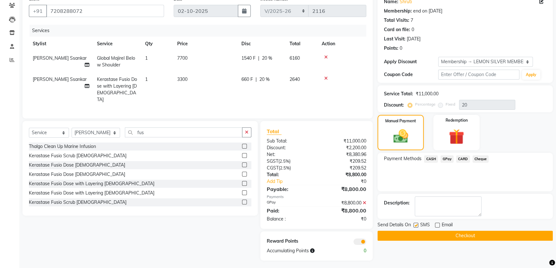
click at [417, 224] on input "checkbox" at bounding box center [415, 225] width 4 height 4
checkbox input "false"
click at [431, 236] on button "Checkout" at bounding box center [464, 236] width 175 height 10
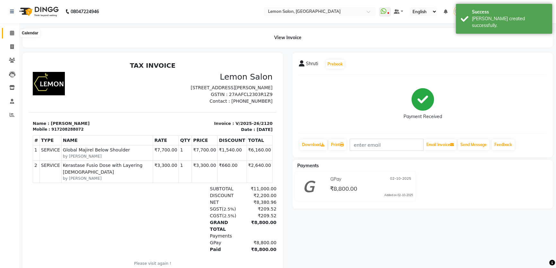
click at [10, 33] on icon at bounding box center [12, 32] width 4 height 5
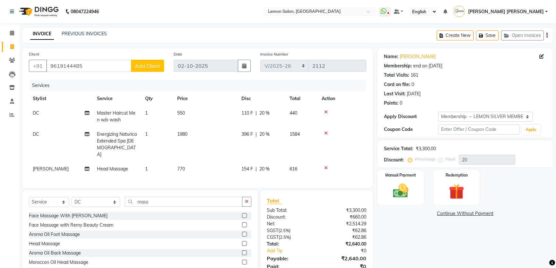
select select "568"
select select "service"
select select "7891"
select select "1: Object"
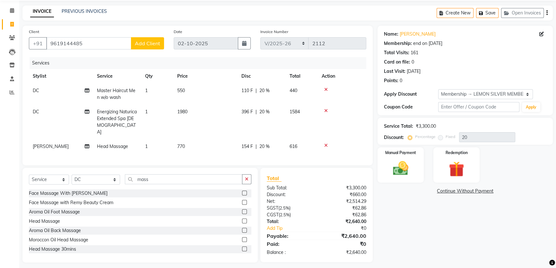
scroll to position [24, 0]
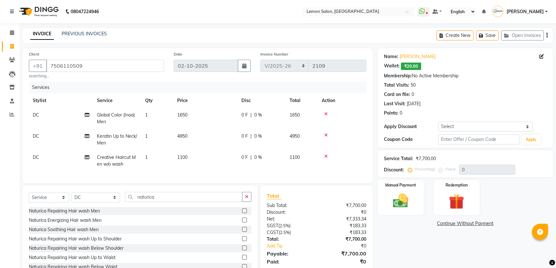
select select "568"
select select "service"
select select "7891"
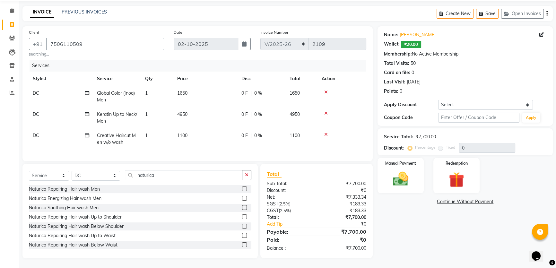
scroll to position [232, 0]
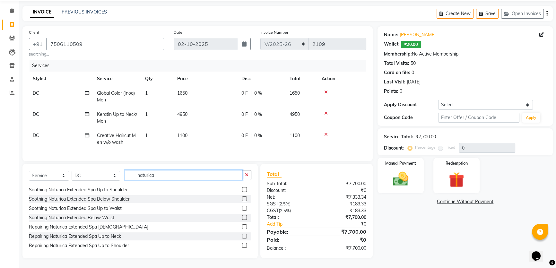
click at [125, 178] on input "naturica" at bounding box center [183, 175] width 117 height 10
click at [140, 176] on input "naturica" at bounding box center [183, 175] width 117 height 10
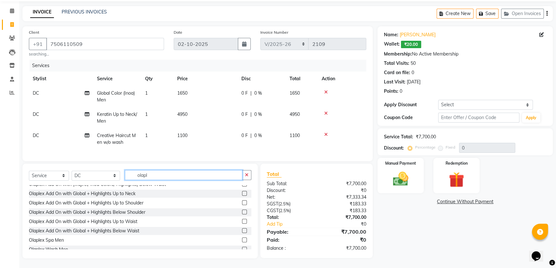
scroll to position [159, 0]
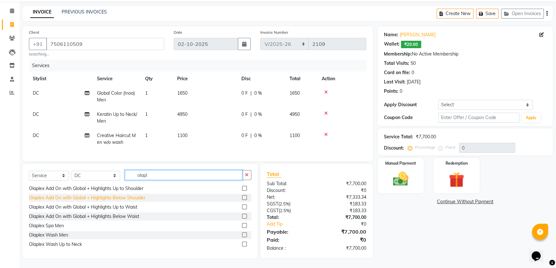
type input "olapl"
click at [108, 197] on div "Olaplex Add On with Global + Highlights Below Shoulder" at bounding box center [87, 198] width 117 height 7
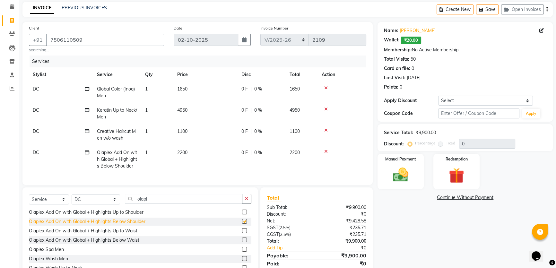
checkbox input "false"
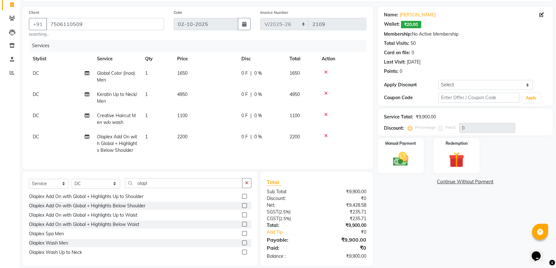
scroll to position [54, 0]
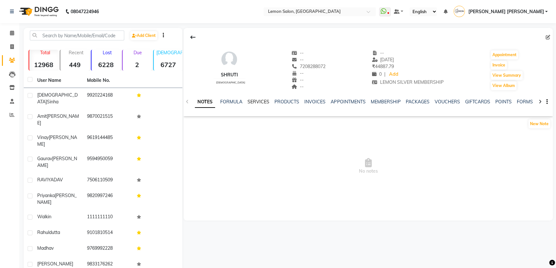
click at [258, 103] on link "SERVICES" at bounding box center [258, 102] width 22 height 6
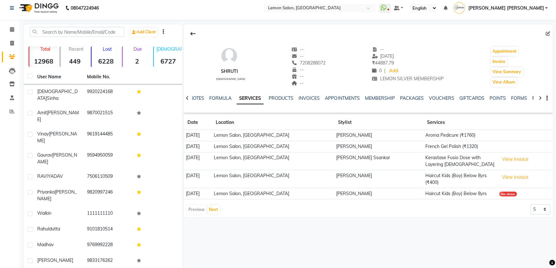
scroll to position [4, 0]
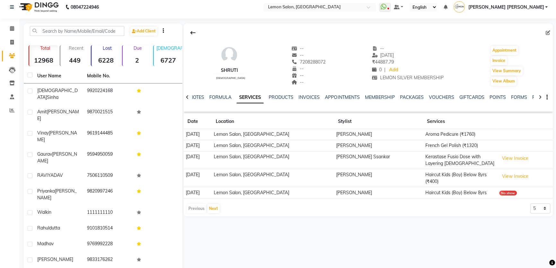
click at [358, 159] on td "[PERSON_NAME] Ssankar" at bounding box center [378, 160] width 89 height 18
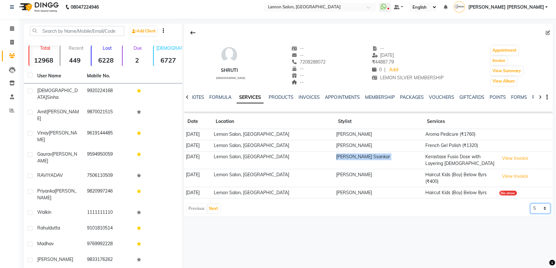
click at [540, 206] on select "5 10 50 100 500" at bounding box center [540, 208] width 20 height 10
select select "100"
click at [530, 203] on select "5 10 50 100 500" at bounding box center [540, 208] width 20 height 10
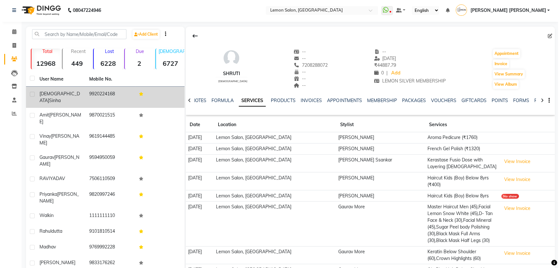
scroll to position [0, 0]
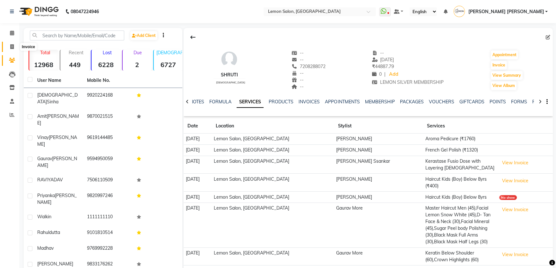
click at [11, 50] on span at bounding box center [11, 46] width 11 height 7
select select "568"
select select "service"
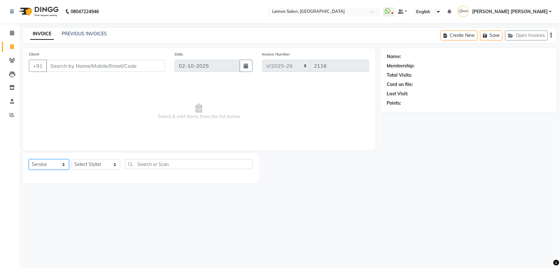
click at [56, 166] on select "Select Service Product Membership Package Voucher Prepaid Gift Card" at bounding box center [49, 165] width 40 height 10
click at [29, 160] on select "Select Service Product Membership Package Voucher Prepaid Gift Card" at bounding box center [49, 165] width 40 height 10
click at [87, 164] on select "Select Stylist Adnan Shaikh Anamta Sayyed Apoorva Ssankar Arshad Shaikh DC Imra…" at bounding box center [96, 165] width 49 height 10
select select "67818"
click at [72, 160] on select "Select Stylist Adnan Shaikh Anamta Sayyed Apoorva Ssankar Arshad Shaikh DC Imra…" at bounding box center [96, 165] width 49 height 10
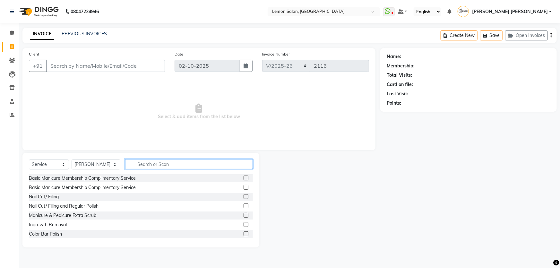
click at [149, 164] on input "text" at bounding box center [189, 164] width 128 height 10
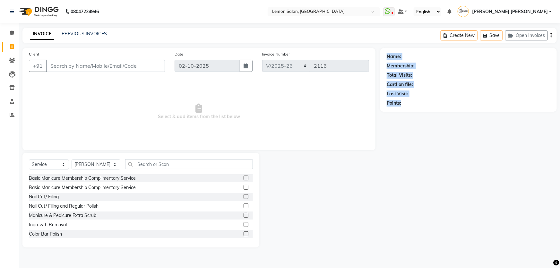
drag, startPoint x: 384, startPoint y: 48, endPoint x: 429, endPoint y: 157, distance: 118.4
click at [432, 161] on main "INVOICE PREVIOUS INVOICES Create New Save Open Invoices Client +91 Date 02-10-2…" at bounding box center [289, 142] width 541 height 229
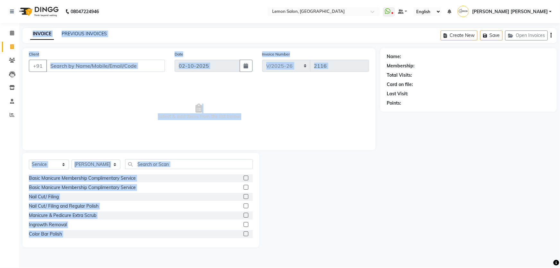
drag, startPoint x: 30, startPoint y: 29, endPoint x: 296, endPoint y: 260, distance: 352.2
click at [296, 260] on div "08047224946 Select Location × Lemon Salon, Mira Road WhatsApp Status ✕ Status: …" at bounding box center [280, 134] width 560 height 268
click at [305, 189] on div at bounding box center [319, 200] width 121 height 95
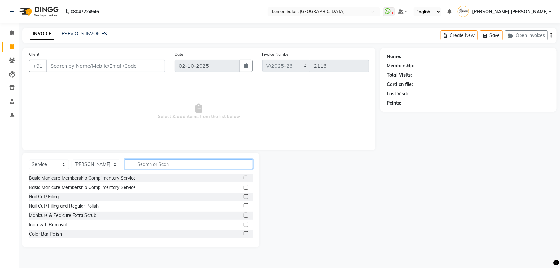
click at [154, 164] on input "text" at bounding box center [189, 164] width 128 height 10
click at [15, 35] on span at bounding box center [11, 33] width 11 height 7
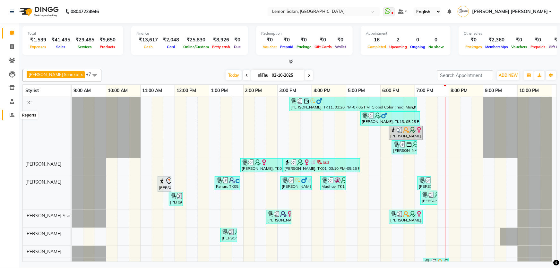
click at [10, 113] on icon at bounding box center [12, 114] width 5 height 5
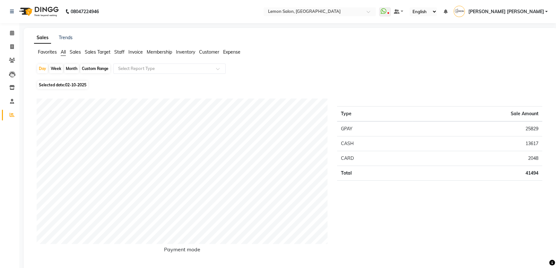
click at [121, 53] on span "Staff" at bounding box center [119, 52] width 10 height 6
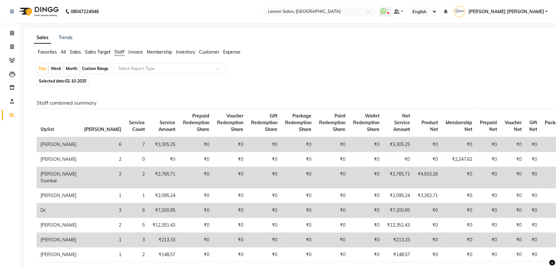
click at [65, 67] on div "Month" at bounding box center [71, 68] width 15 height 9
select select "10"
select select "2025"
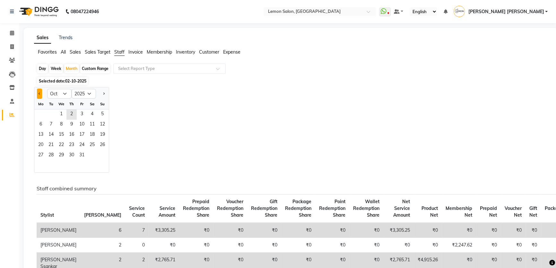
click at [38, 92] on button "Previous month" at bounding box center [39, 94] width 5 height 10
select select "9"
click at [42, 117] on span "1" at bounding box center [41, 114] width 10 height 10
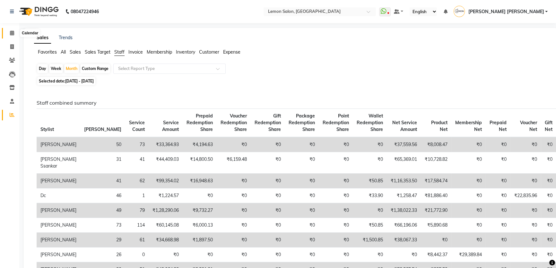
click at [10, 31] on icon at bounding box center [12, 32] width 4 height 5
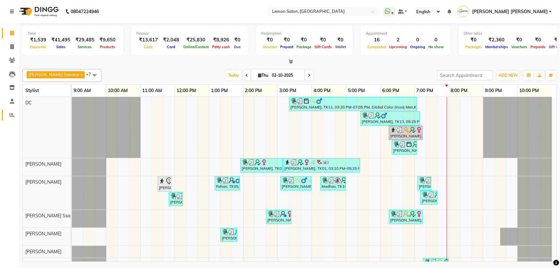
click at [17, 120] on link "Reports" at bounding box center [9, 115] width 15 height 11
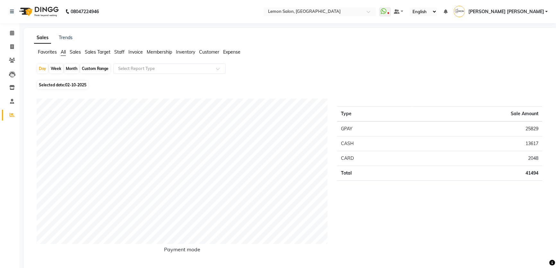
click at [71, 72] on div "Month" at bounding box center [71, 68] width 15 height 9
select select "10"
select select "2025"
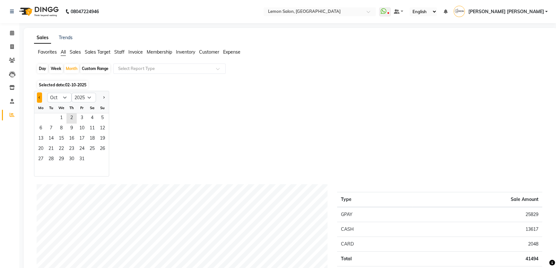
click at [40, 98] on button "Previous month" at bounding box center [39, 97] width 5 height 10
select select "9"
click at [42, 116] on span "1" at bounding box center [41, 118] width 10 height 10
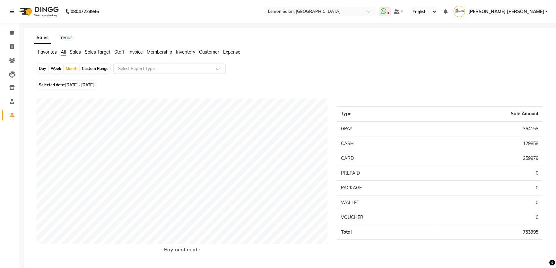
click at [119, 51] on span "Staff" at bounding box center [119, 52] width 10 height 6
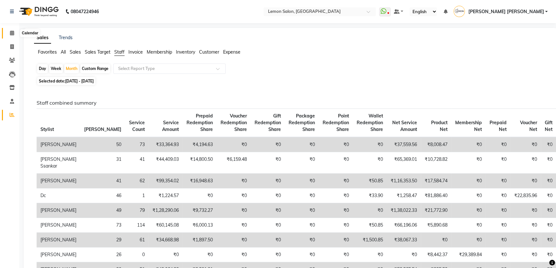
click at [12, 32] on icon at bounding box center [12, 32] width 4 height 5
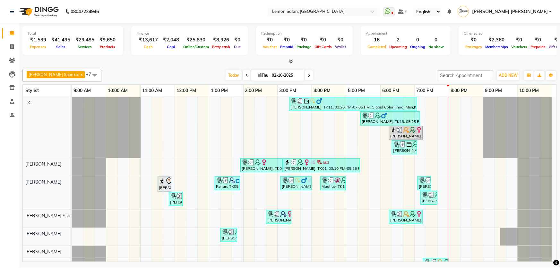
click at [246, 75] on icon at bounding box center [247, 76] width 3 height 4
type input "01-10-2025"
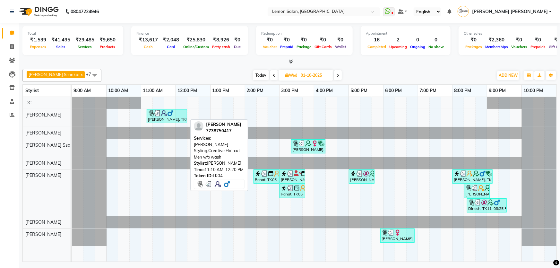
click at [160, 118] on div "[PERSON_NAME], TK04, 11:10 AM-12:20 PM, [PERSON_NAME] Styling,Creative Haircut …" at bounding box center [166, 116] width 39 height 12
select select "3"
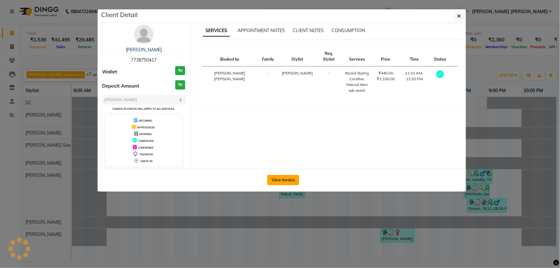
click at [281, 179] on button "View Invoice" at bounding box center [283, 180] width 32 height 10
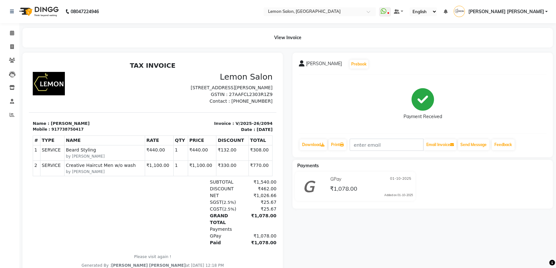
click at [302, 64] on icon at bounding box center [302, 63] width 6 height 6
drag, startPoint x: 52, startPoint y: 137, endPoint x: 83, endPoint y: 135, distance: 31.5
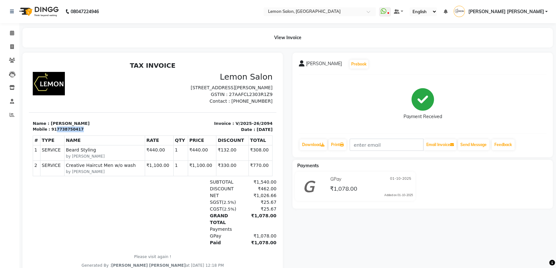
click at [83, 132] on div "Mobile : 917738750417" at bounding box center [91, 129] width 116 height 6
copy div "7738750417"
click at [12, 47] on icon at bounding box center [12, 46] width 4 height 5
select select "568"
select select "service"
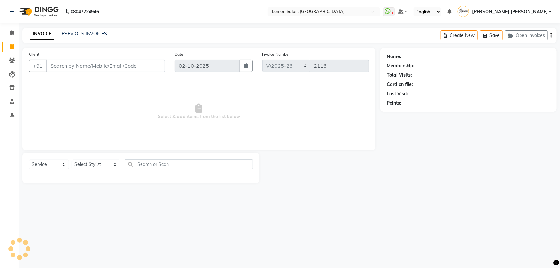
click at [65, 70] on input "Client" at bounding box center [105, 66] width 119 height 12
type input "7738750417"
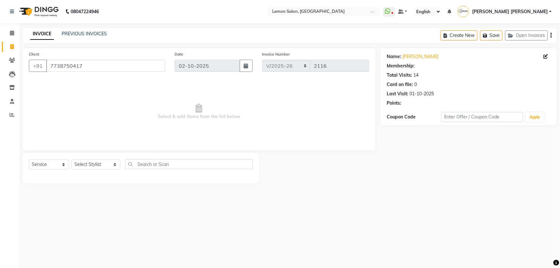
select select "1: Object"
click at [411, 55] on link "[PERSON_NAME]" at bounding box center [421, 56] width 36 height 7
click at [15, 33] on span at bounding box center [11, 33] width 11 height 7
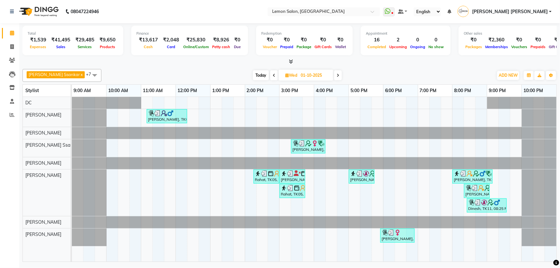
click at [285, 73] on span "Wed" at bounding box center [291, 75] width 15 height 5
select select "10"
select select "2025"
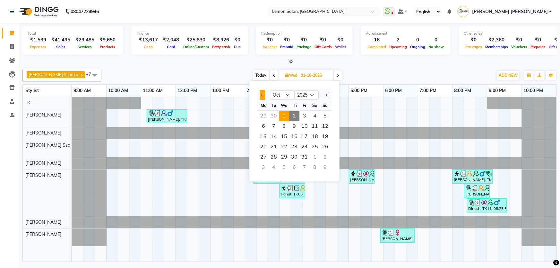
click at [260, 96] on button "Previous month" at bounding box center [262, 95] width 5 height 10
select select "9"
click at [384, 83] on div "[PERSON_NAME] Ssankar x DC x [PERSON_NAME] x [PERSON_NAME] x [PERSON_NAME] x [P…" at bounding box center [289, 163] width 534 height 195
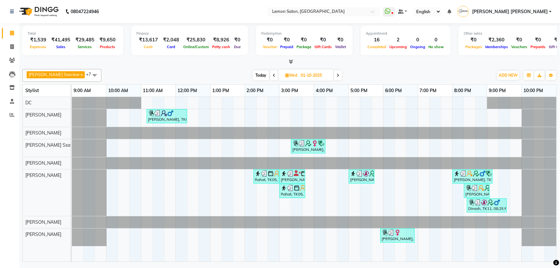
click at [253, 77] on span "Today" at bounding box center [261, 75] width 16 height 10
type input "02-10-2025"
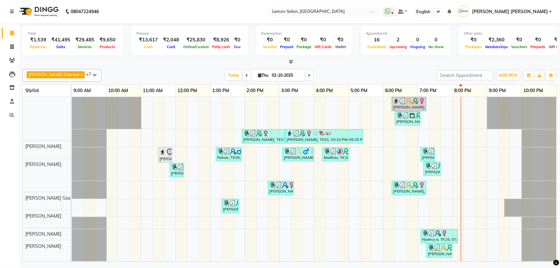
scroll to position [29, 0]
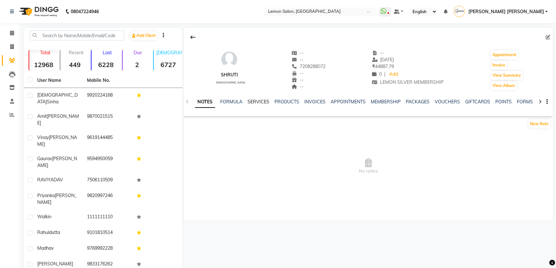
click at [258, 102] on link "SERVICES" at bounding box center [258, 102] width 22 height 6
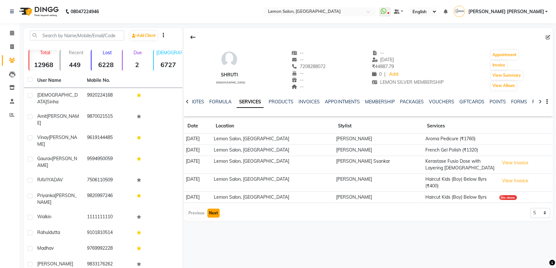
click at [213, 209] on button "Next" at bounding box center [213, 213] width 12 height 9
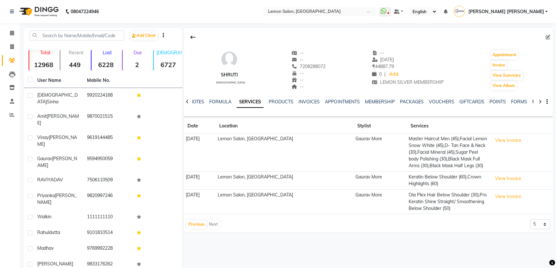
click at [215, 226] on div "Previous Next" at bounding box center [203, 224] width 34 height 10
click at [197, 223] on button "Previous" at bounding box center [196, 224] width 19 height 9
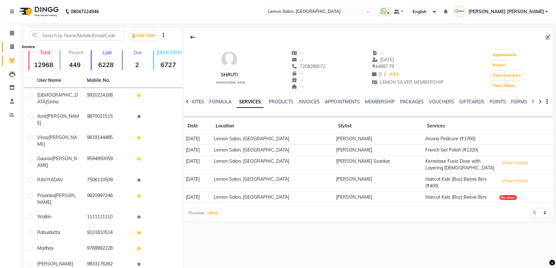
click at [12, 47] on icon at bounding box center [12, 46] width 4 height 5
select select "568"
select select "service"
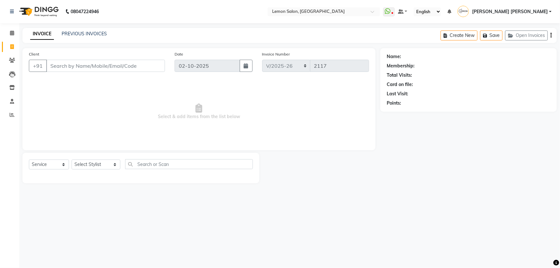
click at [84, 66] on input "Client" at bounding box center [105, 66] width 119 height 12
type input "9920472659"
click at [151, 66] on span "Add Client" at bounding box center [148, 66] width 25 height 6
select select "22"
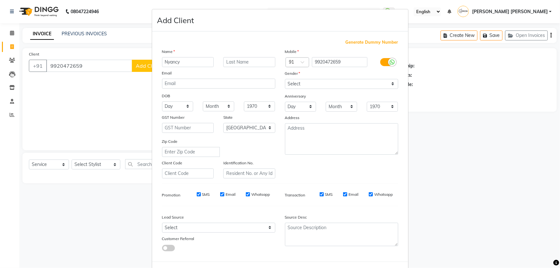
type input "Nyancy"
click at [249, 58] on input "text" at bounding box center [249, 62] width 52 height 10
type input "a"
click at [318, 79] on select "Select [DEMOGRAPHIC_DATA] [DEMOGRAPHIC_DATA] Other Prefer Not To Say" at bounding box center [341, 84] width 113 height 10
select select "[DEMOGRAPHIC_DATA]"
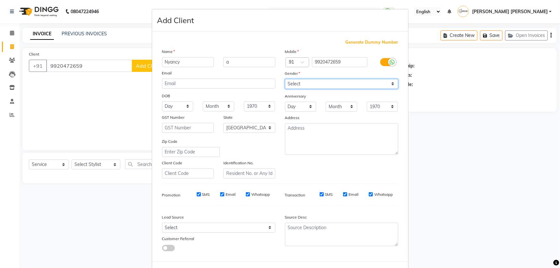
click at [285, 79] on select "Select [DEMOGRAPHIC_DATA] [DEMOGRAPHIC_DATA] Other Prefer Not To Say" at bounding box center [341, 84] width 113 height 10
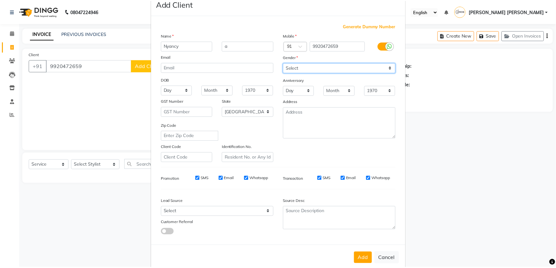
scroll to position [30, 0]
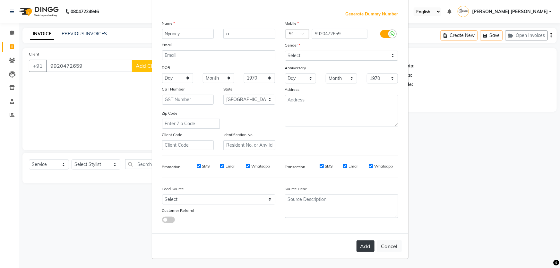
click at [363, 249] on button "Add" at bounding box center [366, 246] width 18 height 12
select select
select select "null"
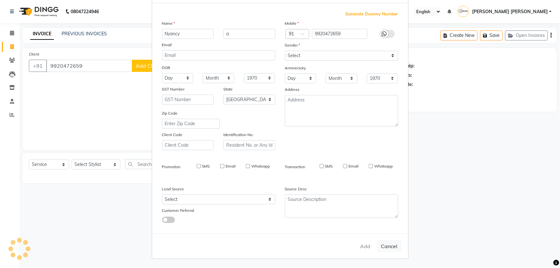
select select
checkbox input "false"
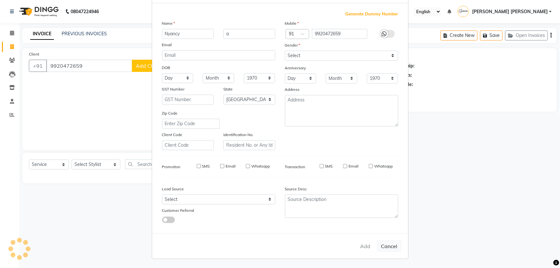
checkbox input "false"
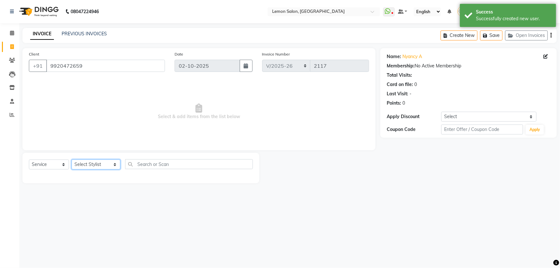
drag, startPoint x: 79, startPoint y: 164, endPoint x: 71, endPoint y: 163, distance: 8.0
click at [79, 164] on select "Select Stylist [PERSON_NAME] [PERSON_NAME] [PERSON_NAME] DC [PERSON_NAME] [PERS…" at bounding box center [96, 165] width 49 height 10
click at [54, 164] on select "Select Service Product Membership Package Voucher Prepaid Gift Card" at bounding box center [49, 165] width 40 height 10
click at [29, 160] on select "Select Service Product Membership Package Voucher Prepaid Gift Card" at bounding box center [49, 165] width 40 height 10
click at [88, 166] on select "Select Stylist [PERSON_NAME] [PERSON_NAME] [PERSON_NAME] DC [PERSON_NAME] [PERS…" at bounding box center [96, 165] width 49 height 10
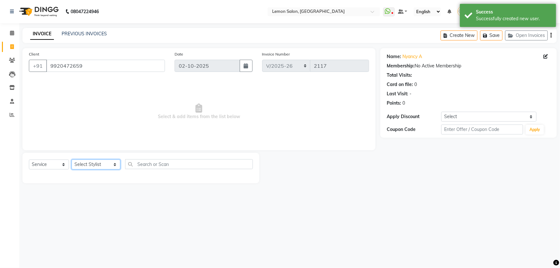
select select "66397"
click at [72, 160] on select "Select Stylist [PERSON_NAME] [PERSON_NAME] [PERSON_NAME] DC [PERSON_NAME] [PERS…" at bounding box center [96, 165] width 49 height 10
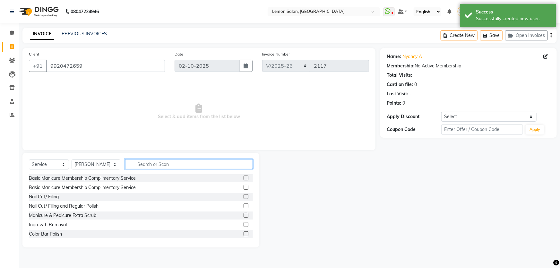
click at [165, 163] on input "text" at bounding box center [189, 164] width 128 height 10
type input "upp"
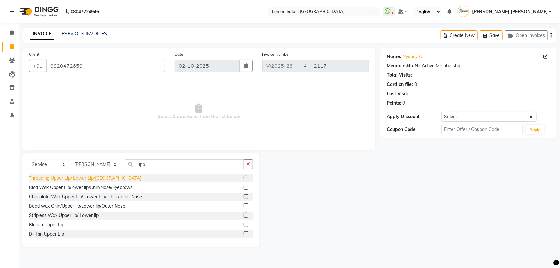
click at [97, 178] on div "Threading Upper Lip/ Lower Lip/[GEOGRAPHIC_DATA]" at bounding box center [85, 178] width 112 height 7
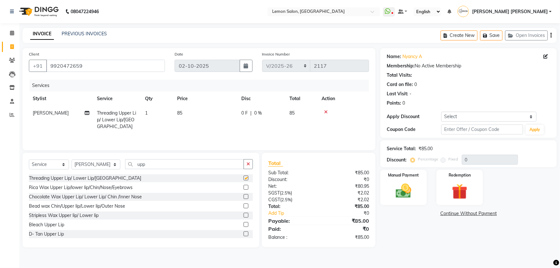
checkbox input "false"
click at [153, 164] on input "upp" at bounding box center [184, 164] width 119 height 10
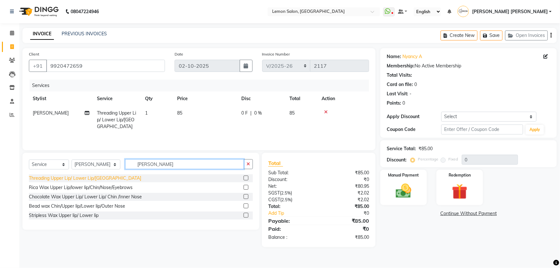
type input "lowe"
click at [73, 177] on div "Threading Upper Lip/ Lower Lip/Chin" at bounding box center [85, 178] width 112 height 7
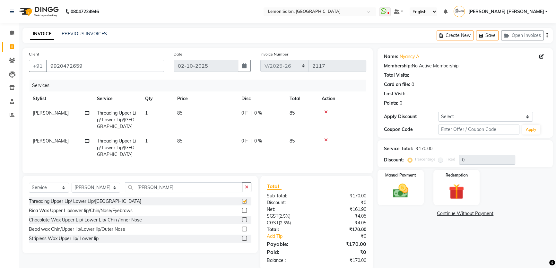
checkbox input "false"
click at [142, 182] on input "lowe" at bounding box center [183, 187] width 117 height 10
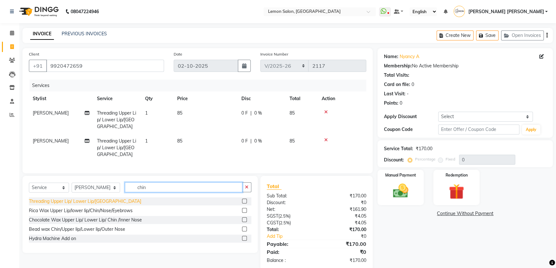
type input "chin"
click at [95, 198] on div "Threading Upper Lip/ Lower Lip/Chin" at bounding box center [85, 201] width 112 height 7
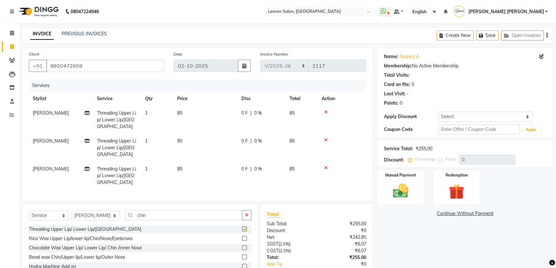
checkbox input "false"
click at [133, 210] on input "chin" at bounding box center [183, 215] width 117 height 10
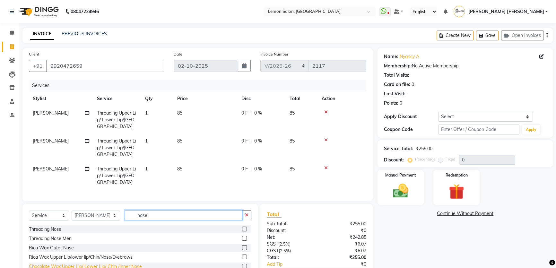
scroll to position [29, 0]
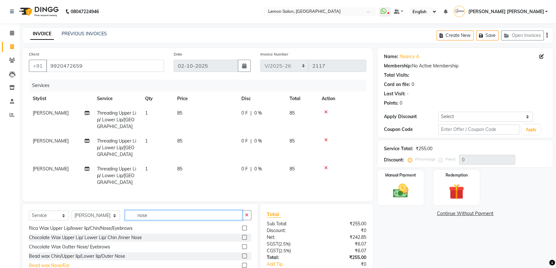
type input "nose"
click at [55, 262] on div "Bead wax Nose/Ear" at bounding box center [49, 265] width 41 height 7
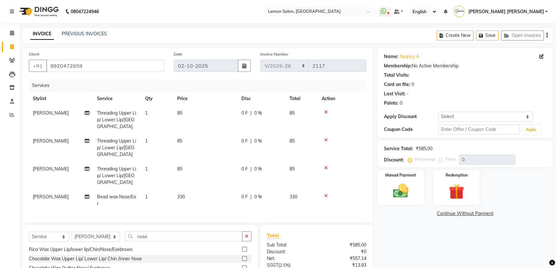
checkbox input "false"
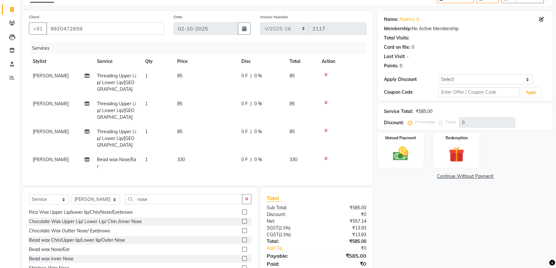
scroll to position [45, 0]
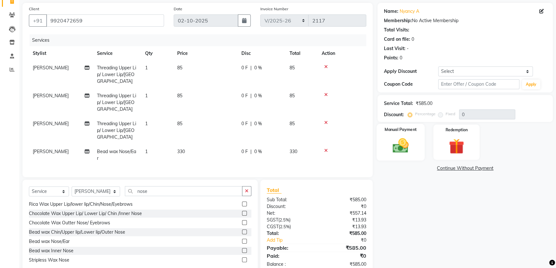
click at [395, 144] on img at bounding box center [401, 145] width 26 height 18
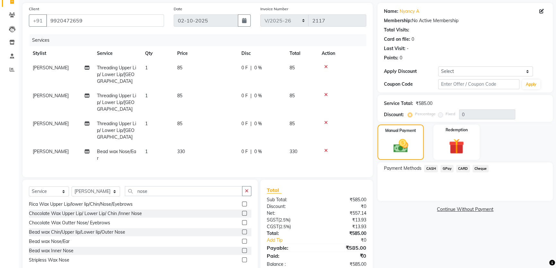
click at [447, 168] on span "GPay" at bounding box center [446, 168] width 13 height 7
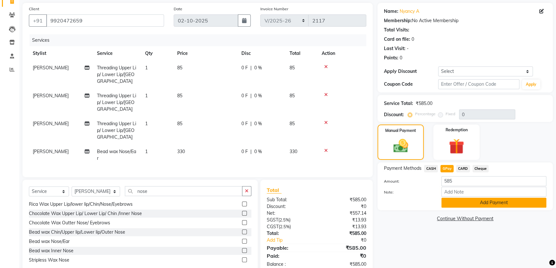
click at [464, 202] on button "Add Payment" at bounding box center [493, 203] width 105 height 10
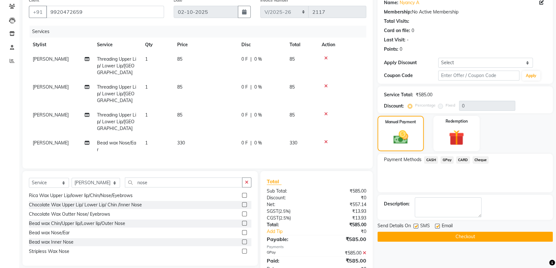
scroll to position [58, 0]
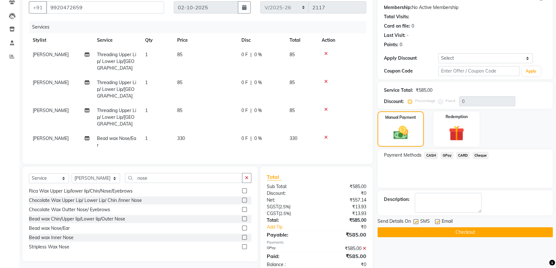
click at [438, 220] on label at bounding box center [437, 221] width 5 height 5
click at [438, 220] on input "checkbox" at bounding box center [437, 222] width 4 height 4
checkbox input "false"
click at [417, 222] on label at bounding box center [415, 221] width 5 height 5
click at [417, 222] on input "checkbox" at bounding box center [415, 222] width 4 height 4
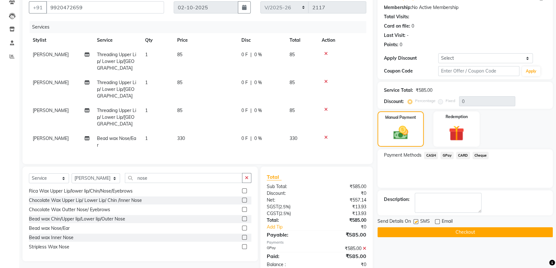
checkbox input "false"
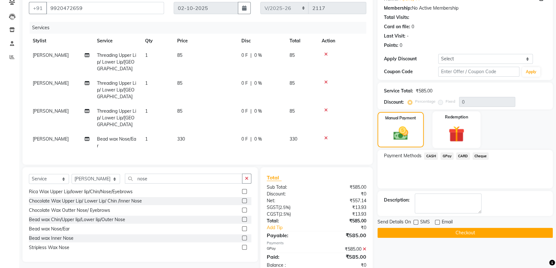
scroll to position [58, 0]
click at [434, 232] on button "Checkout" at bounding box center [464, 233] width 175 height 10
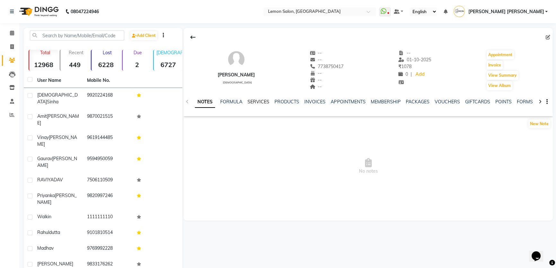
click at [261, 102] on link "SERVICES" at bounding box center [258, 102] width 22 height 6
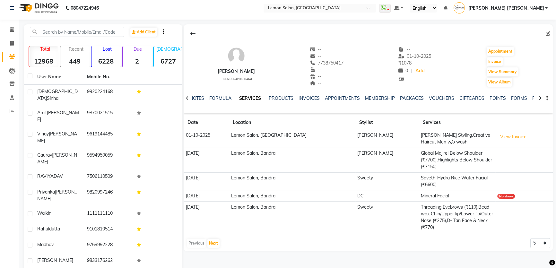
scroll to position [4, 0]
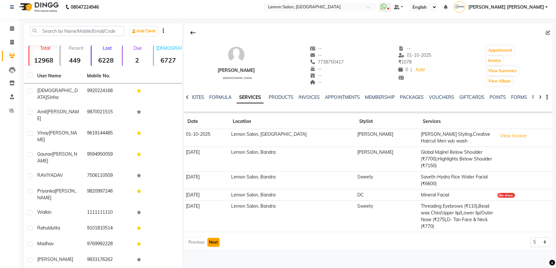
click at [212, 238] on button "Next" at bounding box center [213, 242] width 12 height 9
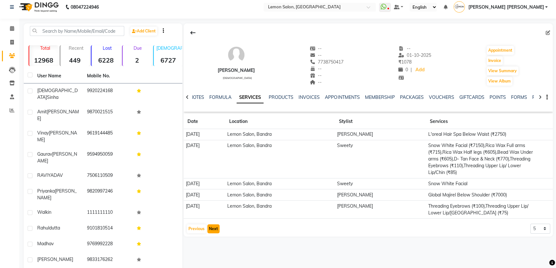
click at [212, 225] on button "Next" at bounding box center [213, 228] width 12 height 9
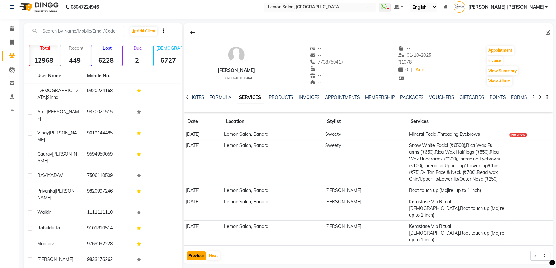
click at [196, 251] on button "Previous" at bounding box center [196, 255] width 19 height 9
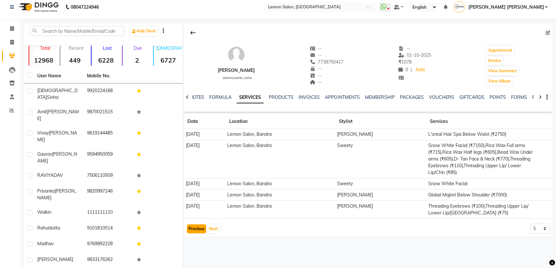
click at [196, 227] on button "Previous" at bounding box center [196, 228] width 19 height 9
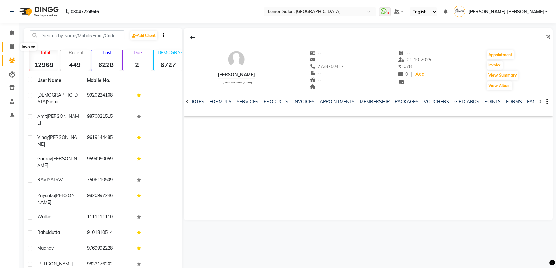
click at [13, 45] on icon at bounding box center [12, 46] width 4 height 5
select select "568"
select select "service"
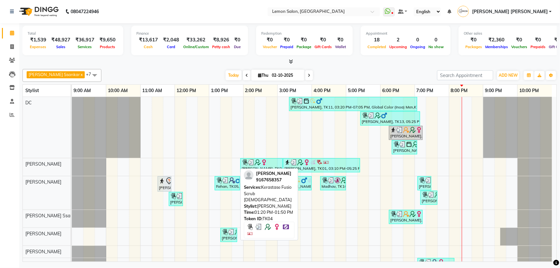
click at [227, 238] on div "[PERSON_NAME], TK04, 01:20 PM-01:50 PM, Kerastase Fusio Scrub [DEMOGRAPHIC_DATA]" at bounding box center [228, 235] width 15 height 12
select select "3"
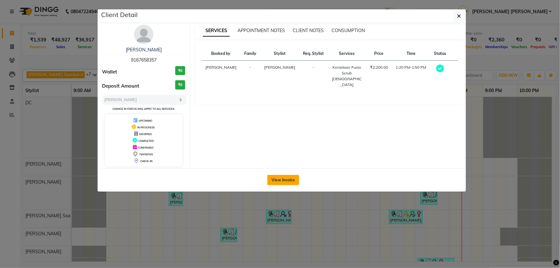
click at [282, 178] on button "View Invoice" at bounding box center [283, 180] width 32 height 10
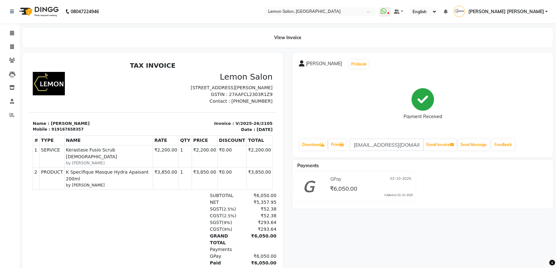
click at [244, 126] on p "Invoice : V/2025-26/2105" at bounding box center [215, 123] width 116 height 6
copy div "Invoice : V/2025-26/2105"
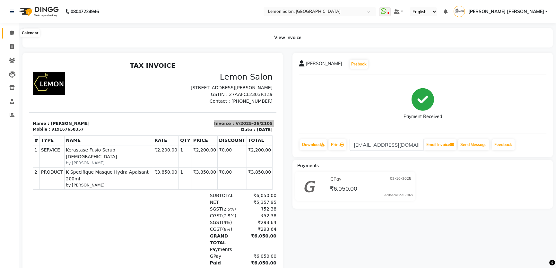
click at [14, 33] on span at bounding box center [11, 33] width 11 height 7
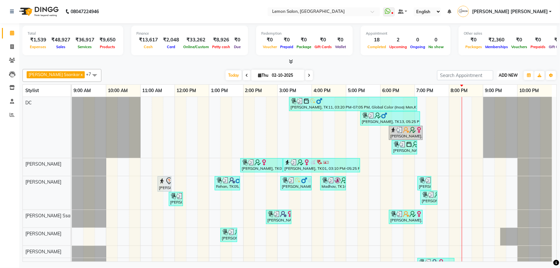
click at [513, 75] on span "ADD NEW" at bounding box center [508, 75] width 19 height 5
click at [492, 102] on link "Add Expense" at bounding box center [494, 104] width 51 height 8
select select "1"
select select "1939"
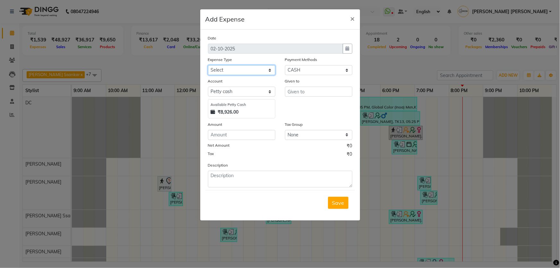
click at [231, 68] on select "Select Advance Cash transfer to hub Laundry Loan Membership Milk Miscellaneous …" at bounding box center [241, 70] width 67 height 10
select select "2685"
click at [208, 65] on select "Select Advance Cash transfer to hub Laundry Loan Membership Milk Miscellaneous …" at bounding box center [241, 70] width 67 height 10
click at [291, 95] on input "text" at bounding box center [318, 92] width 67 height 10
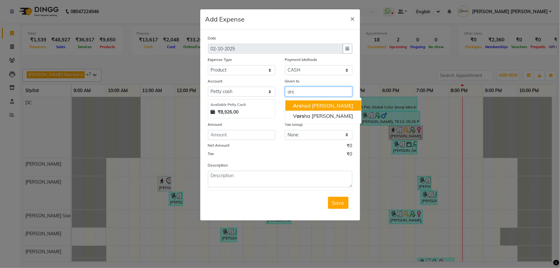
click at [324, 108] on ngb-highlight "Ars had Shaikh" at bounding box center [323, 105] width 60 height 6
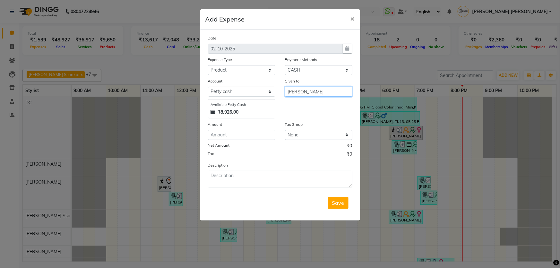
type input "[PERSON_NAME]"
click at [222, 138] on input "number" at bounding box center [241, 135] width 67 height 10
type input "163"
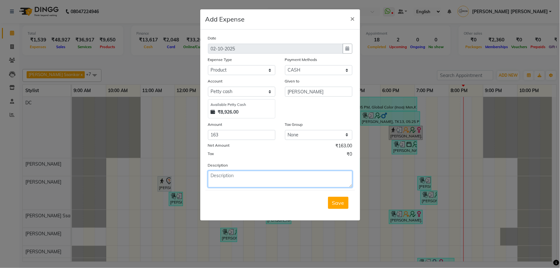
click at [253, 181] on textarea at bounding box center [280, 179] width 144 height 17
paste textarea "Invoice : V/2025-26/2105"
type textarea "Invoice : V/2025-26/2105"
click at [341, 202] on span "Save" at bounding box center [338, 203] width 12 height 6
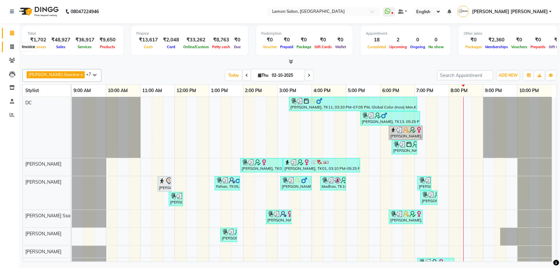
click at [9, 47] on span at bounding box center [11, 46] width 11 height 7
select select "568"
select select "service"
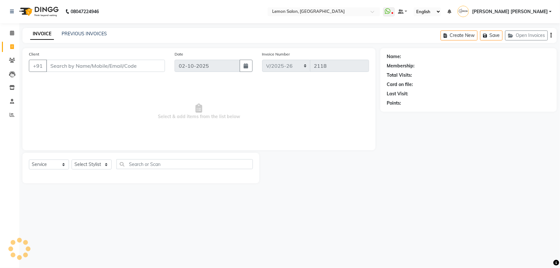
click at [95, 64] on input "Client" at bounding box center [105, 66] width 119 height 12
click at [55, 158] on div "Select Service Product Membership Package Voucher Prepaid Gift Card Select Styl…" at bounding box center [140, 168] width 237 height 30
click at [55, 160] on select "Select Service Product Membership Package Voucher Prepaid Gift Card" at bounding box center [49, 165] width 40 height 10
click at [29, 160] on select "Select Service Product Membership Package Voucher Prepaid Gift Card" at bounding box center [49, 165] width 40 height 10
click at [91, 161] on select "Select Stylist [PERSON_NAME] [PERSON_NAME] [PERSON_NAME] DC [PERSON_NAME] [PERS…" at bounding box center [96, 165] width 49 height 10
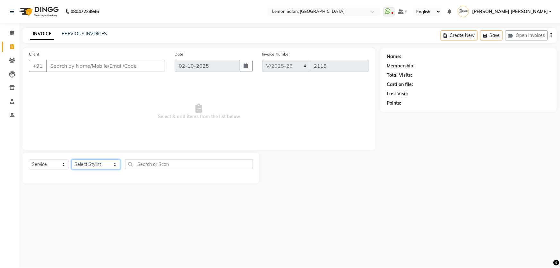
select select "70796"
click at [72, 160] on select "Select Stylist [PERSON_NAME] [PERSON_NAME] [PERSON_NAME] DC [PERSON_NAME] [PERS…" at bounding box center [96, 165] width 49 height 10
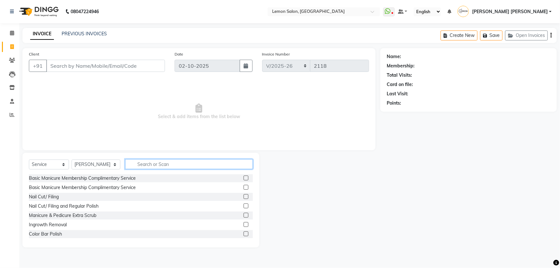
click at [145, 169] on input "text" at bounding box center [189, 164] width 128 height 10
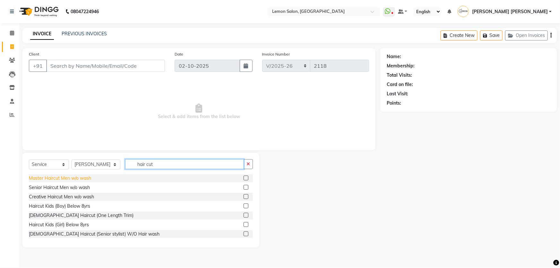
type input "hair cut"
click at [81, 180] on div "Master Haircut Men w/o wash" at bounding box center [60, 178] width 62 height 7
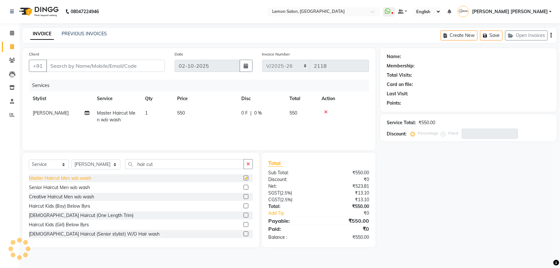
checkbox input "false"
click at [79, 63] on input "Client" at bounding box center [105, 66] width 119 height 12
type input "7"
type input "0"
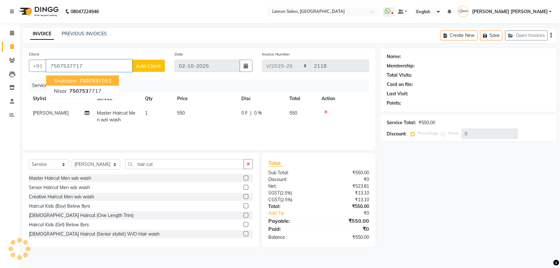
type input "7507537717"
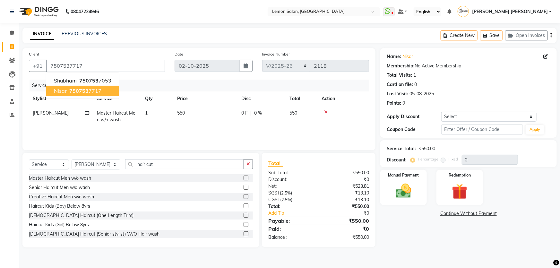
click at [100, 90] on button "nisar 750753 7717" at bounding box center [82, 91] width 73 height 10
click at [410, 195] on img at bounding box center [404, 191] width 26 height 19
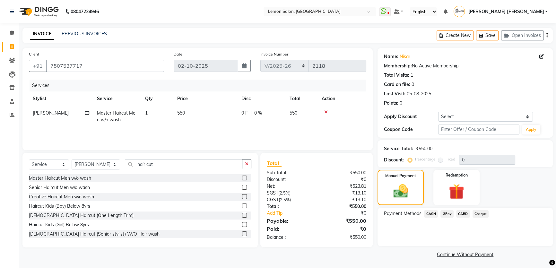
click at [449, 215] on span "GPay" at bounding box center [446, 213] width 13 height 7
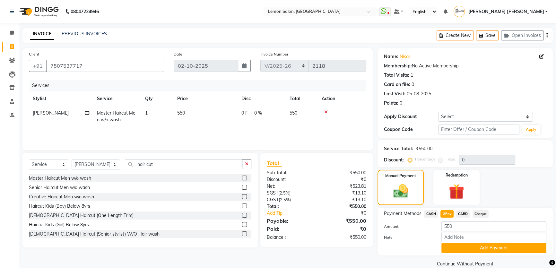
click at [482, 249] on button "Add Payment" at bounding box center [493, 248] width 105 height 10
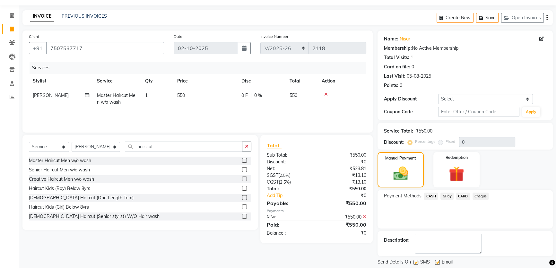
scroll to position [37, 0]
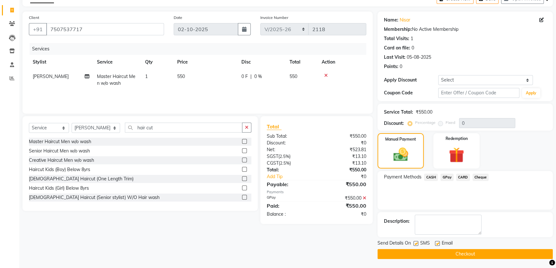
click at [437, 245] on div at bounding box center [437, 244] width 4 height 7
click at [437, 245] on label at bounding box center [437, 243] width 5 height 5
click at [437, 245] on input "checkbox" at bounding box center [437, 244] width 4 height 4
checkbox input "false"
click at [414, 244] on label at bounding box center [415, 243] width 5 height 5
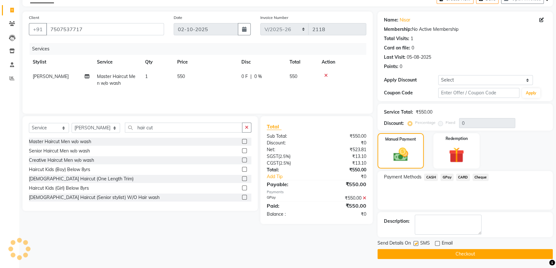
click at [414, 244] on input "checkbox" at bounding box center [415, 244] width 4 height 4
checkbox input "false"
click at [472, 257] on button "Checkout" at bounding box center [464, 254] width 175 height 10
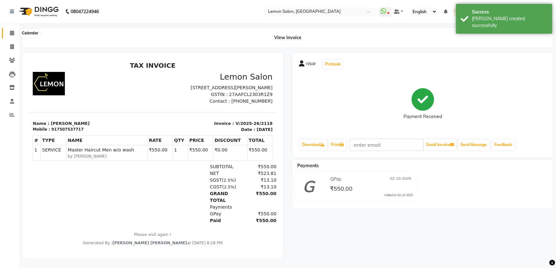
click at [8, 34] on span at bounding box center [11, 33] width 11 height 7
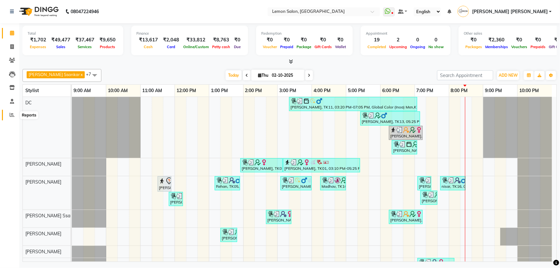
click at [10, 116] on icon at bounding box center [12, 114] width 5 height 5
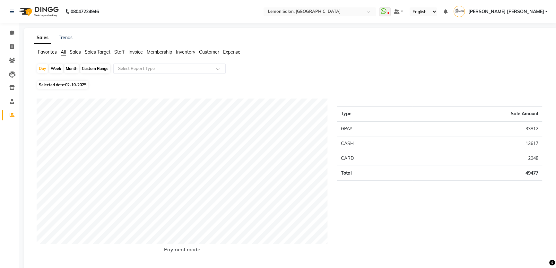
click at [123, 54] on span "Staff" at bounding box center [119, 52] width 10 height 6
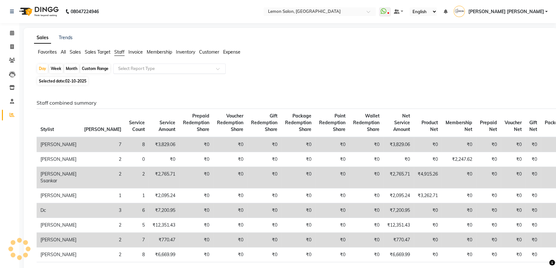
click at [134, 73] on ng-select "Select Report Type" at bounding box center [169, 69] width 112 height 10
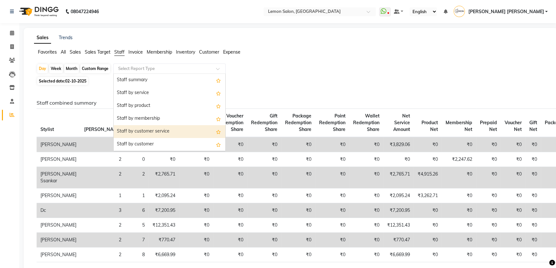
click at [148, 133] on div "Staff by customer service" at bounding box center [170, 131] width 112 height 13
select select "csv"
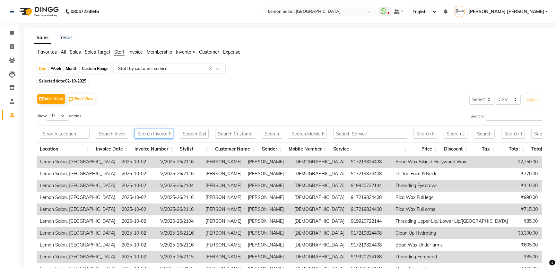
click at [153, 133] on input "text" at bounding box center [153, 134] width 39 height 10
click at [186, 131] on input "text" at bounding box center [194, 134] width 29 height 10
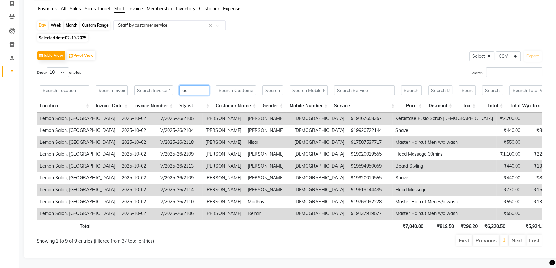
scroll to position [51, 0]
type input "ad"
click at [412, 220] on th "₹7,040.00" at bounding box center [413, 226] width 28 height 13
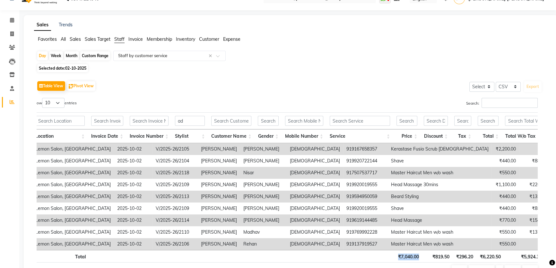
scroll to position [0, 0]
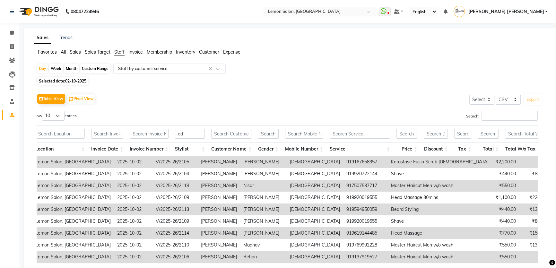
click at [122, 55] on li "Staff" at bounding box center [119, 52] width 10 height 7
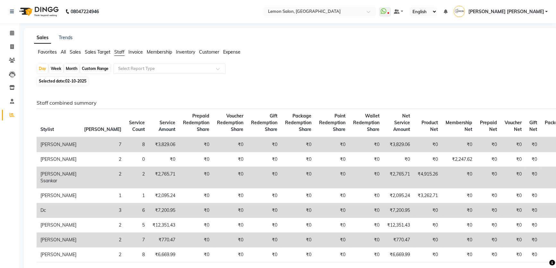
click at [383, 144] on td "₹3,829.06" at bounding box center [398, 144] width 30 height 15
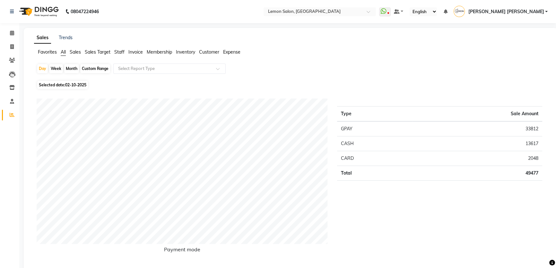
click at [119, 50] on span "Staff" at bounding box center [119, 52] width 10 height 6
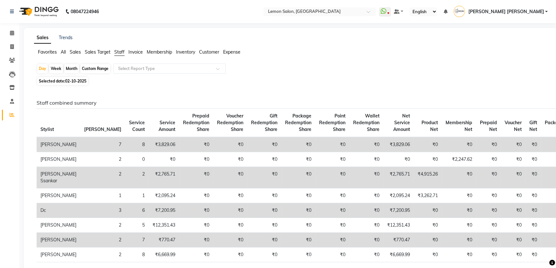
click at [383, 147] on td "₹3,829.06" at bounding box center [398, 144] width 30 height 15
click at [383, 186] on td "₹2,765.71" at bounding box center [398, 178] width 30 height 22
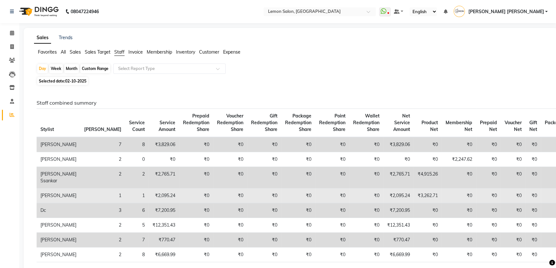
click at [383, 203] on td "₹2,095.24" at bounding box center [398, 195] width 30 height 15
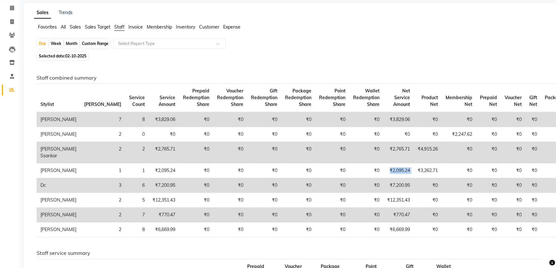
scroll to position [58, 0]
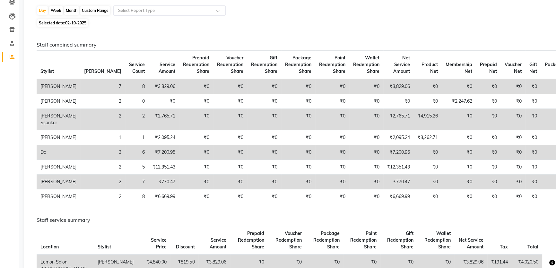
click at [383, 160] on td "₹7,200.95" at bounding box center [398, 152] width 30 height 15
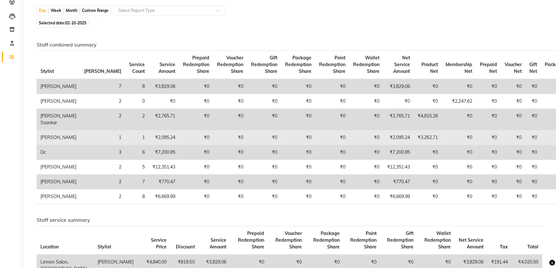
click at [383, 145] on td "₹2,095.24" at bounding box center [398, 137] width 30 height 15
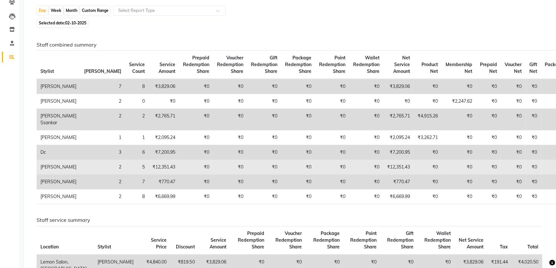
click at [383, 175] on td "₹12,351.43" at bounding box center [398, 167] width 30 height 15
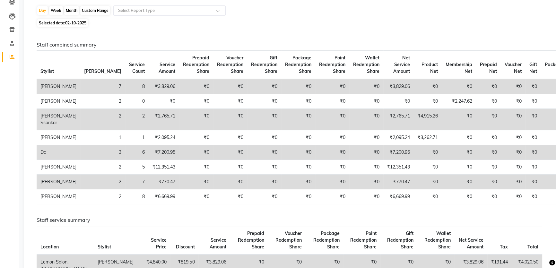
click at [383, 189] on td "₹770.47" at bounding box center [398, 182] width 30 height 15
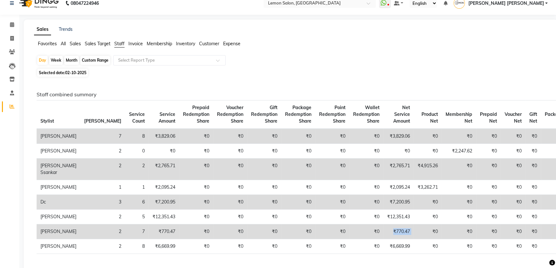
scroll to position [0, 0]
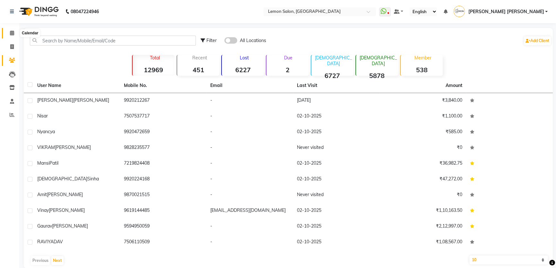
click at [10, 32] on icon at bounding box center [12, 32] width 4 height 5
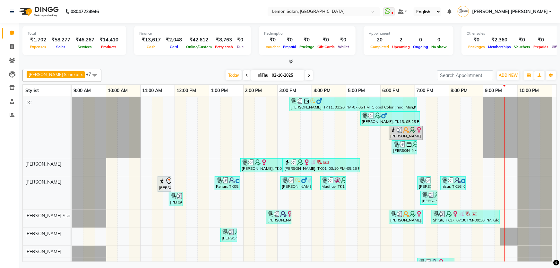
click at [57, 38] on div "₹58,277" at bounding box center [61, 39] width 24 height 7
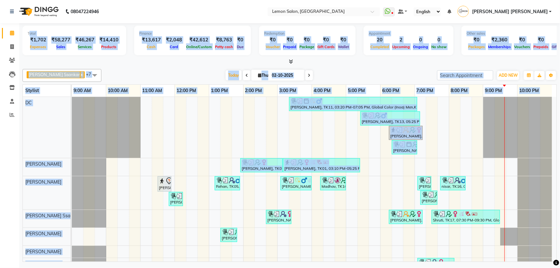
drag, startPoint x: 29, startPoint y: 31, endPoint x: 84, endPoint y: 196, distance: 174.6
click at [84, 196] on div "Total ₹1,702 Expenses ₹58,277 Sales ₹46,267 Services ₹14,410 Products Finance ₹…" at bounding box center [289, 143] width 541 height 240
click at [157, 68] on div "[PERSON_NAME] Ssankar x DC x [PERSON_NAME] x [PERSON_NAME] x [PERSON_NAME] x [P…" at bounding box center [289, 163] width 534 height 195
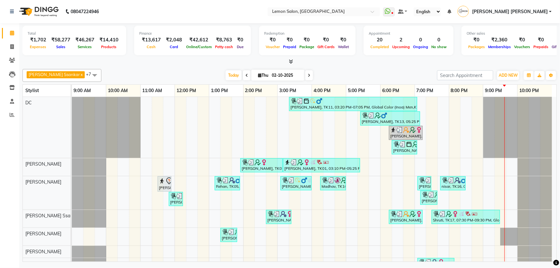
click at [147, 42] on div "₹13,617" at bounding box center [151, 39] width 24 height 7
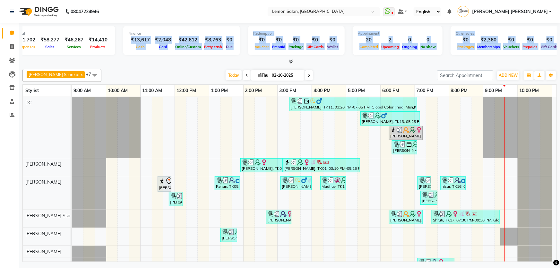
scroll to position [0, 17]
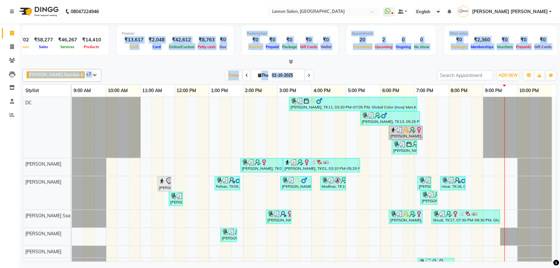
drag, startPoint x: 147, startPoint y: 42, endPoint x: 337, endPoint y: 90, distance: 195.9
click at [343, 80] on div "Total ₹1,702 Expenses ₹58,277 Sales ₹46,267 Services ₹14,410 Products Finance ₹…" at bounding box center [289, 143] width 541 height 240
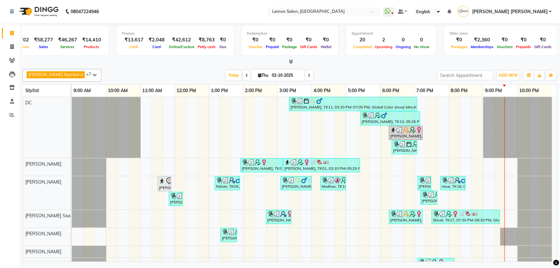
click at [555, 260] on icon at bounding box center [556, 263] width 6 height 6
click at [378, 53] on div "Appointment 20 Completed 2 Upcoming 0 Ongoing 0 No show" at bounding box center [391, 41] width 90 height 30
click at [20, 28] on div "Total ₹1,702 Expenses ₹58,277 Sales ₹46,267 Services ₹14,410 Products Finance ₹…" at bounding box center [289, 143] width 541 height 240
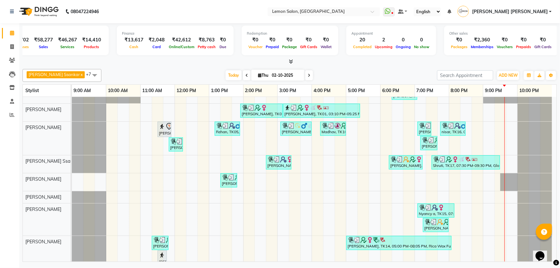
scroll to position [58, 0]
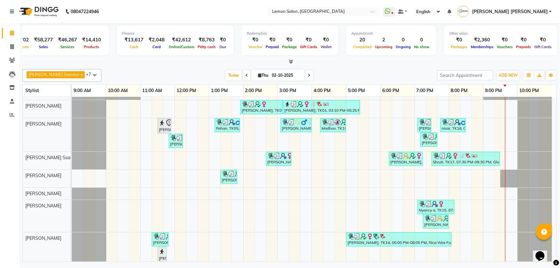
click at [105, 56] on div "Total ₹1,702 Expenses ₹58,277 Sales ₹46,267 Services ₹14,410 Products Finance ₹…" at bounding box center [289, 41] width 534 height 31
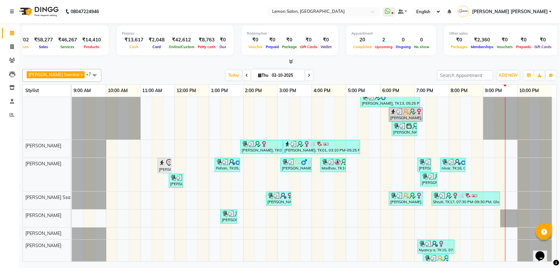
scroll to position [0, 0]
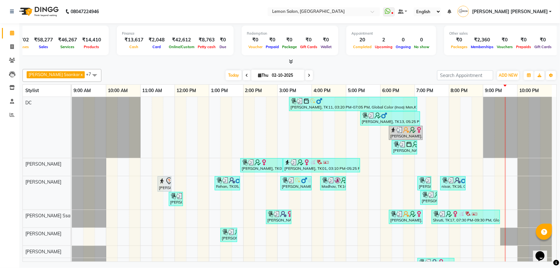
drag, startPoint x: 68, startPoint y: 41, endPoint x: 280, endPoint y: 39, distance: 212.2
click at [280, 39] on div "Total ₹1,702 Expenses ₹58,277 Sales ₹46,267 Services ₹14,410 Products Finance ₹…" at bounding box center [289, 41] width 534 height 31
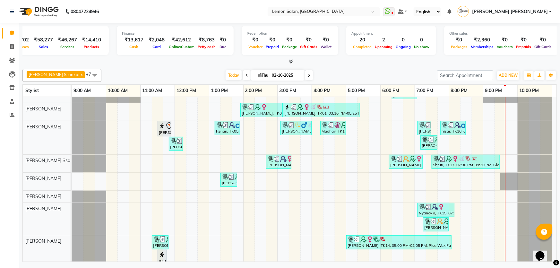
scroll to position [66, 0]
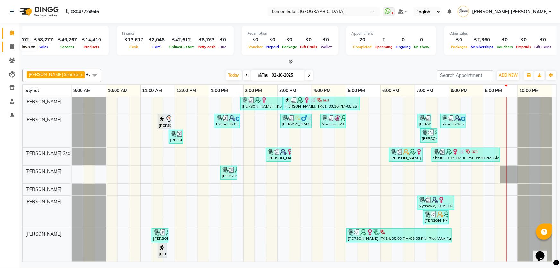
click at [6, 45] on span at bounding box center [11, 46] width 11 height 7
select select "568"
select select "service"
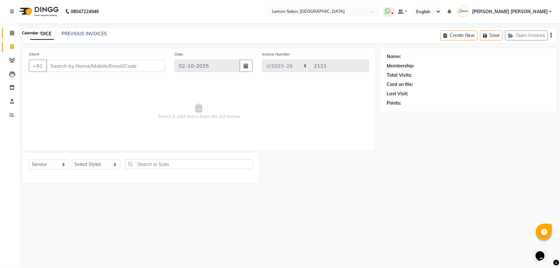
click at [10, 32] on icon at bounding box center [12, 32] width 4 height 5
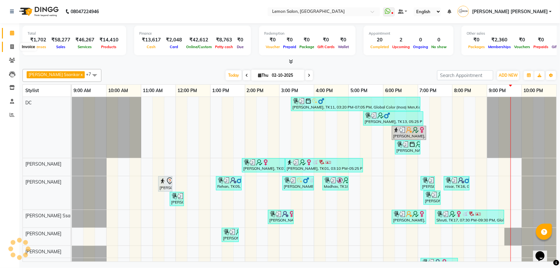
click at [12, 46] on icon at bounding box center [12, 46] width 4 height 5
select select "568"
select select "service"
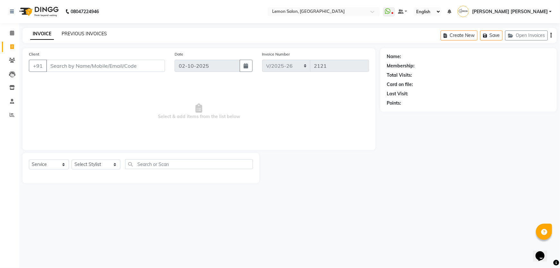
click at [83, 33] on link "PREVIOUS INVOICES" at bounding box center [84, 34] width 45 height 6
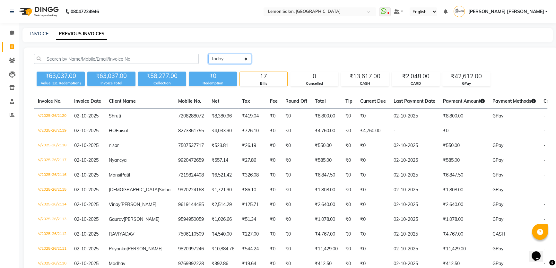
click at [226, 56] on select "Today Yesterday Custom Range" at bounding box center [229, 59] width 43 height 10
select select "range"
click at [208, 54] on select "Today Yesterday Custom Range" at bounding box center [229, 59] width 43 height 10
click at [285, 58] on input "02-10-2025" at bounding box center [282, 59] width 45 height 9
select select "10"
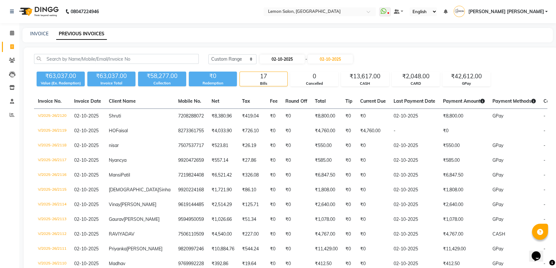
select select "2025"
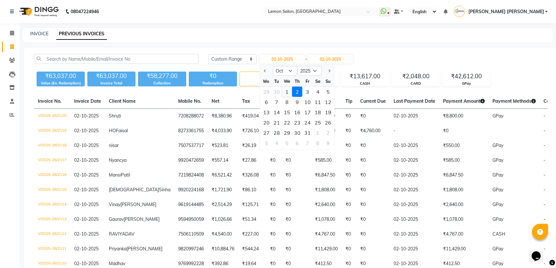
click at [287, 95] on div "1" at bounding box center [287, 92] width 10 height 10
type input "01-10-2025"
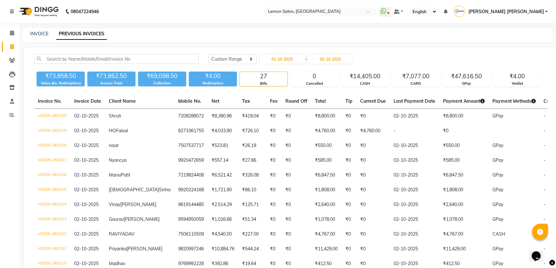
click at [6, 111] on link "Reports" at bounding box center [9, 115] width 15 height 11
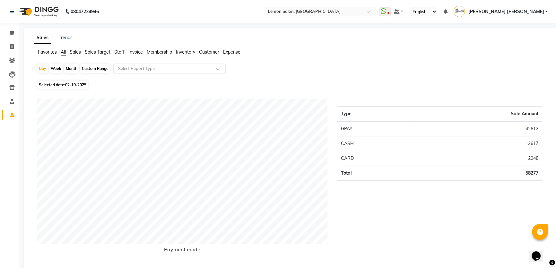
click at [70, 67] on div "Month" at bounding box center [71, 68] width 15 height 9
select select "10"
select select "2025"
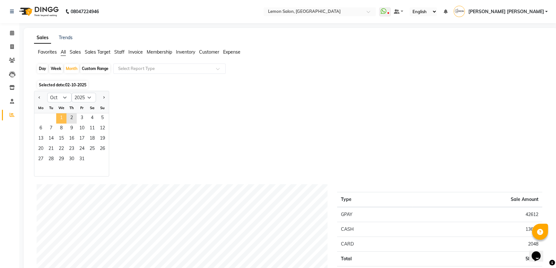
click at [62, 117] on span "1" at bounding box center [61, 118] width 10 height 10
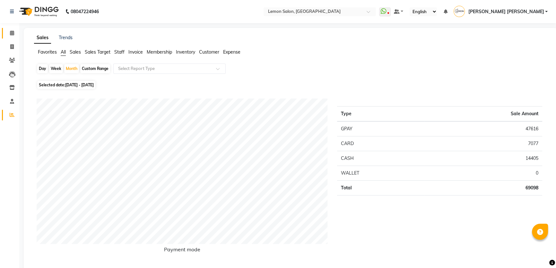
click at [9, 38] on link "Calendar" at bounding box center [9, 33] width 15 height 11
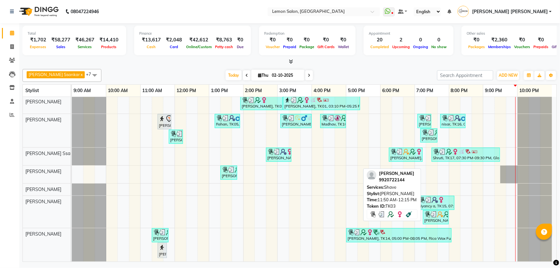
scroll to position [66, 0]
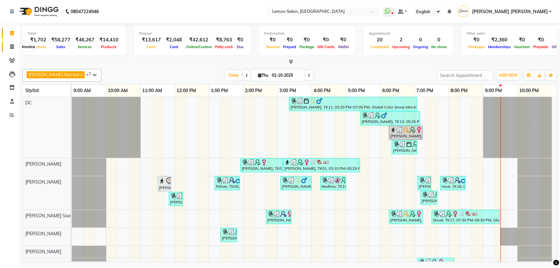
click at [11, 46] on icon at bounding box center [12, 46] width 4 height 5
select select "568"
select select "service"
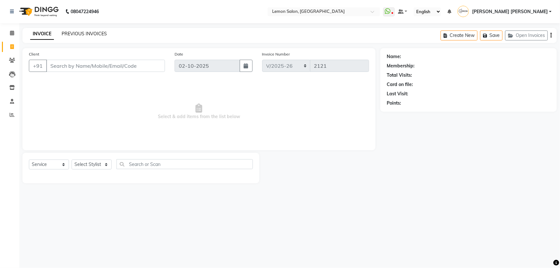
click at [94, 34] on link "PREVIOUS INVOICES" at bounding box center [84, 34] width 45 height 6
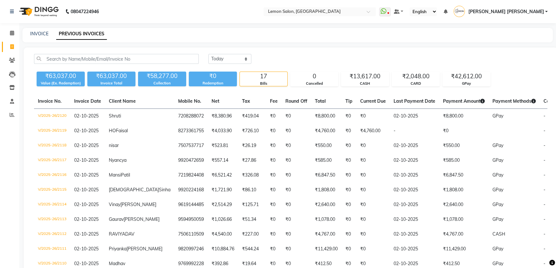
drag, startPoint x: 223, startPoint y: 50, endPoint x: 220, endPoint y: 62, distance: 11.5
click at [220, 62] on div "[DATE] [DATE] Custom Range ₹63,037.00 Value (Ex. Redemption) ₹63,037.00 Invoice…" at bounding box center [291, 220] width 534 height 344
click at [220, 59] on select "[DATE] [DATE] Custom Range" at bounding box center [229, 59] width 43 height 10
click at [277, 27] on div "08047224946 Select Location × [GEOGRAPHIC_DATA] WhatsApp Status ✕ Status: Disco…" at bounding box center [278, 200] width 556 height 401
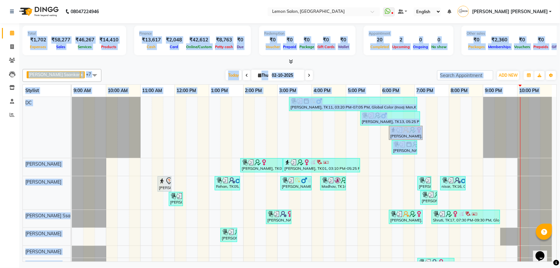
drag, startPoint x: 22, startPoint y: 30, endPoint x: 85, endPoint y: 167, distance: 149.7
click at [85, 167] on div "Total ₹1,702 Expenses ₹58,277 Sales ₹46,267 Services ₹14,410 Products Finance ₹…" at bounding box center [289, 143] width 541 height 240
click at [400, 86] on link "6:00 PM" at bounding box center [391, 90] width 20 height 9
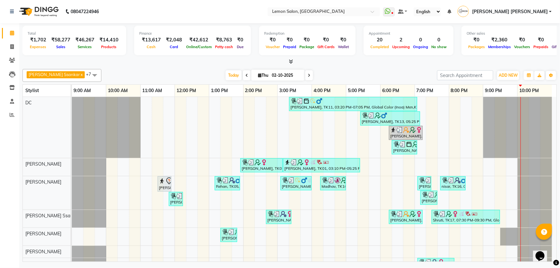
click at [400, 86] on link "6:00 PM" at bounding box center [391, 90] width 20 height 9
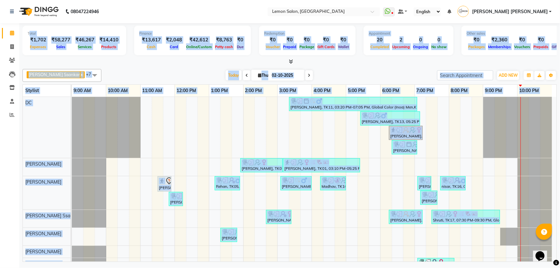
drag, startPoint x: 29, startPoint y: 34, endPoint x: 494, endPoint y: 261, distance: 517.2
click at [494, 261] on div "Total ₹1,702 Expenses ₹58,277 Sales ₹46,267 Services ₹14,410 Products Finance ₹…" at bounding box center [289, 143] width 541 height 240
click at [489, 57] on div "Total ₹1,702 Expenses ₹58,277 Sales ₹46,267 Services ₹14,410 Products Finance ₹…" at bounding box center [289, 44] width 534 height 42
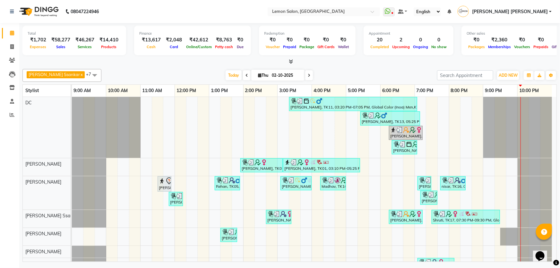
click at [483, 8] on ul "WhatsApp Status ✕ Status: Disconnected Recent Service Activity: [DATE] 05:30 AM…" at bounding box center [469, 11] width 172 height 11
click at [496, 16] on link "[PERSON_NAME] [PERSON_NAME]" at bounding box center [505, 11] width 94 height 11
click at [509, 7] on link "[PERSON_NAME] [PERSON_NAME]" at bounding box center [505, 11] width 94 height 11
click at [503, 9] on span "[PERSON_NAME] [PERSON_NAME]" at bounding box center [510, 11] width 76 height 7
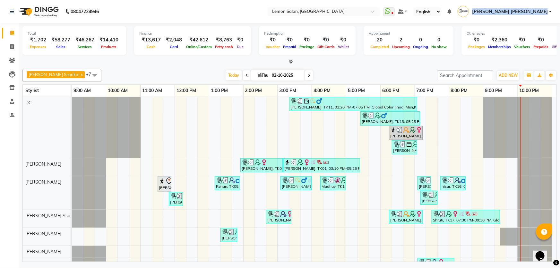
click at [503, 9] on span "[PERSON_NAME] [PERSON_NAME]" at bounding box center [510, 11] width 76 height 7
